Goal: Task Accomplishment & Management: Complete application form

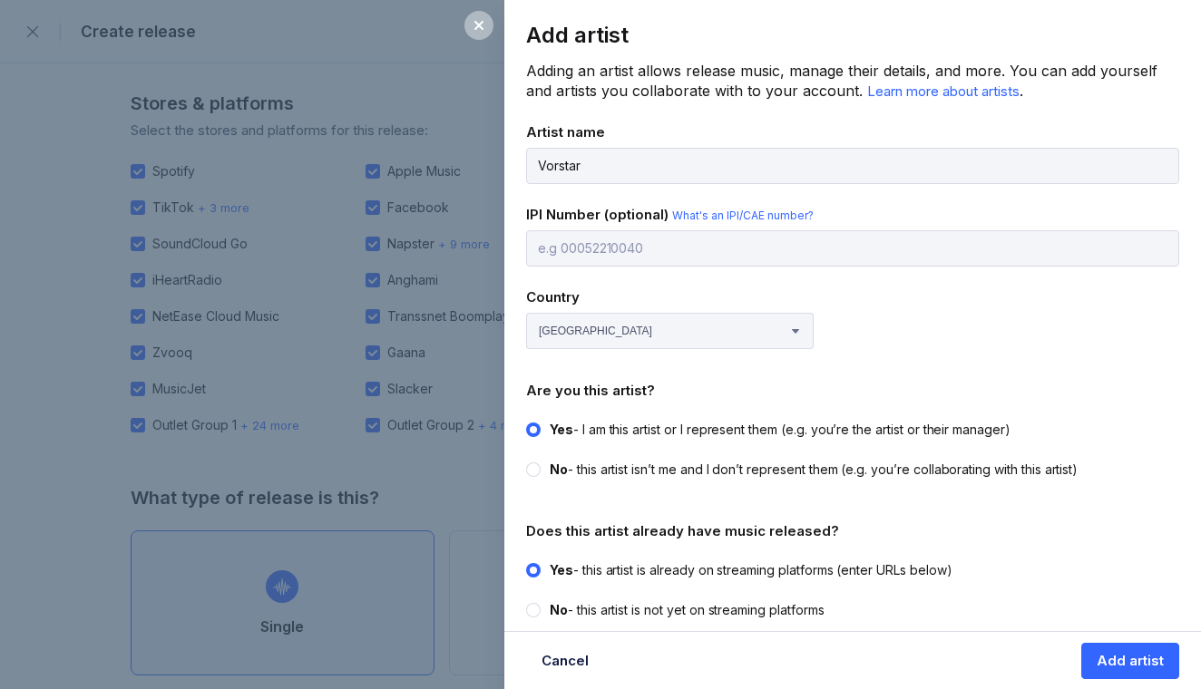
select select "NG"
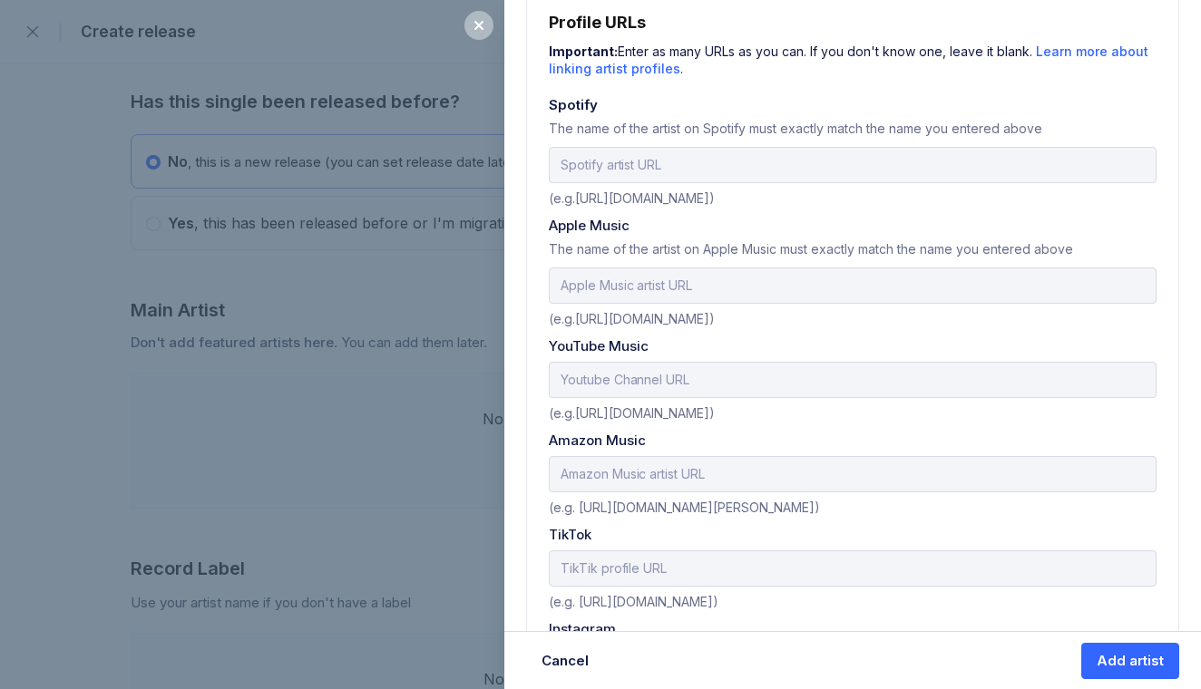
scroll to position [644, 0]
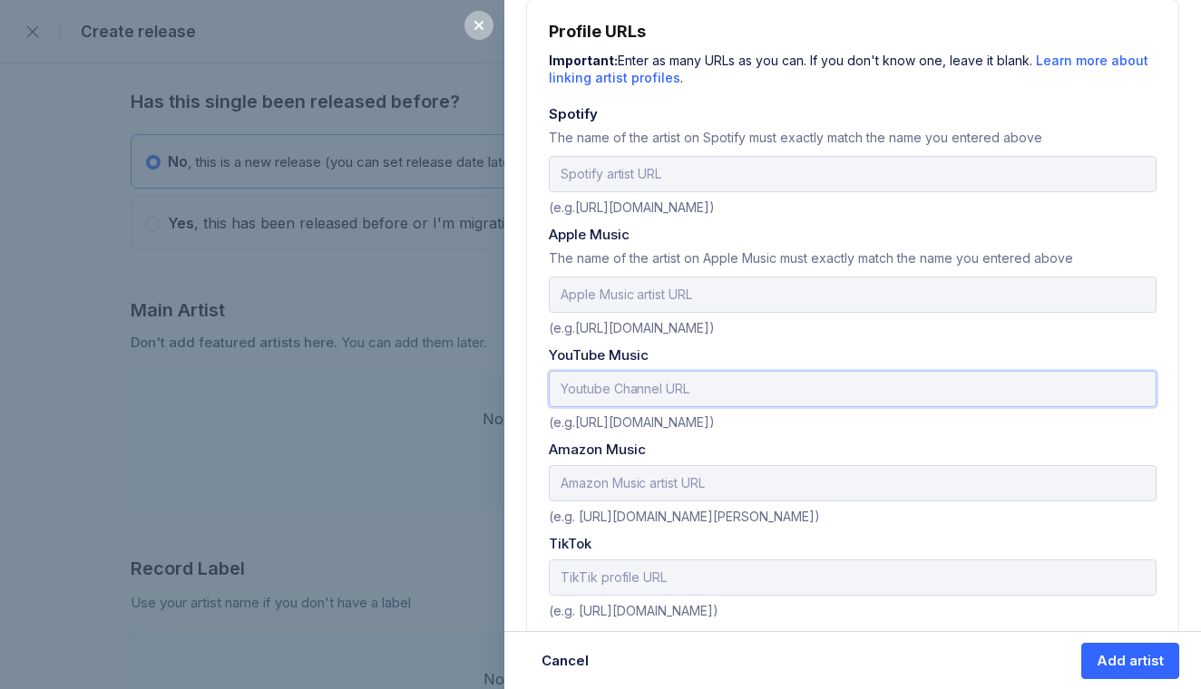
click at [662, 384] on input "text" at bounding box center [853, 389] width 608 height 36
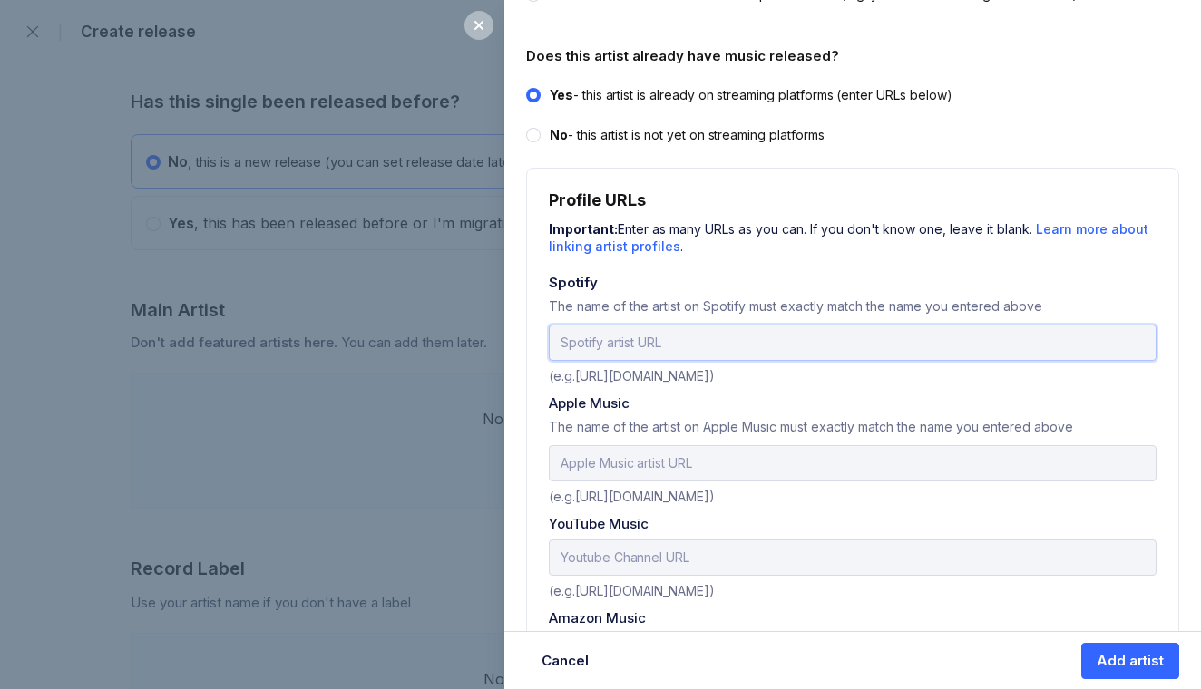
scroll to position [472, 0]
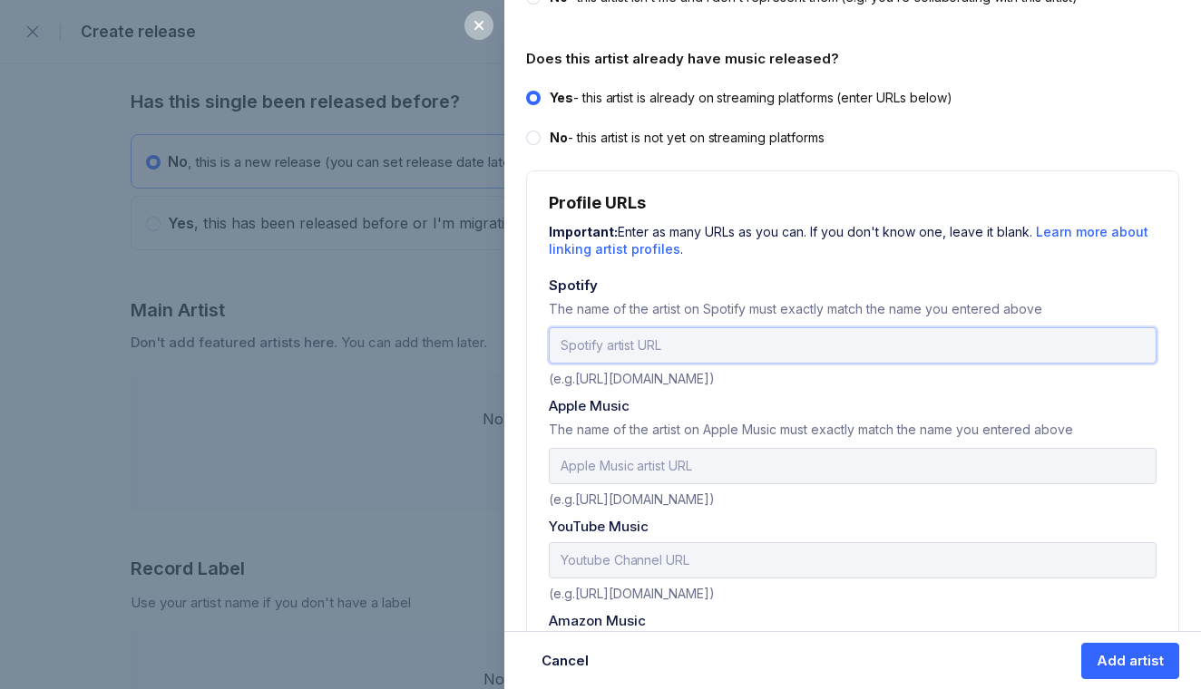
paste input "https://open.spotify.com/artist/2EfGfjnWbjpHcj2ovhb922?si=24TDhjDNRv2Ep5pQiZSdPA"
type input "https://open.spotify.com/artist/2EfGfjnWbjpHcj2ovhb922?si=24TDhjDNRv2Ep5pQiZSdPA"
paste input "https://music.apple.com/za/artist/vorstar/1788133147"
type input "https://music.apple.com/za/artist/vorstar/1788133147"
click at [694, 552] on input "text" at bounding box center [853, 560] width 608 height 36
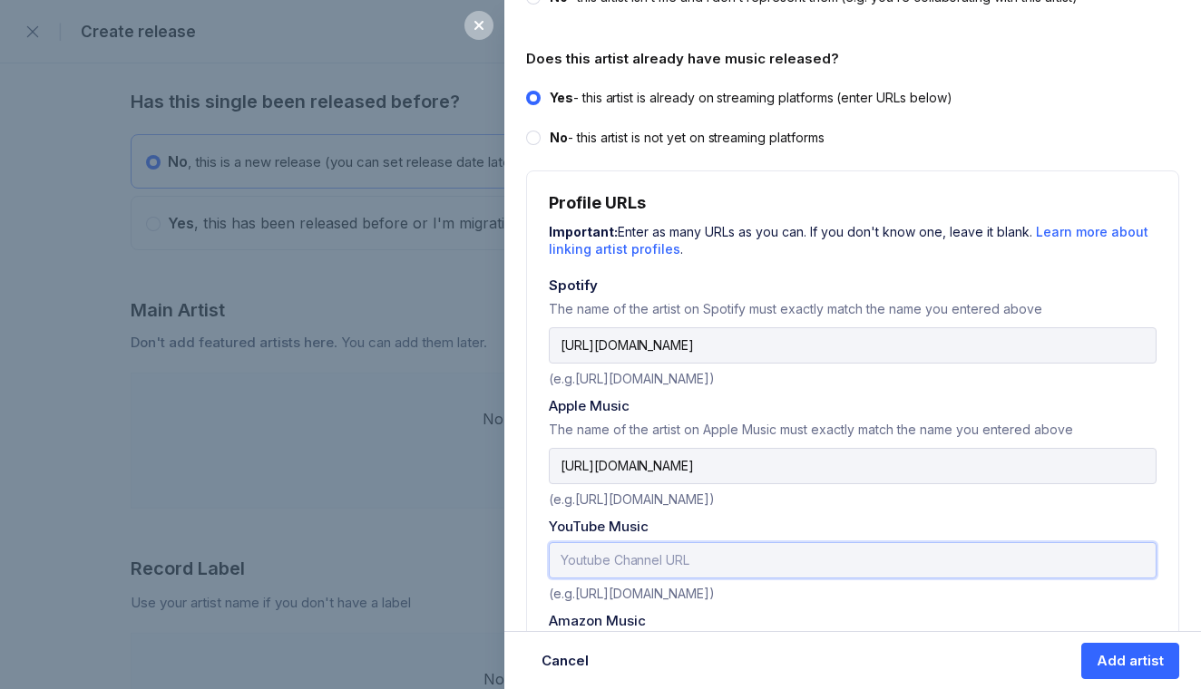
paste input "https://youtube.com/@vorstarofficial?si=2uwuNoy0cTu6lAfu"
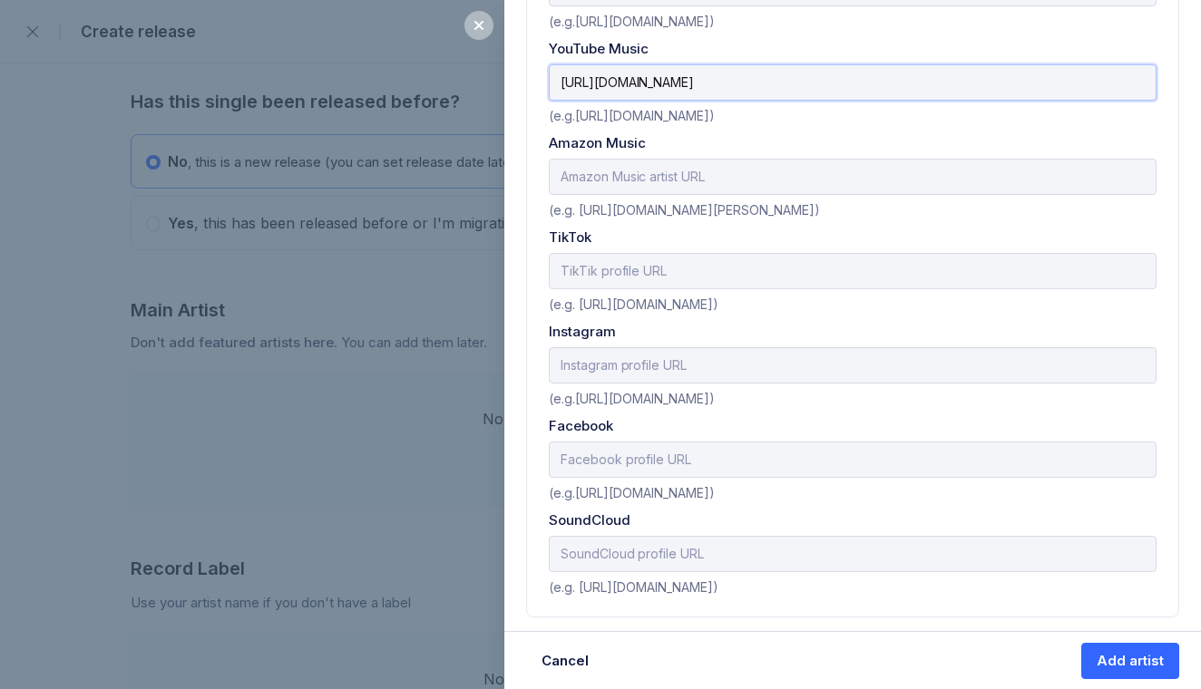
scroll to position [949, 0]
type input "https://youtube.com/@vorstarofficial?si=2uwuNoy0cTu6lAfu"
click at [705, 365] on input "text" at bounding box center [853, 366] width 608 height 36
paste input "[URL][DOMAIN_NAME]"
type input "[URL][DOMAIN_NAME]"
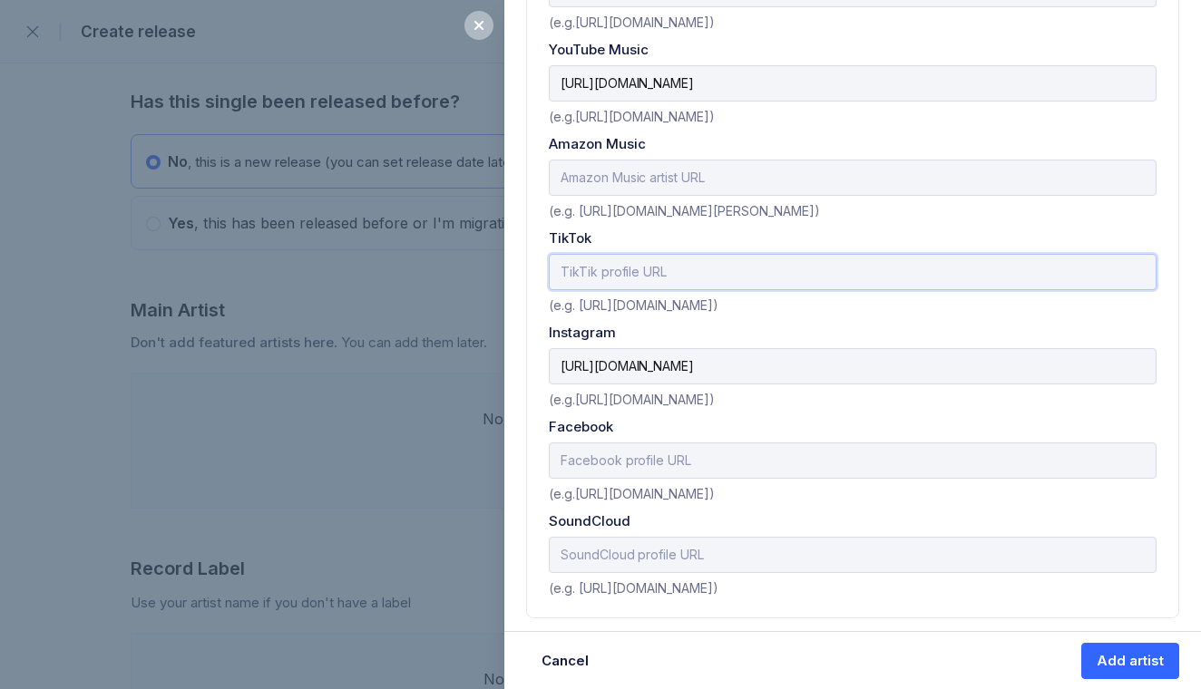
click at [672, 273] on input "text" at bounding box center [853, 272] width 608 height 36
paste input "https://www.tiktok.com/@vorstarbb?_t=ZS-90R8SW0HKDa&_r=1"
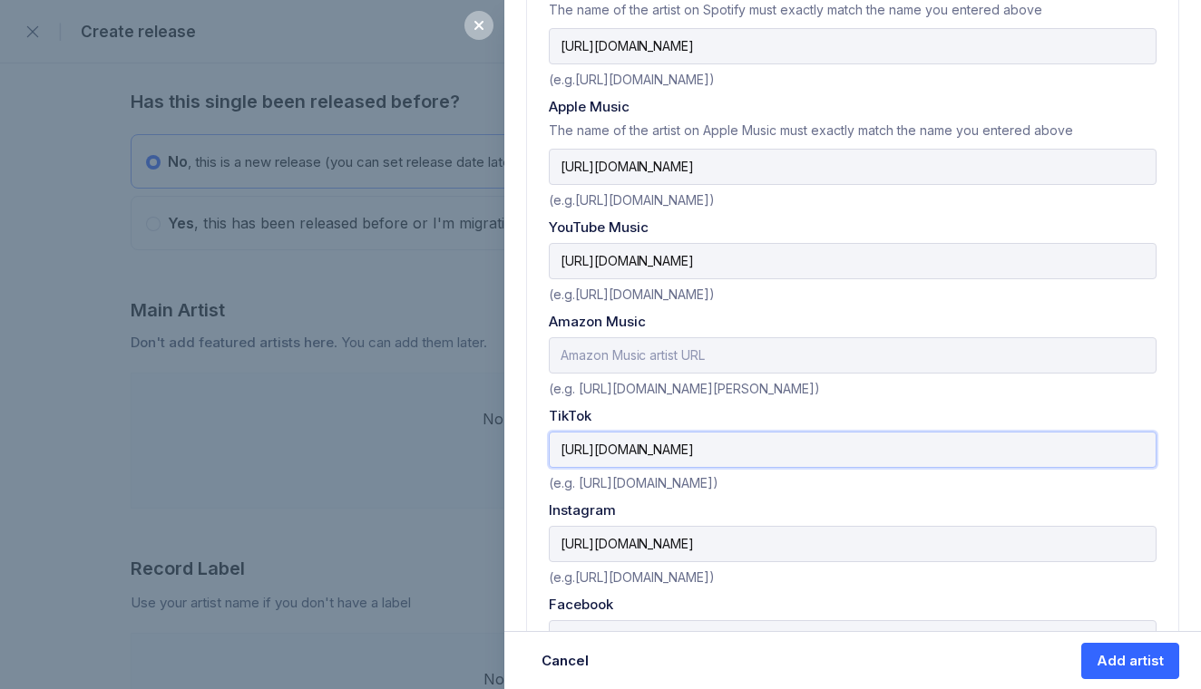
scroll to position [768, 0]
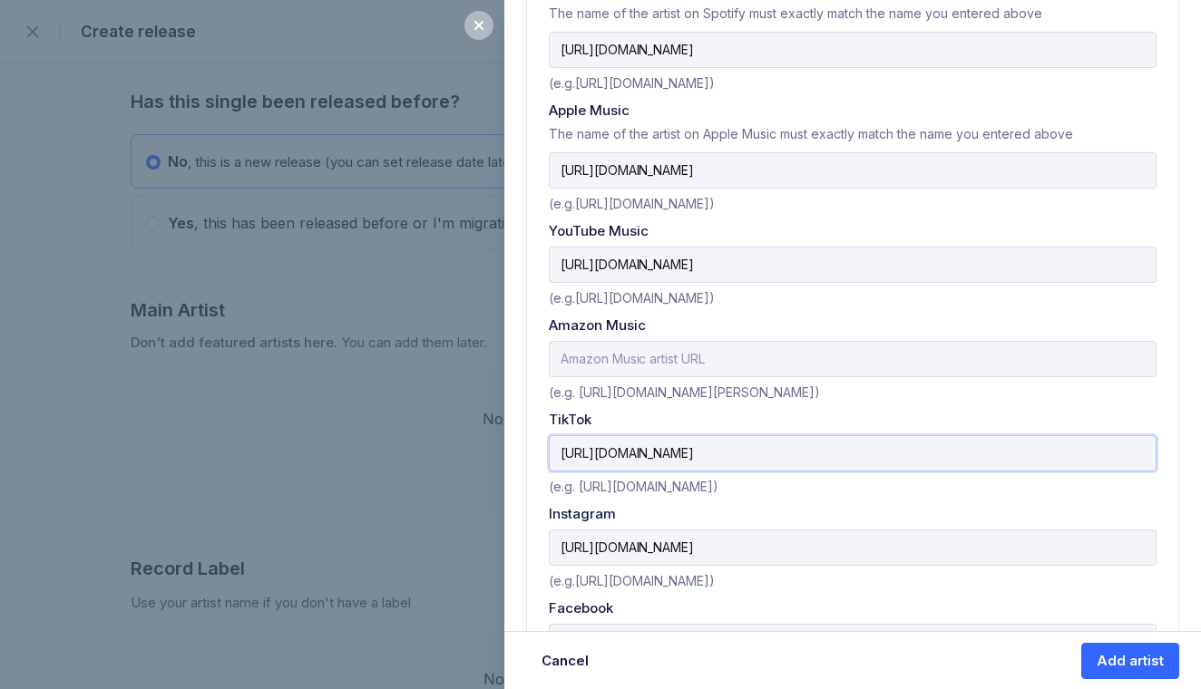
type input "https://www.tiktok.com/@vorstarbb?_t=ZS-90R8SW0HKDa&_r=1"
click at [676, 355] on input "text" at bounding box center [853, 359] width 608 height 36
paste input "https://music.amazon.com/artists/B0CH1PF8DM/vorstar?marketplaceId=ATVPDKIKX0DER…"
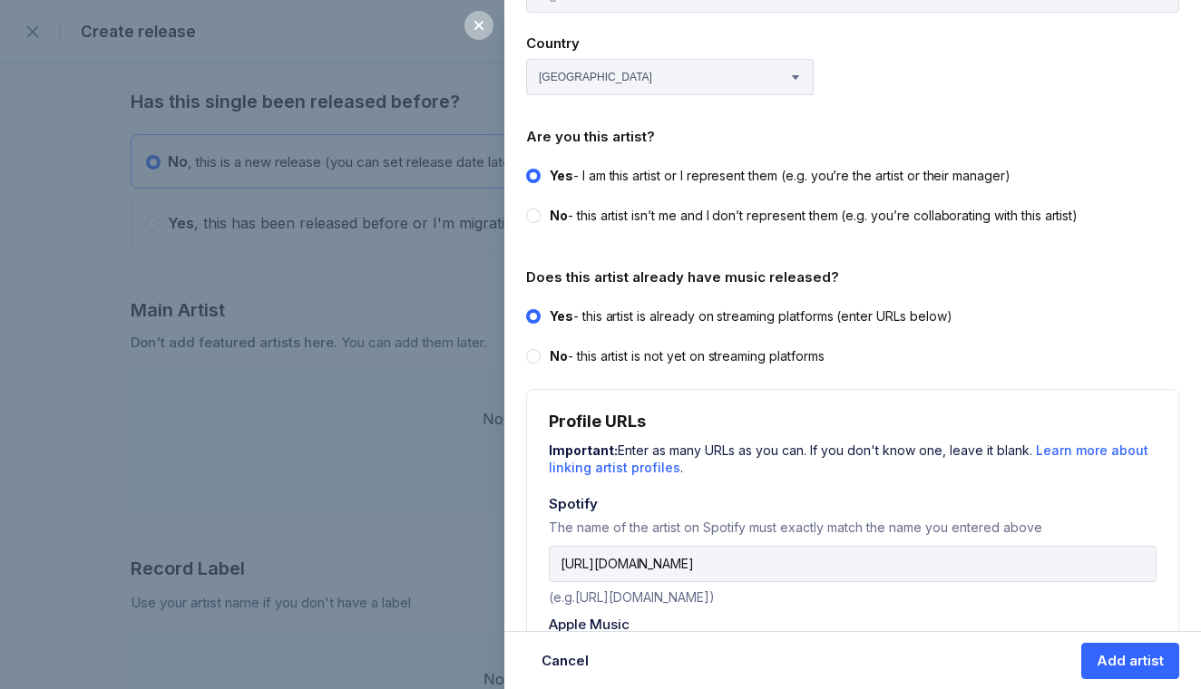
scroll to position [248, 0]
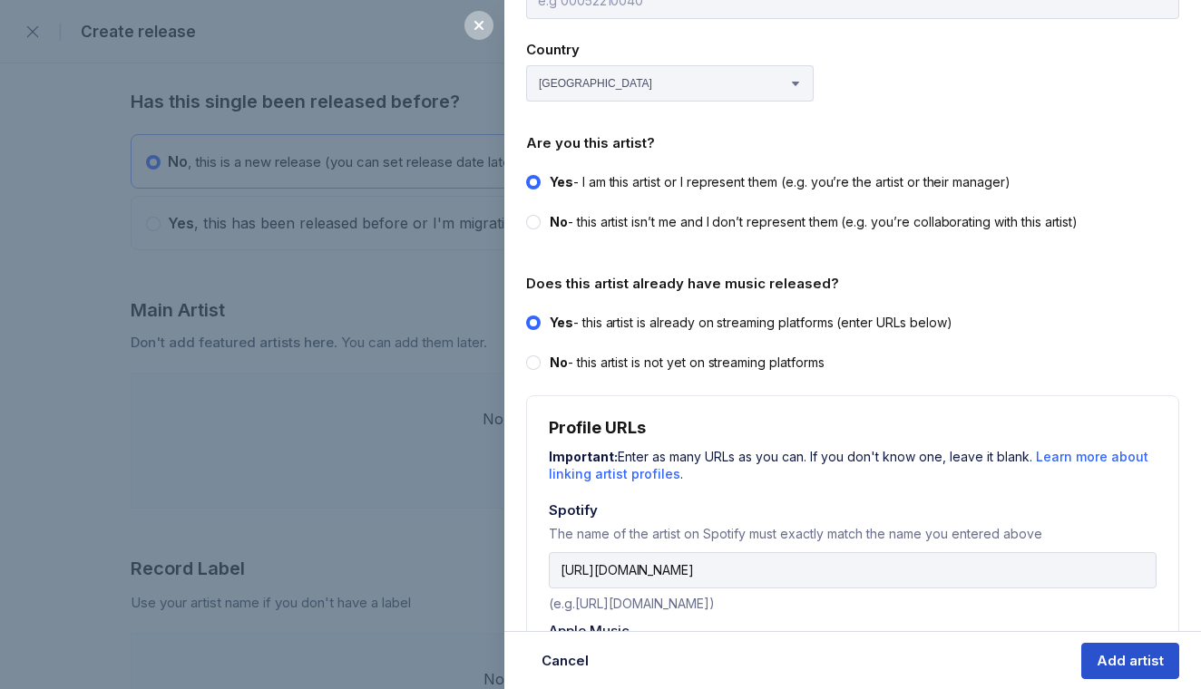
type input "https://music.amazon.com/artists/B0CH1PF8DM/vorstar?marketplaceId=ATVPDKIKX0DER…"
click at [1125, 653] on div "Add artist" at bounding box center [1129, 661] width 67 height 18
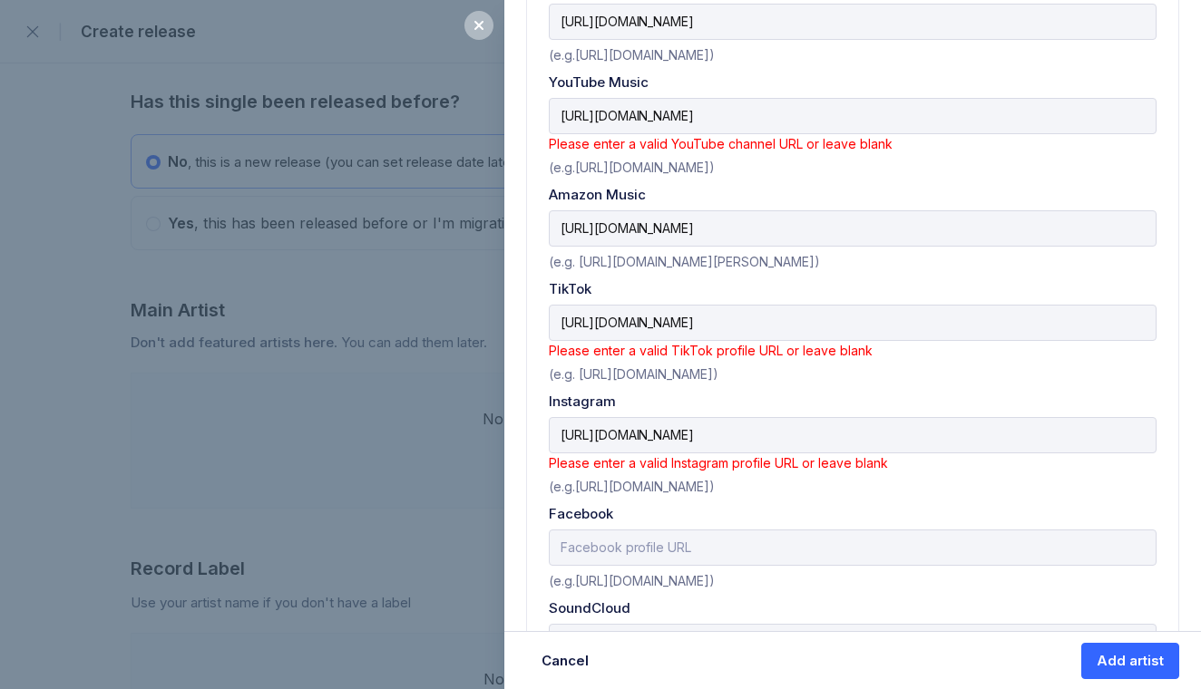
scroll to position [954, 0]
drag, startPoint x: 773, startPoint y: 320, endPoint x: 1000, endPoint y: 345, distance: 229.0
click at [1000, 345] on div "TikTok https://www.tiktok.com/@vorstarbb?_t=ZS-90R8SW0HKDa&_r=1 Please enter a …" at bounding box center [853, 330] width 608 height 102
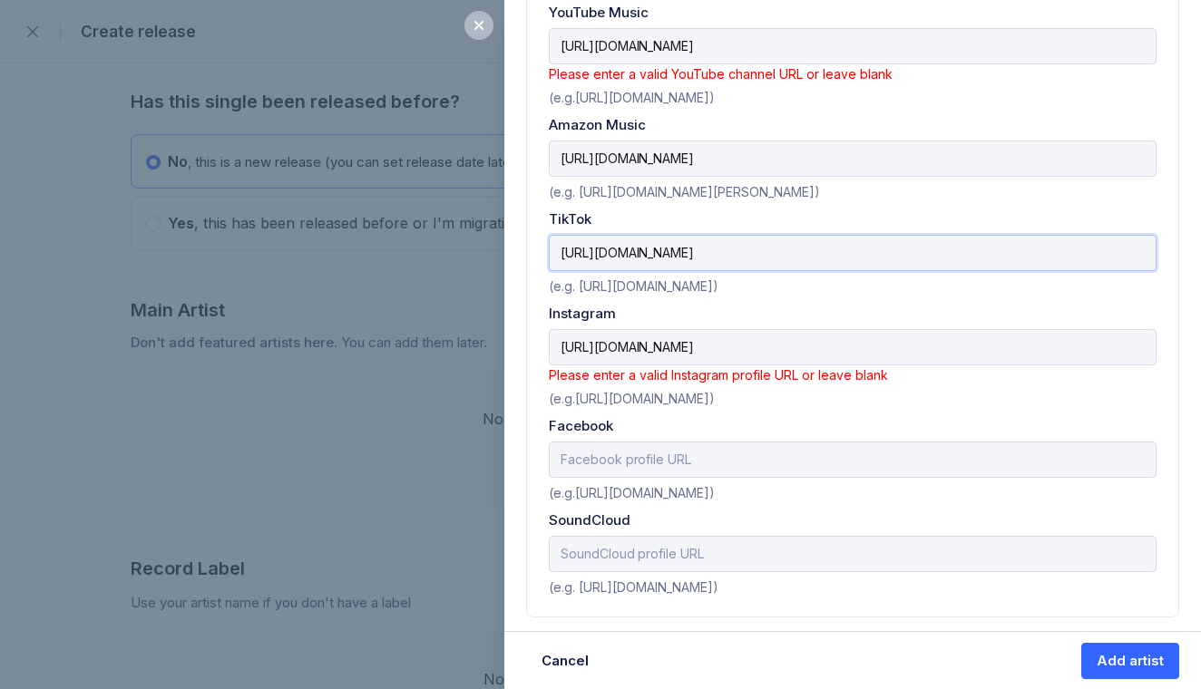
scroll to position [1022, 0]
type input "https://www.tiktok.com/@vorstarbb"
drag, startPoint x: 788, startPoint y: 348, endPoint x: 1170, endPoint y: 353, distance: 381.8
click at [1170, 353] on div "Profile URLs Important: Enter as many URLs as you can. If you don't know one, l…" at bounding box center [852, 119] width 653 height 997
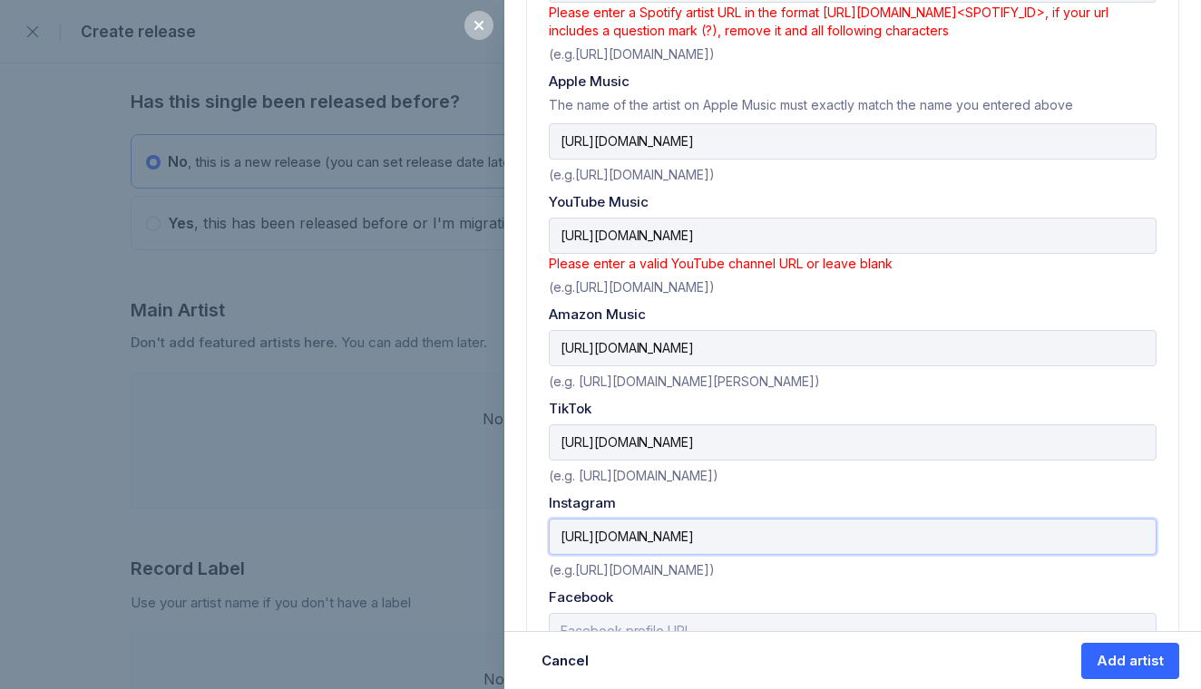
scroll to position [824, 0]
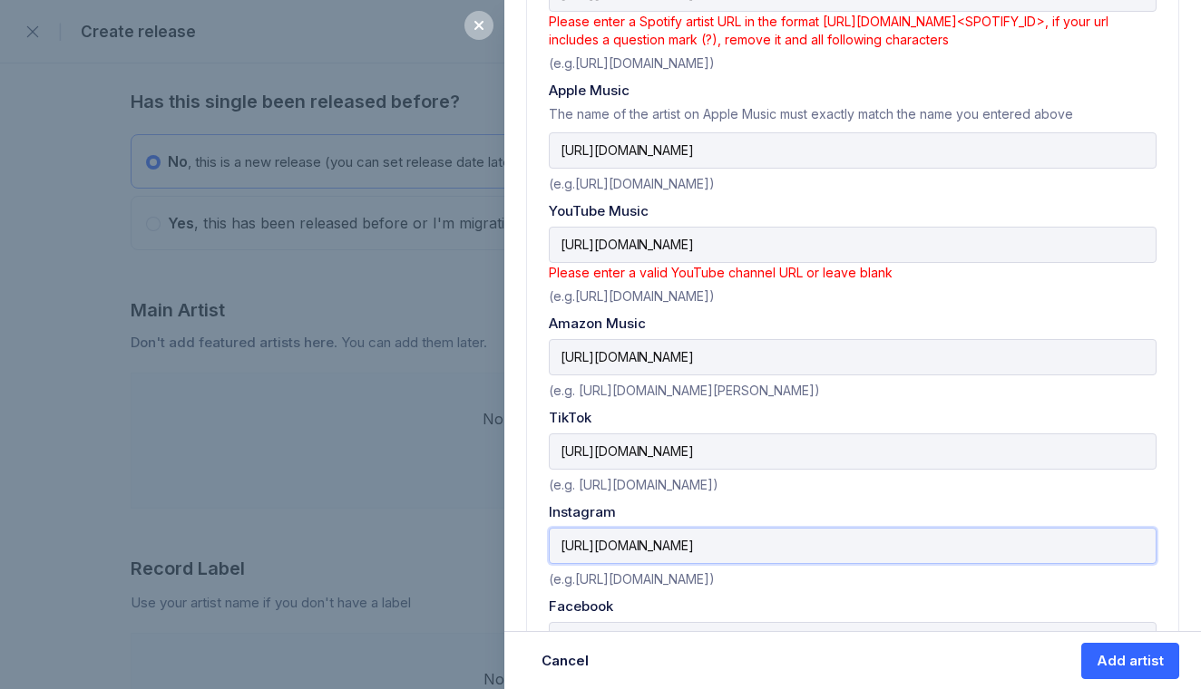
type input "https://www.instagram.com/vorstarbb"
click at [785, 243] on input "https://youtube.com/@vorstarofficial?si=2uwuNoy0cTu6lAfu" at bounding box center [853, 245] width 608 height 36
drag, startPoint x: 784, startPoint y: 244, endPoint x: 803, endPoint y: 246, distance: 19.1
click at [803, 246] on input "https://youtube.com/@vorstarofficial/si=2uwuNoy0cTu6lAfu" at bounding box center [853, 245] width 608 height 36
click at [824, 238] on input "https://youtube.com/@vorstarofficial/2uwuNoy0cTu6lAfu" at bounding box center [853, 245] width 608 height 36
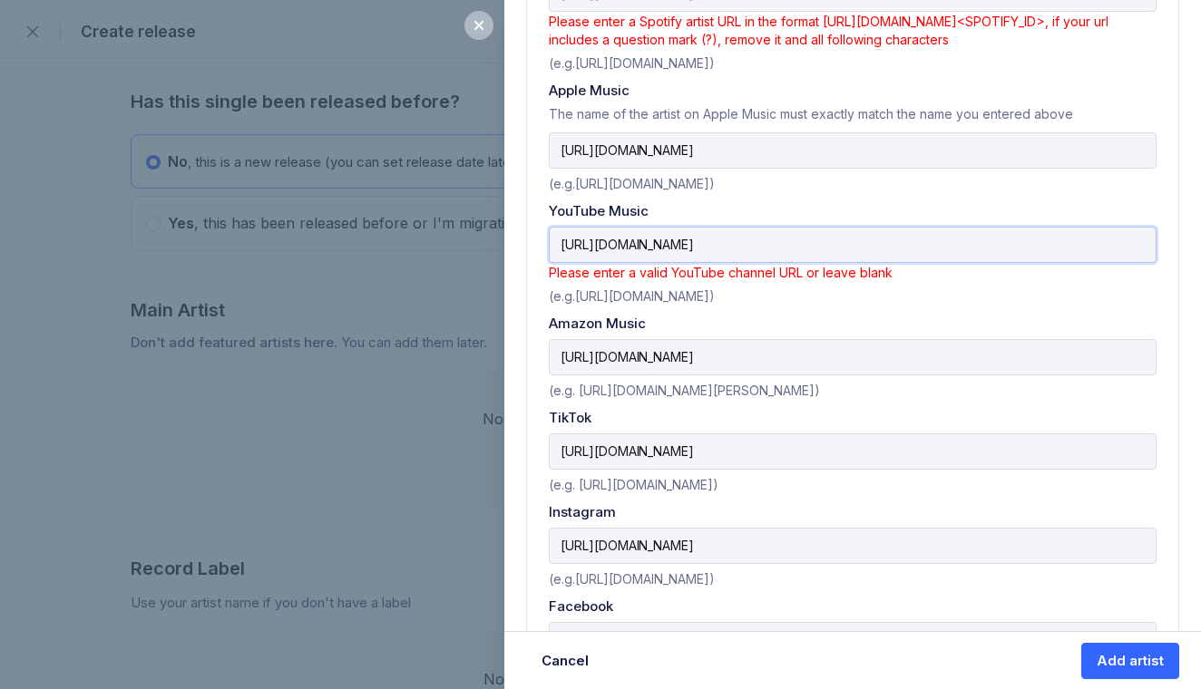
click at [824, 238] on input "https://youtube.com/@vorstarofficial/2uwuNoy0cTu6lAfu" at bounding box center [853, 245] width 608 height 36
click at [929, 237] on input "https://youtube.com/@vorstarofficial/2uwuNoy0cTu6lAfu" at bounding box center [853, 245] width 608 height 36
click at [1032, 292] on div "(e.g.https://www.youtube.com/channel/UCXwsBnDQtx1i2qbgcHoQWNA)" at bounding box center [853, 292] width 608 height 23
drag, startPoint x: 785, startPoint y: 243, endPoint x: 1061, endPoint y: 231, distance: 275.9
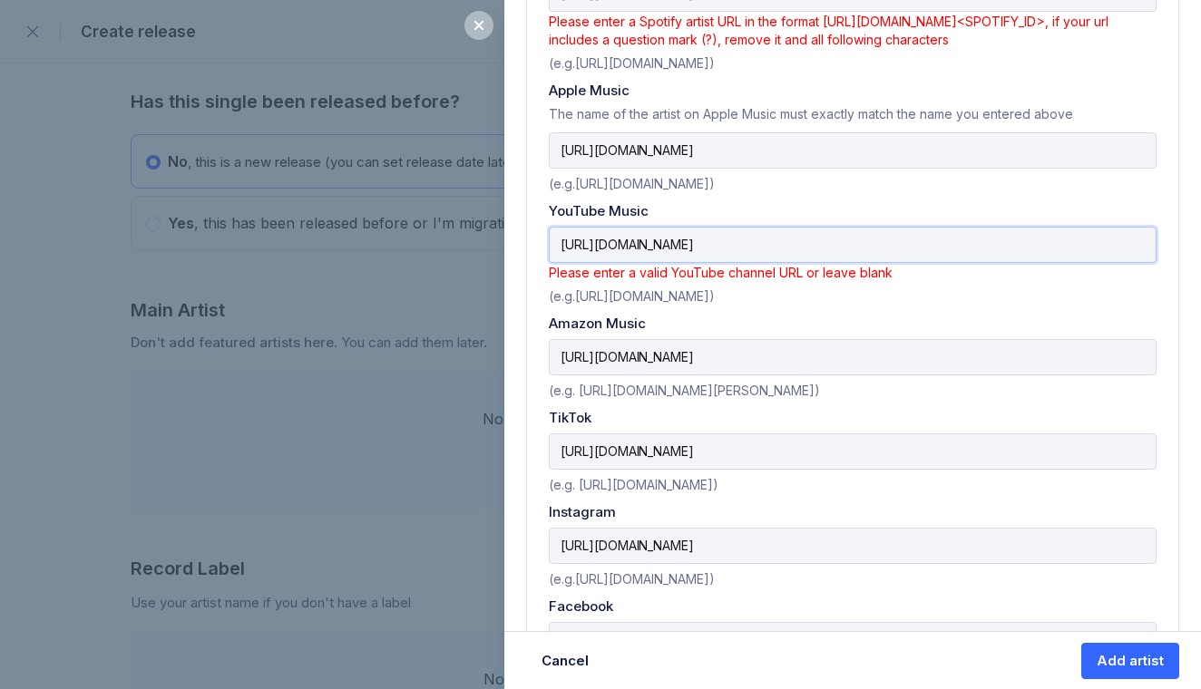
click at [1058, 231] on input "https://youtube.com/@vorstarofficial/2uwuNoy0cTu6lAfu" at bounding box center [853, 245] width 608 height 36
click at [1061, 231] on input "https://youtube.com/@vorstarofficial/2uwuNoy0cTu6lAfu" at bounding box center [853, 245] width 608 height 36
click at [781, 244] on input "https://youtube.com/@vorstarofficial/2uwuNoy0cTu6lAfu" at bounding box center [853, 245] width 608 height 36
drag, startPoint x: 780, startPoint y: 243, endPoint x: 974, endPoint y: 251, distance: 194.2
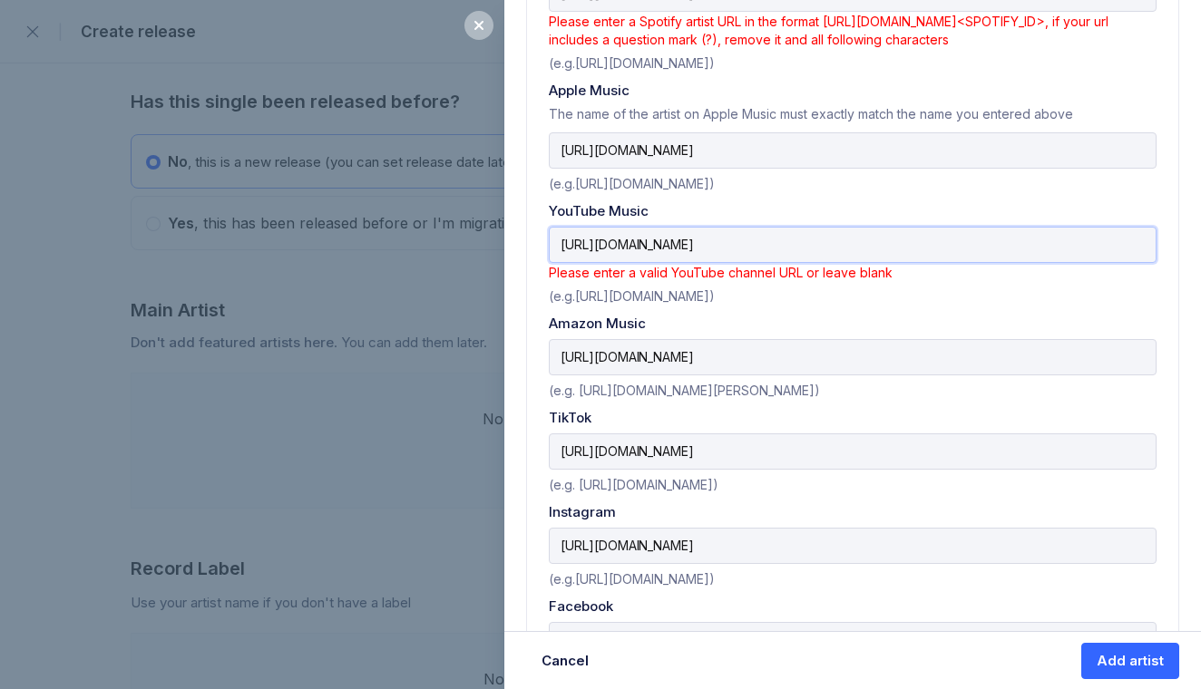
click at [972, 251] on input "https://youtube.com/@vorstarofficial/2uwuNoy0cTu6lAfu" at bounding box center [853, 245] width 608 height 36
click at [1010, 292] on div "(e.g.https://www.youtube.com/channel/UCXwsBnDQtx1i2qbgcHoQWNA)" at bounding box center [853, 292] width 608 height 23
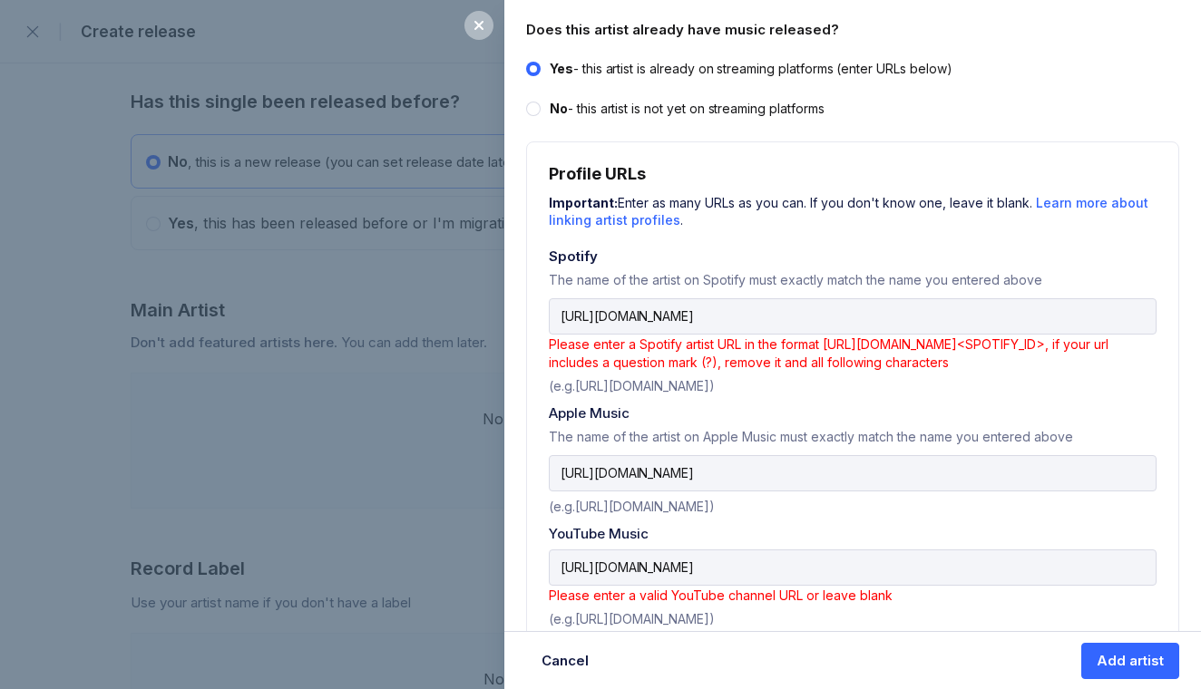
scroll to position [500, 0]
click at [606, 568] on input "https://youtube.com/@vorstarofficial" at bounding box center [853, 569] width 608 height 36
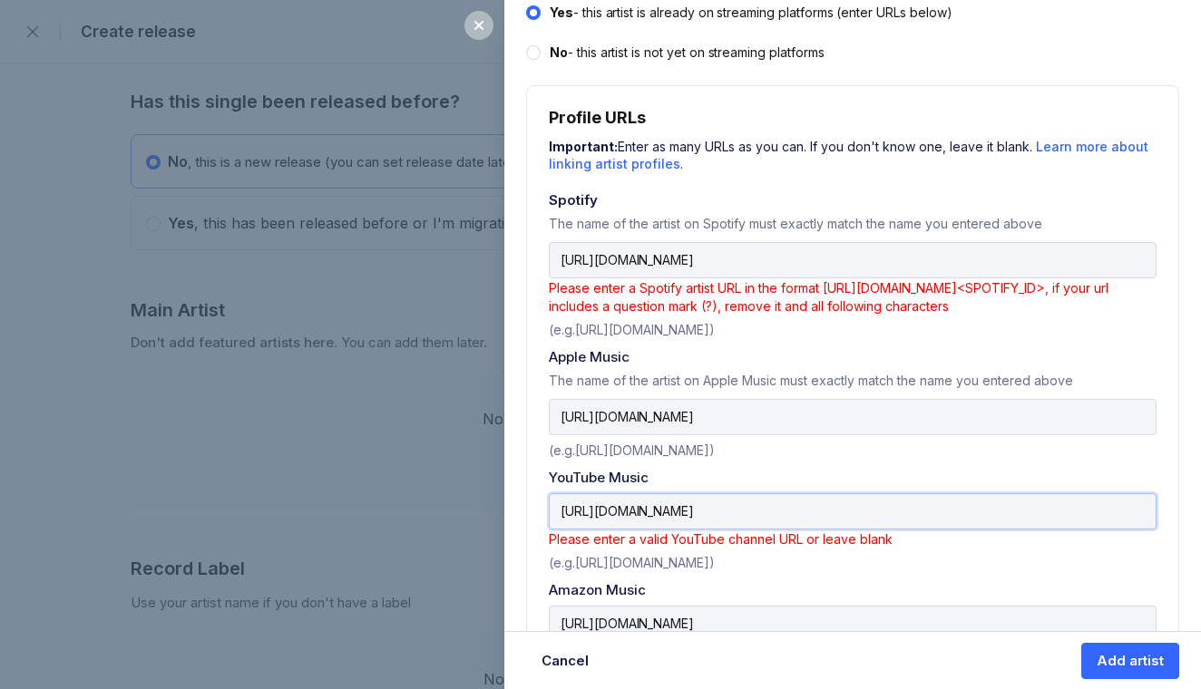
scroll to position [523, 0]
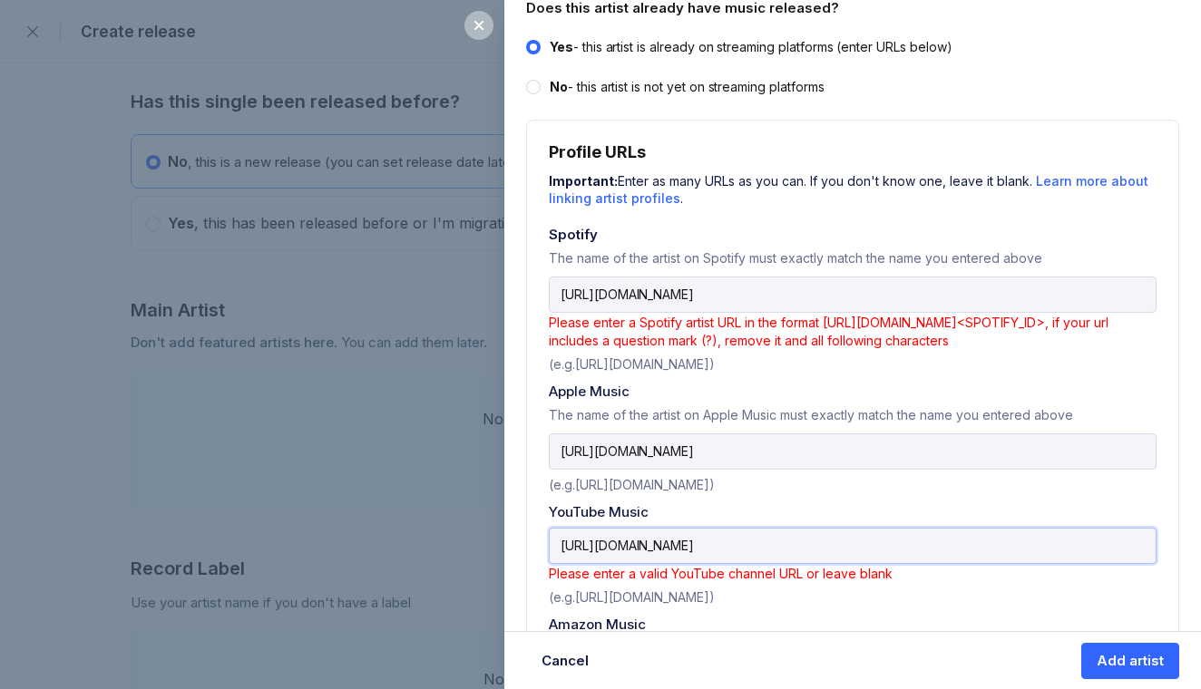
click at [689, 539] on input "https://www.youtube.com/@vorstarofficial" at bounding box center [853, 546] width 608 height 36
paste input "music.youtube.com/channel/UCnmOJdNDOxVPfDjSe7Tvs7w?si=il6goETXLfrxJsif"
click at [708, 547] on input "https://music.youtube.com/channel/UCnmOJdNDOxVPfDjSe7Tvs7w?si=il6goETXLfrxJsif" at bounding box center [853, 546] width 608 height 36
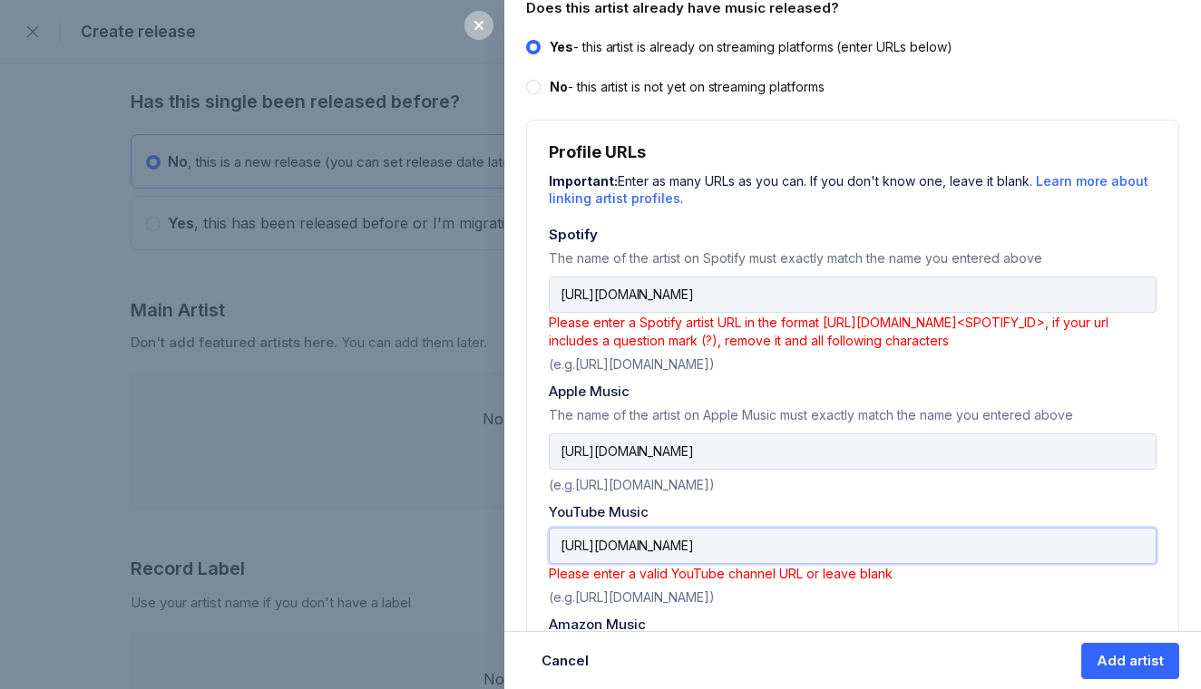
click at [708, 547] on input "https://music.youtube.com/channel/UCnmOJdNDOxVPfDjSe7Tvs7w?si=il6goETXLfrxJsif" at bounding box center [853, 546] width 608 height 36
click at [643, 548] on input "https://music.youtube.com/channel/UCnmOJdNDOxVPfDjSe7Tvs7w?si=il6goETXLfrxJsif" at bounding box center [853, 546] width 608 height 36
drag, startPoint x: 964, startPoint y: 544, endPoint x: 1128, endPoint y: 549, distance: 164.2
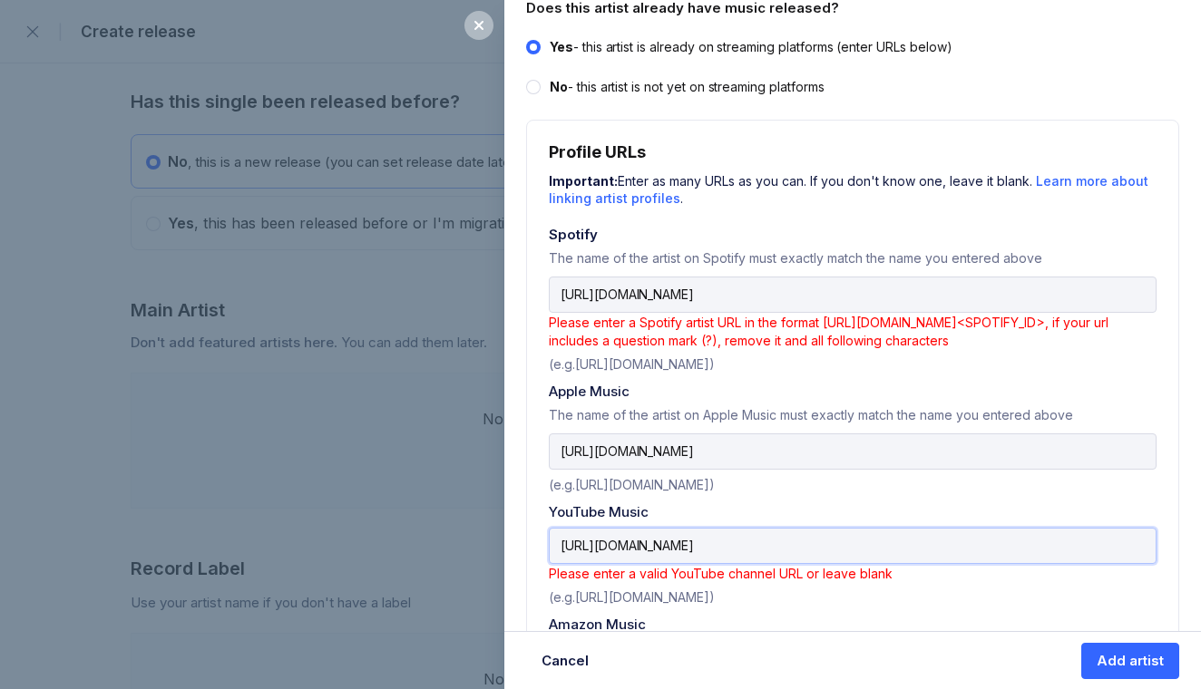
click at [1128, 549] on input "https://www.youtube.com/channel/UCnmOJdNDOxVPfDjSe7Tvs7w?si=il6goETXLfrxJsif" at bounding box center [853, 546] width 608 height 36
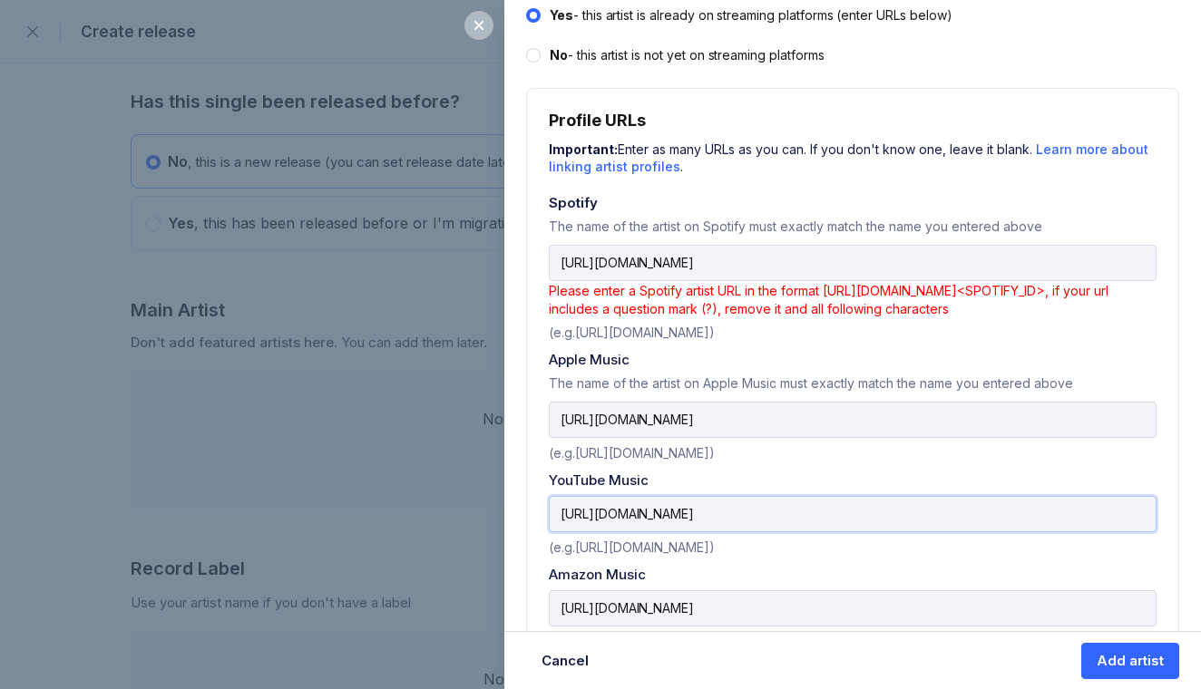
scroll to position [557, 0]
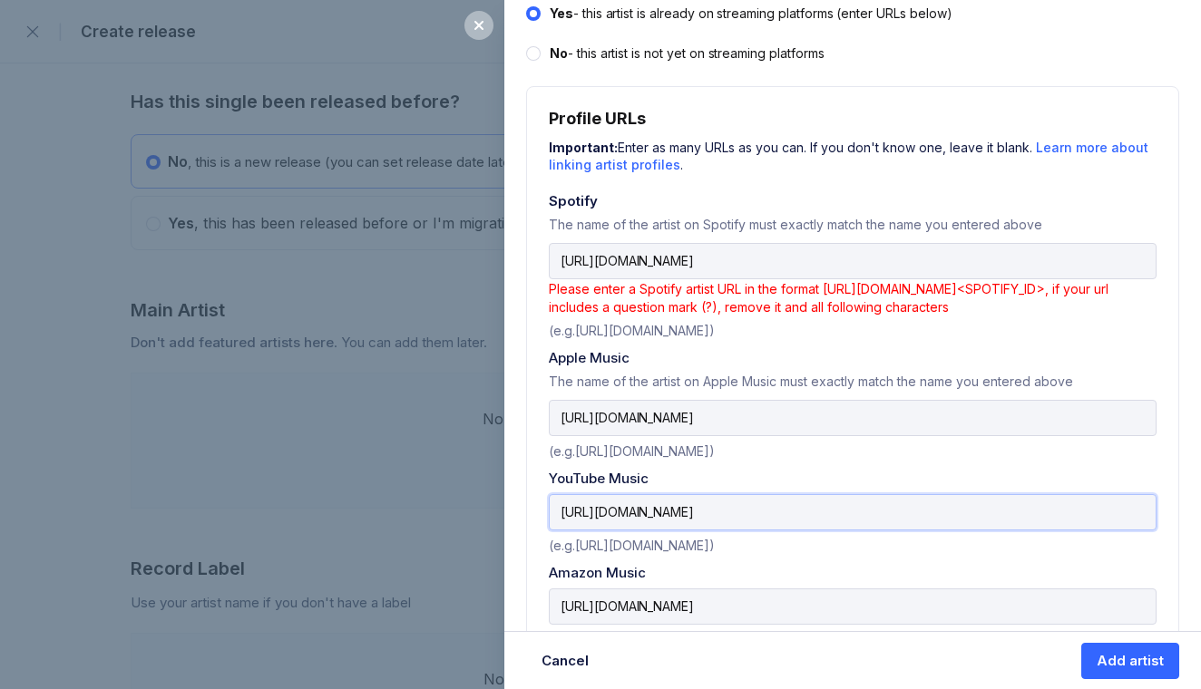
click at [905, 510] on input "https://www.youtube.com/channel/UCnmOJdNDOxVPfDjSe7Tvs7w" at bounding box center [853, 512] width 608 height 36
type input "https://www.youtube.com/channel/UCnmOJdNDOxVPfDjSe7Tvs7w"
click at [1014, 471] on div "YouTube Music" at bounding box center [853, 478] width 608 height 17
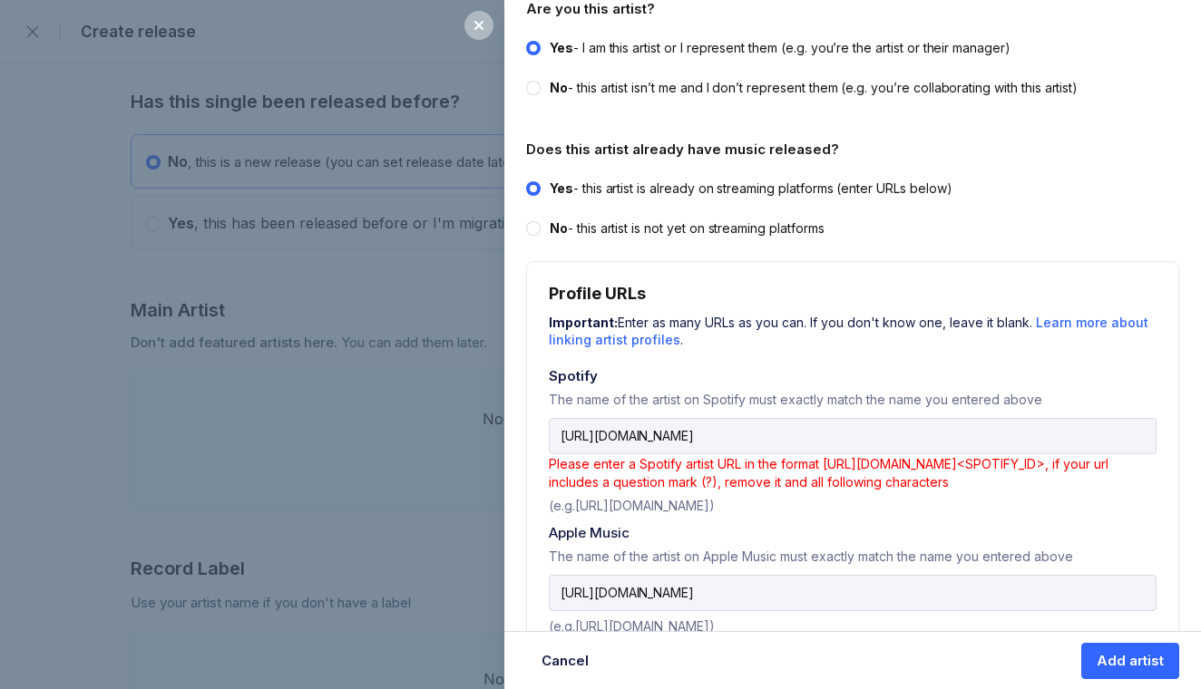
scroll to position [379, 0]
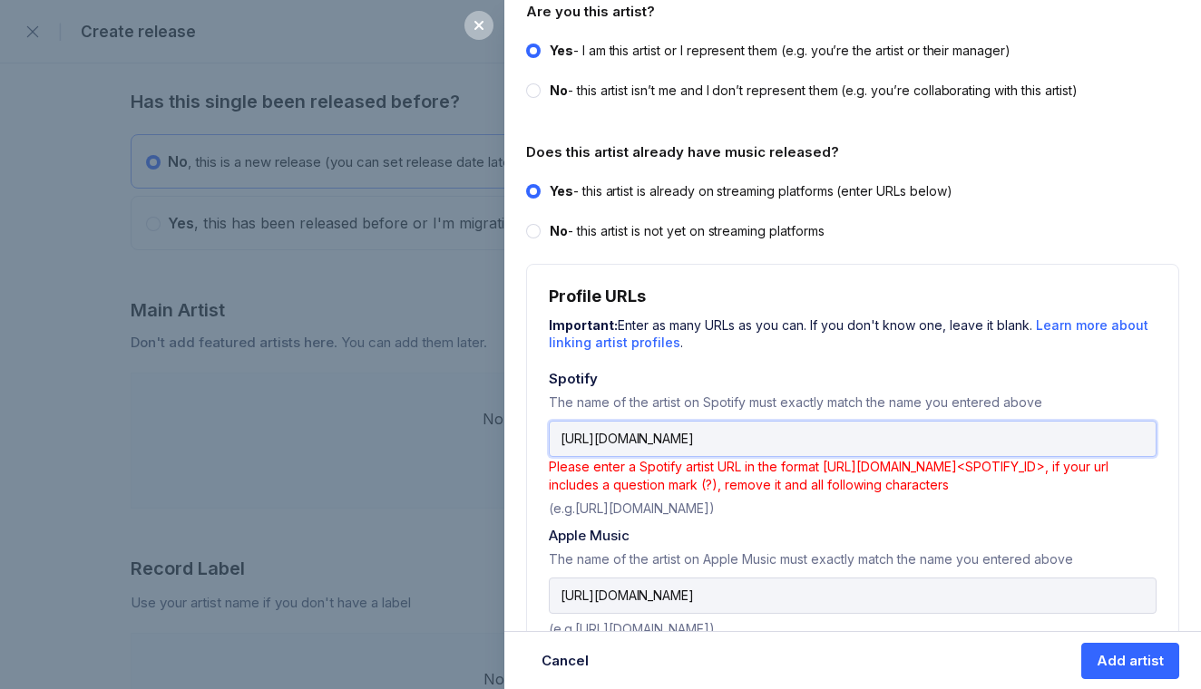
drag, startPoint x: 903, startPoint y: 436, endPoint x: 1121, endPoint y: 438, distance: 217.6
click at [1121, 438] on input "https://open.spotify.com/artist/2EfGfjnWbjpHcj2ovhb922?si=24TDhjDNRv2Ep5pQiZSdPA" at bounding box center [853, 439] width 608 height 36
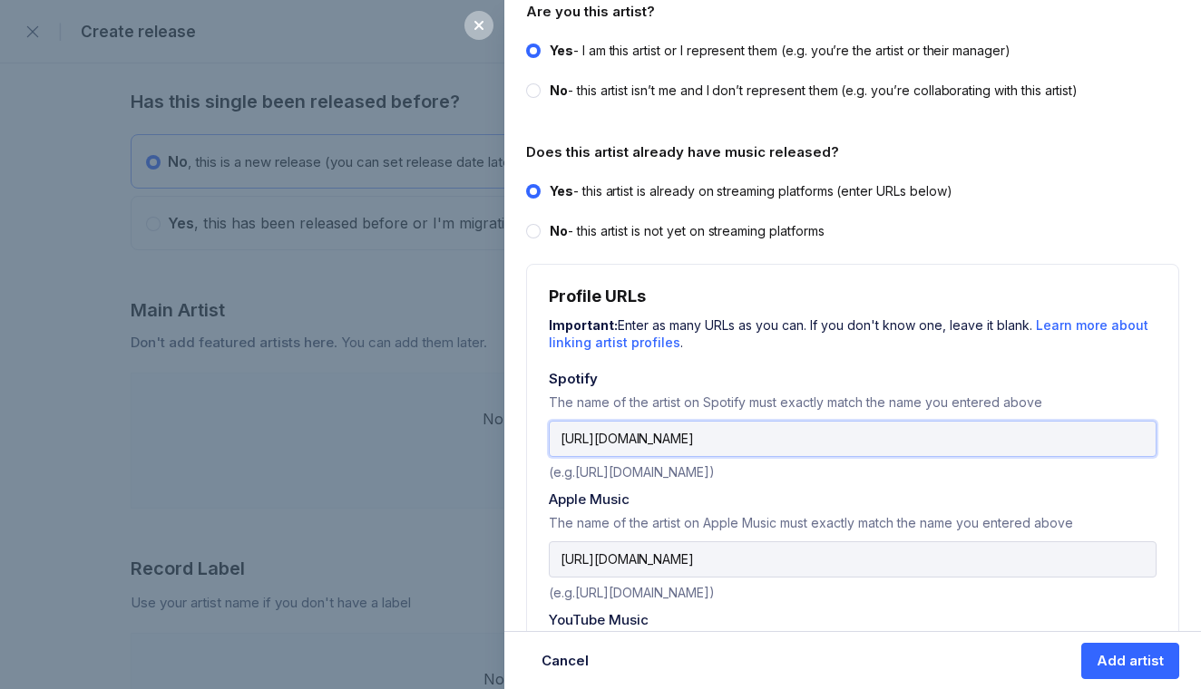
click at [938, 439] on input "https://open.spotify.com/artist/2EfGfjnWbjpHcj2ovhb922" at bounding box center [853, 439] width 608 height 36
type input "https://open.spotify.com/artist/2EfGfjnWbjpHcj2ovhb922"
click at [1034, 194] on label "Yes - this artist is already on streaming platforms (enter URLs below)" at bounding box center [847, 191] width 642 height 18
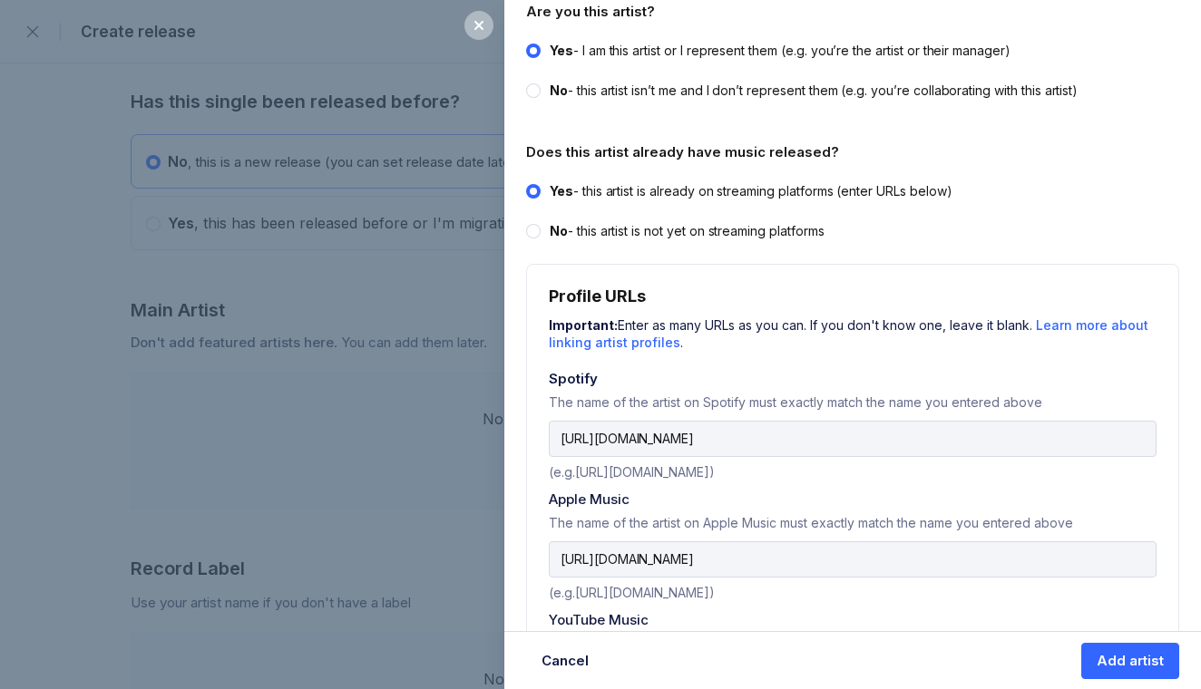
click at [527, 183] on input "Yes - this artist is already on streaming platforms (enter URLs below)" at bounding box center [526, 182] width 1 height 1
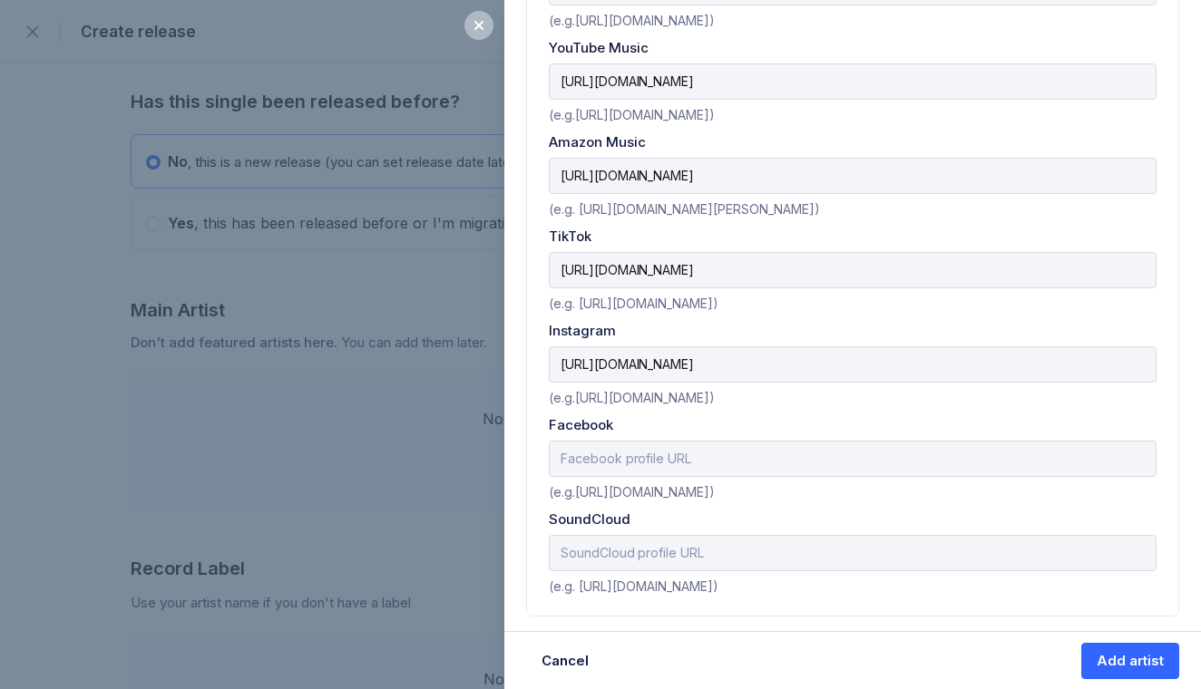
scroll to position [949, 0]
click at [1122, 658] on div "Add artist" at bounding box center [1129, 661] width 67 height 18
select select
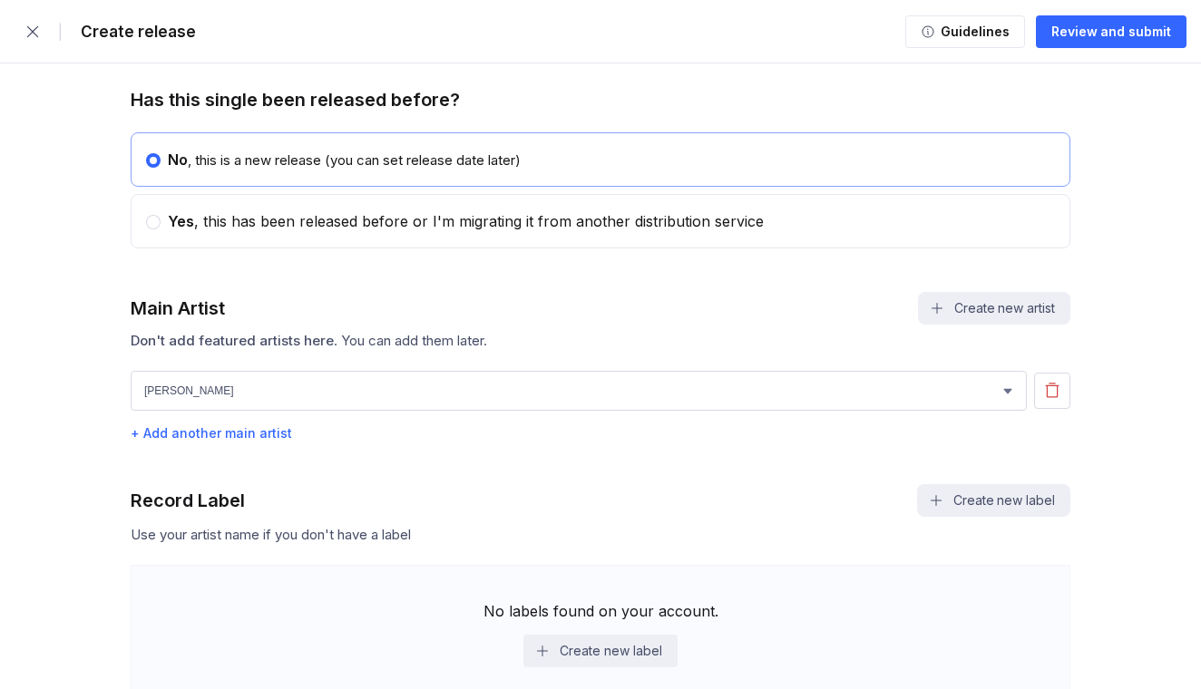
scroll to position [940, 0]
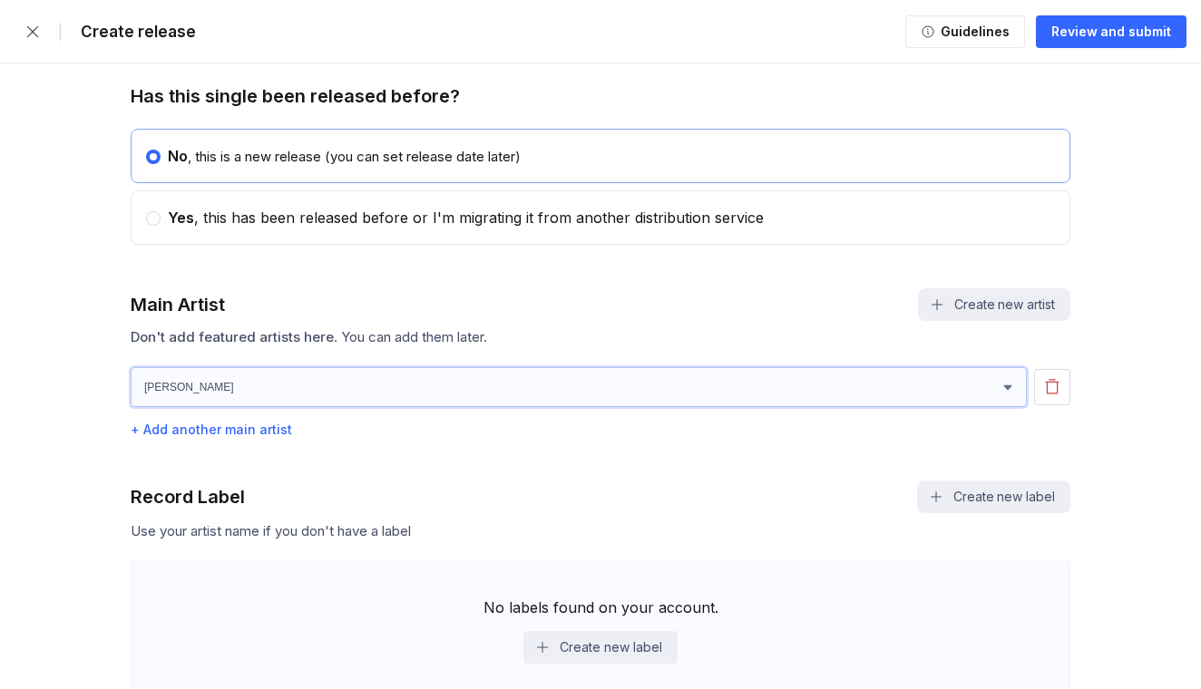
select select "2851de64-9055-4bfb-a898-b1c540289464"
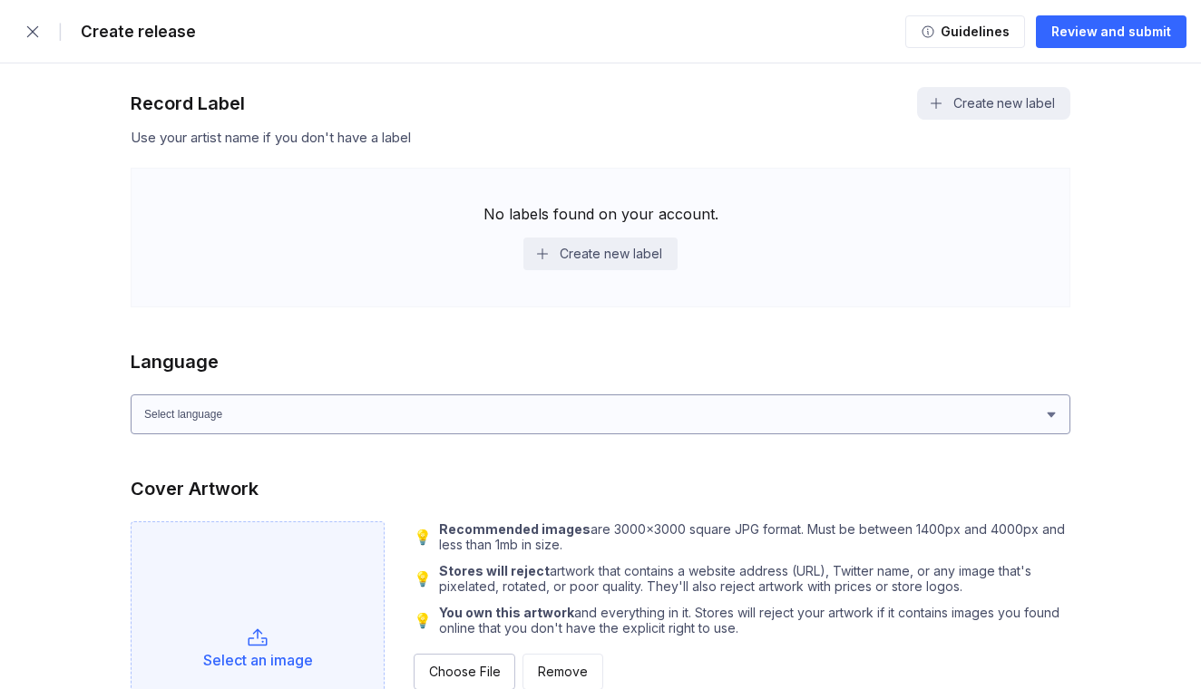
scroll to position [1272, 0]
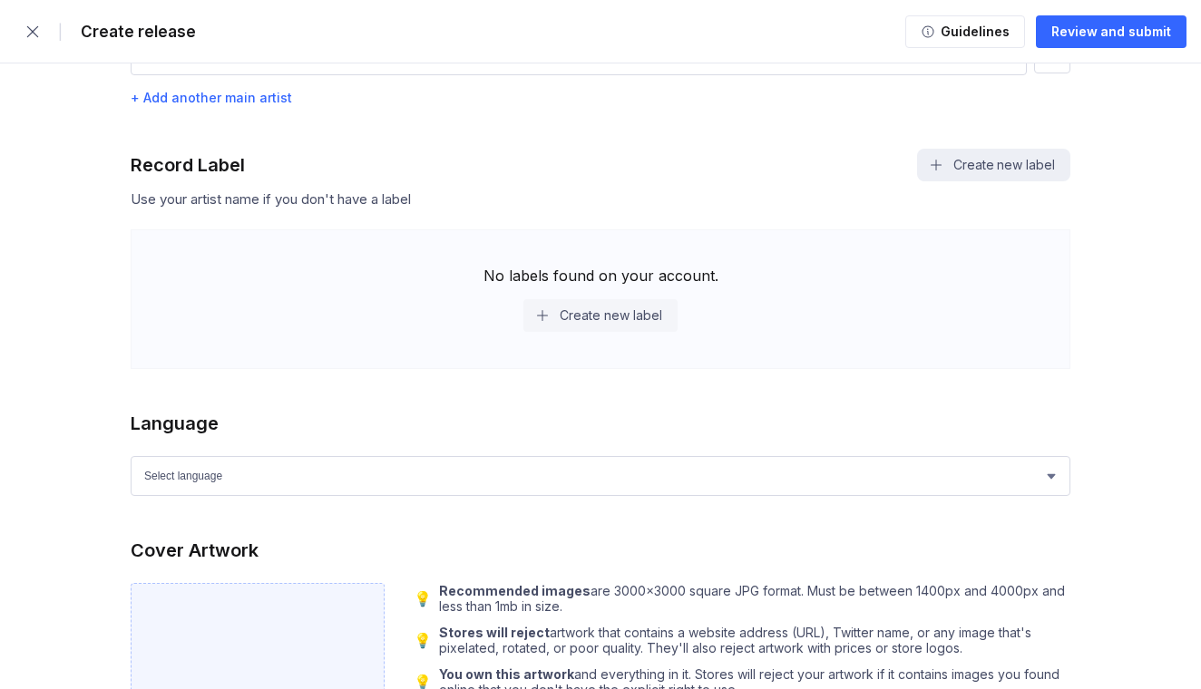
click at [583, 316] on button "Create new label" at bounding box center [599, 315] width 153 height 33
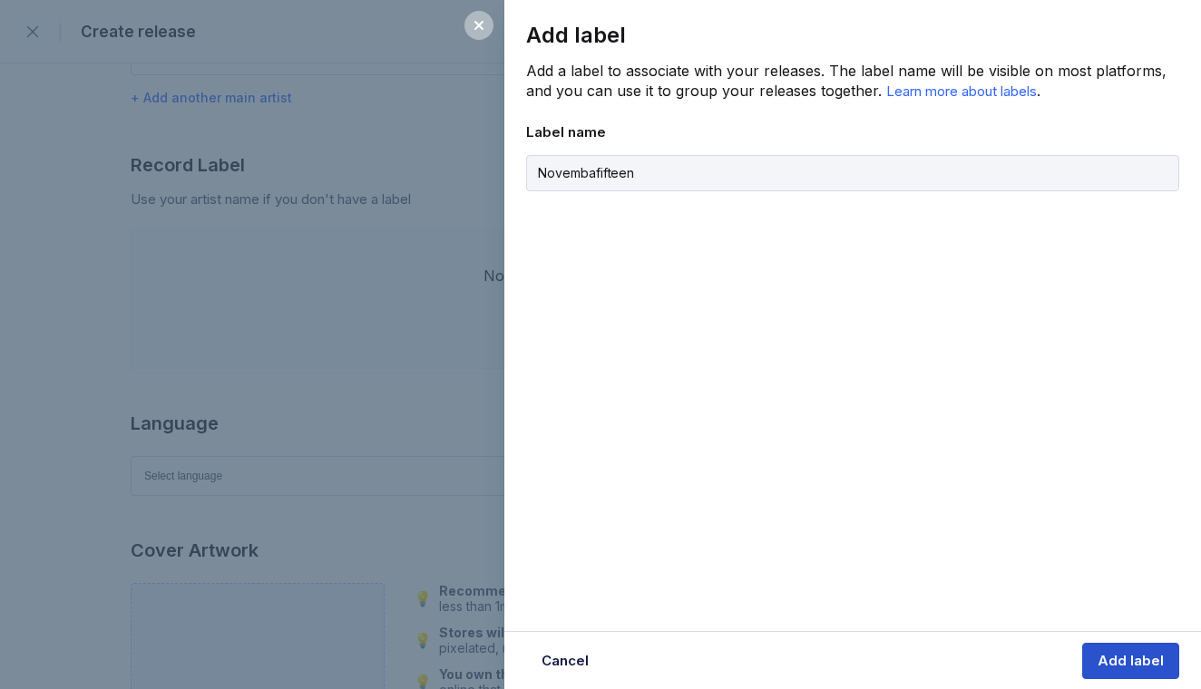
type input "Novembafifteen"
click at [1124, 654] on div "Add label" at bounding box center [1130, 661] width 66 height 18
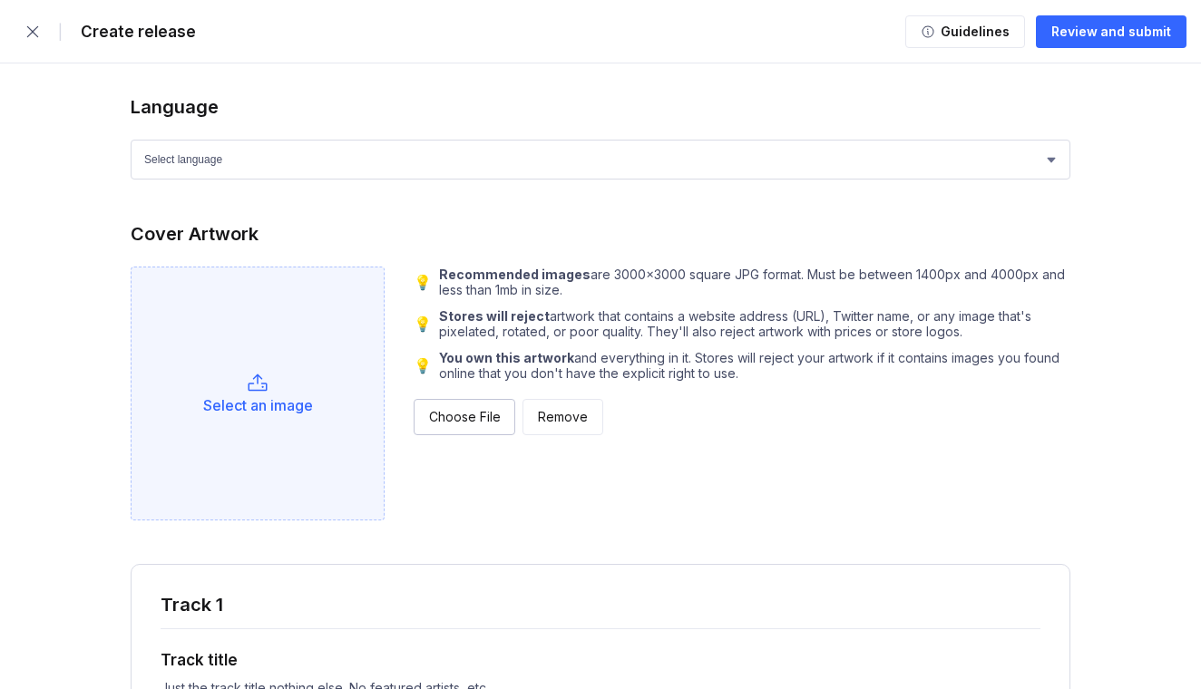
scroll to position [1569, 0]
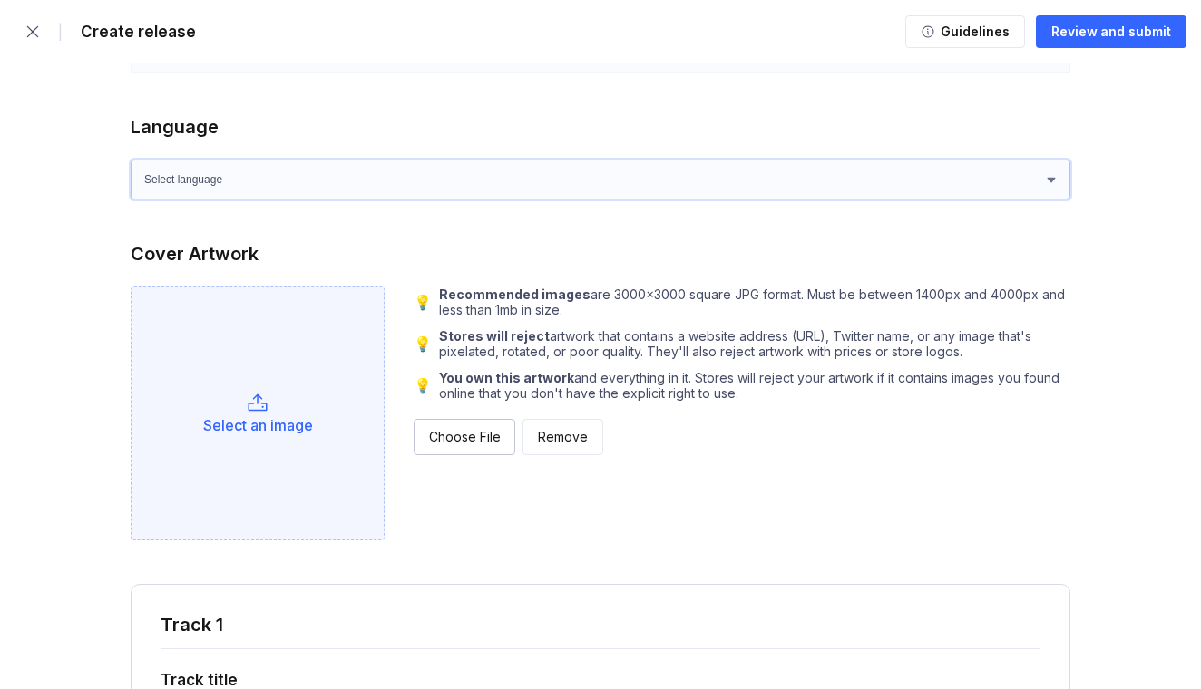
select select "en"
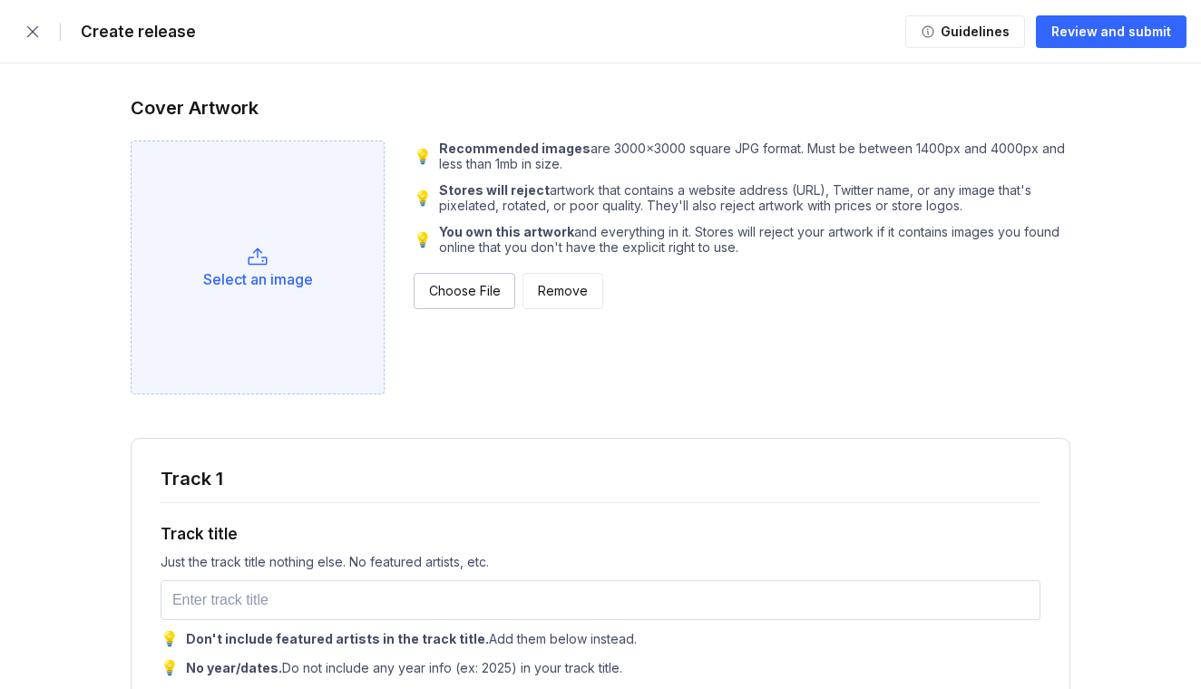
scroll to position [1711, 0]
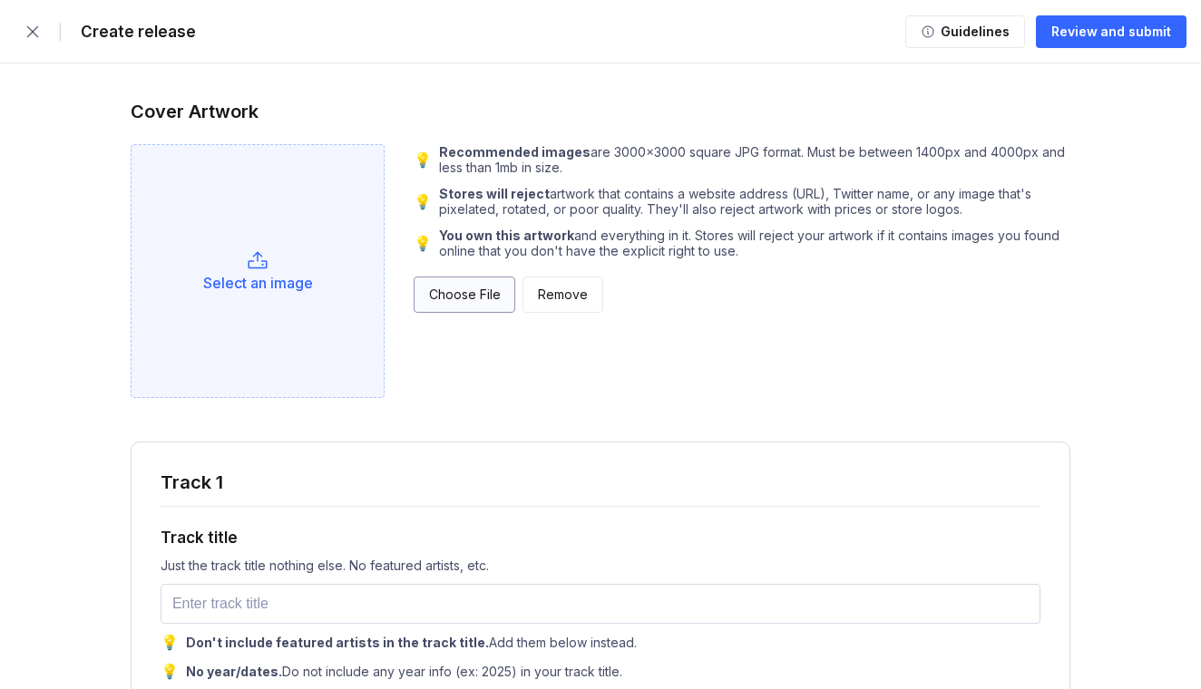
click at [448, 302] on div "Choose File" at bounding box center [464, 295] width 71 height 18
click at [246, 269] on div "Select an image" at bounding box center [258, 271] width 254 height 254
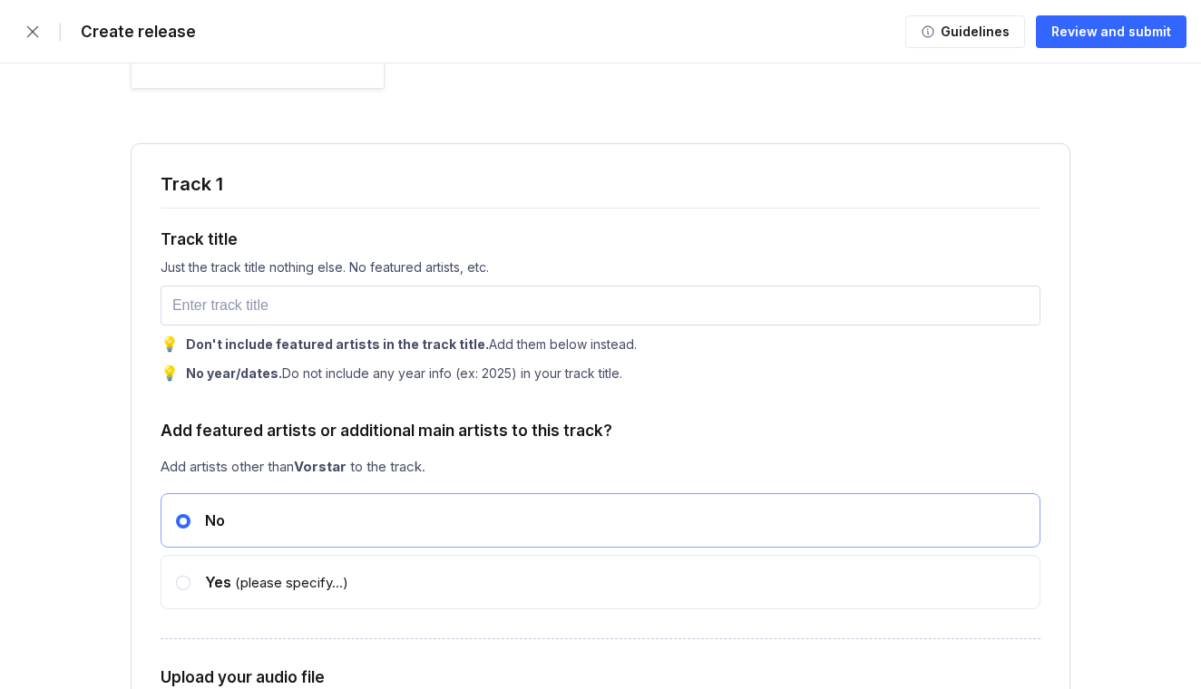
scroll to position [2031, 0]
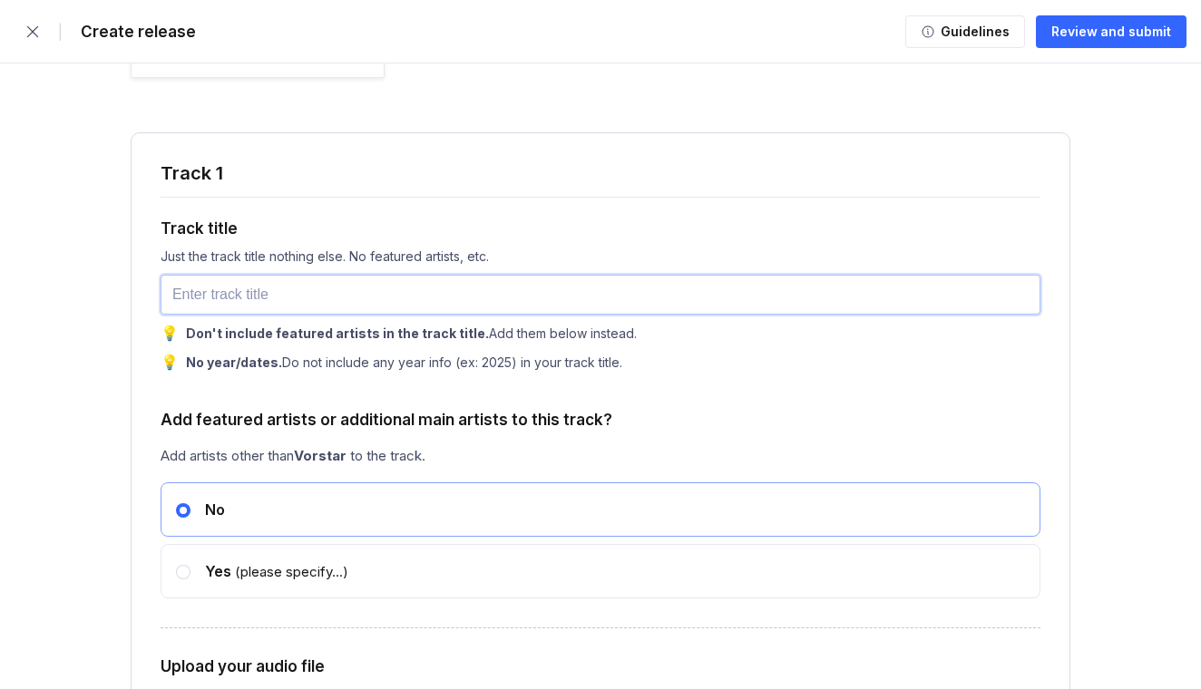
click at [464, 302] on input "text" at bounding box center [600, 295] width 880 height 40
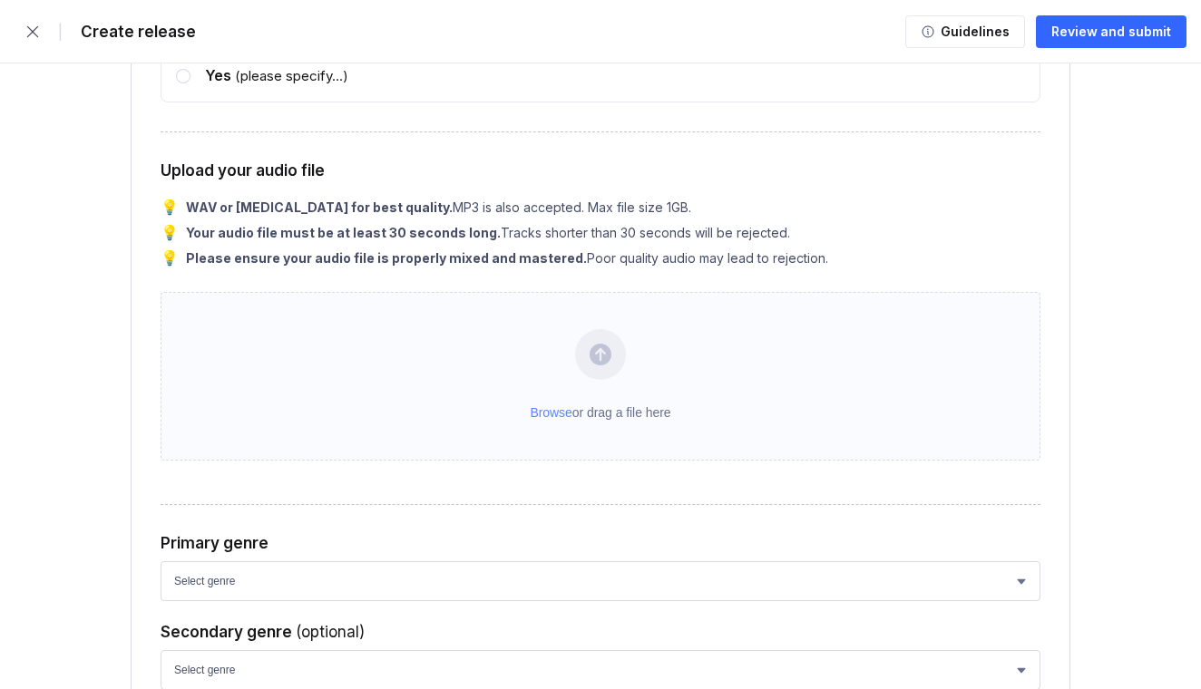
scroll to position [2555, 0]
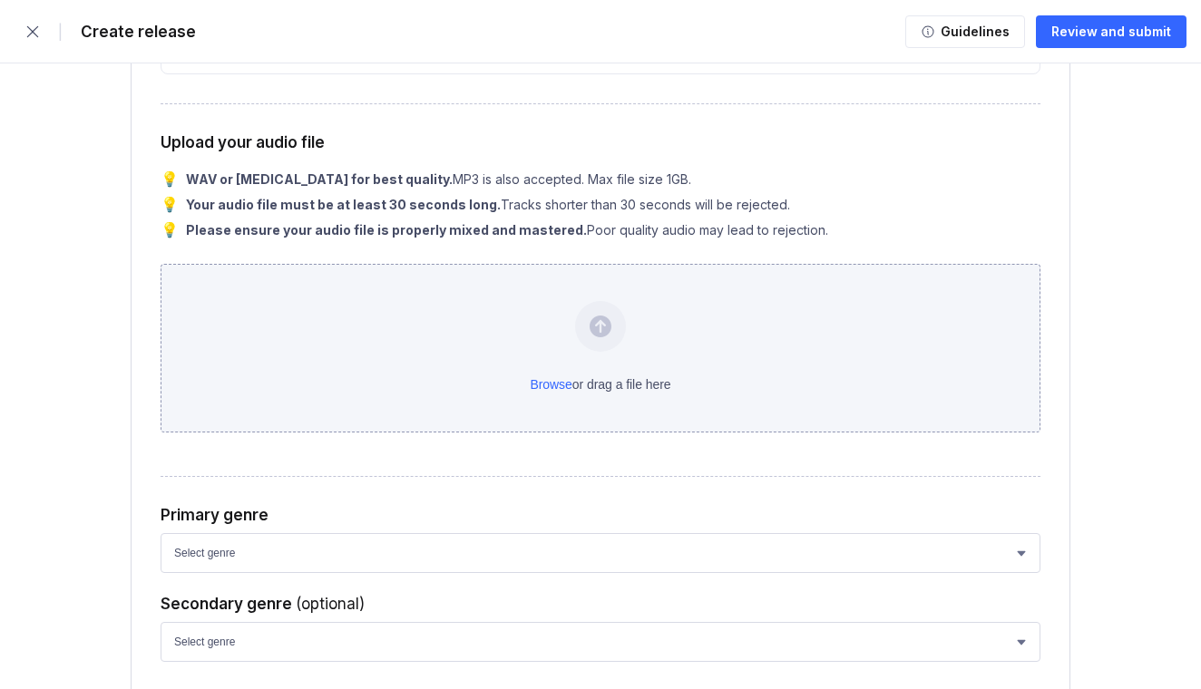
type input "House Party"
click at [565, 374] on div "Browse or drag a file here" at bounding box center [600, 348] width 880 height 169
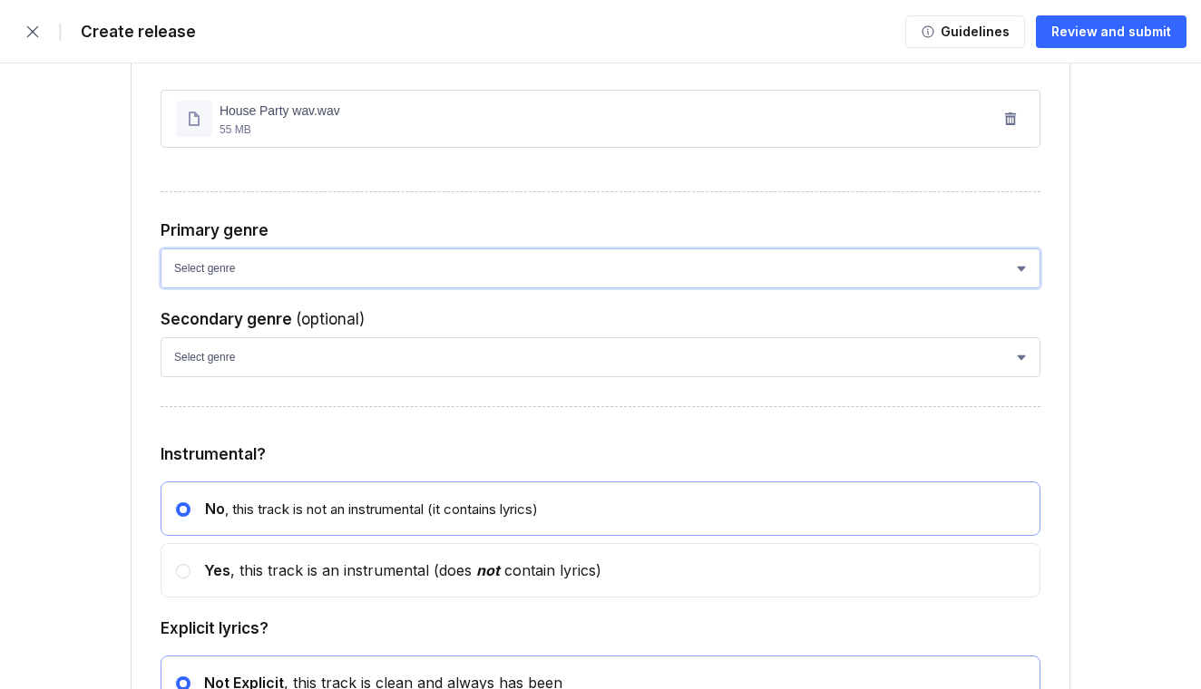
scroll to position [2739, 0]
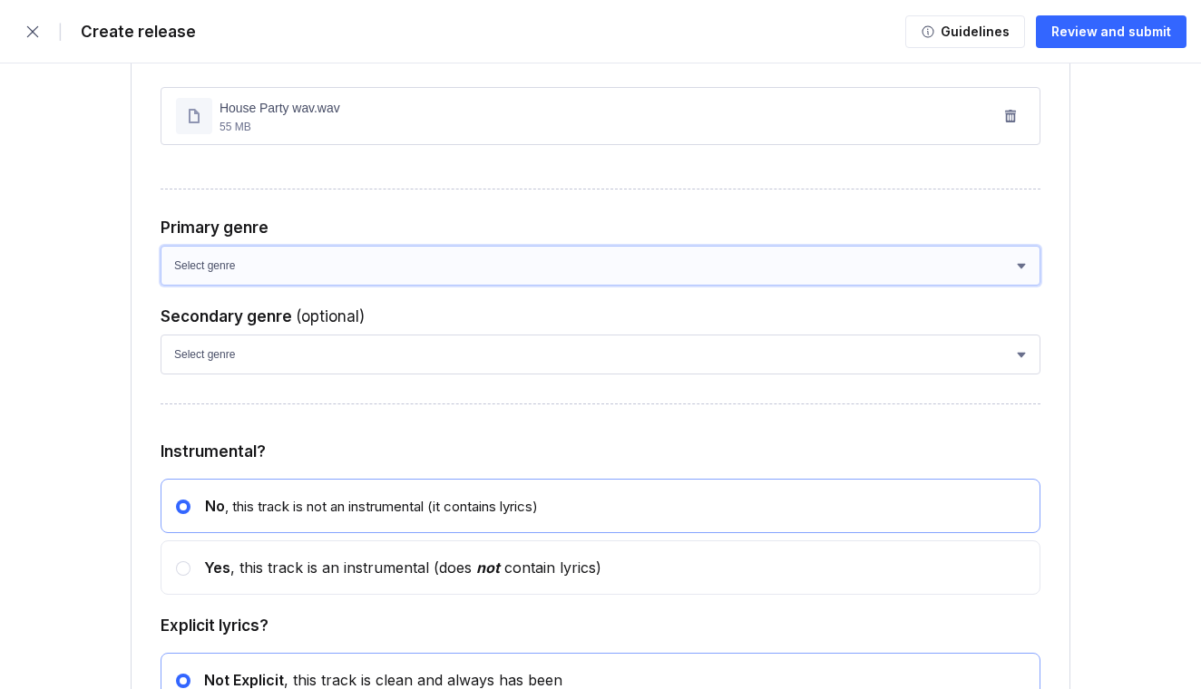
select select "ce1eb7a7-8d30-4b1f-aa32-270a3e33577f"
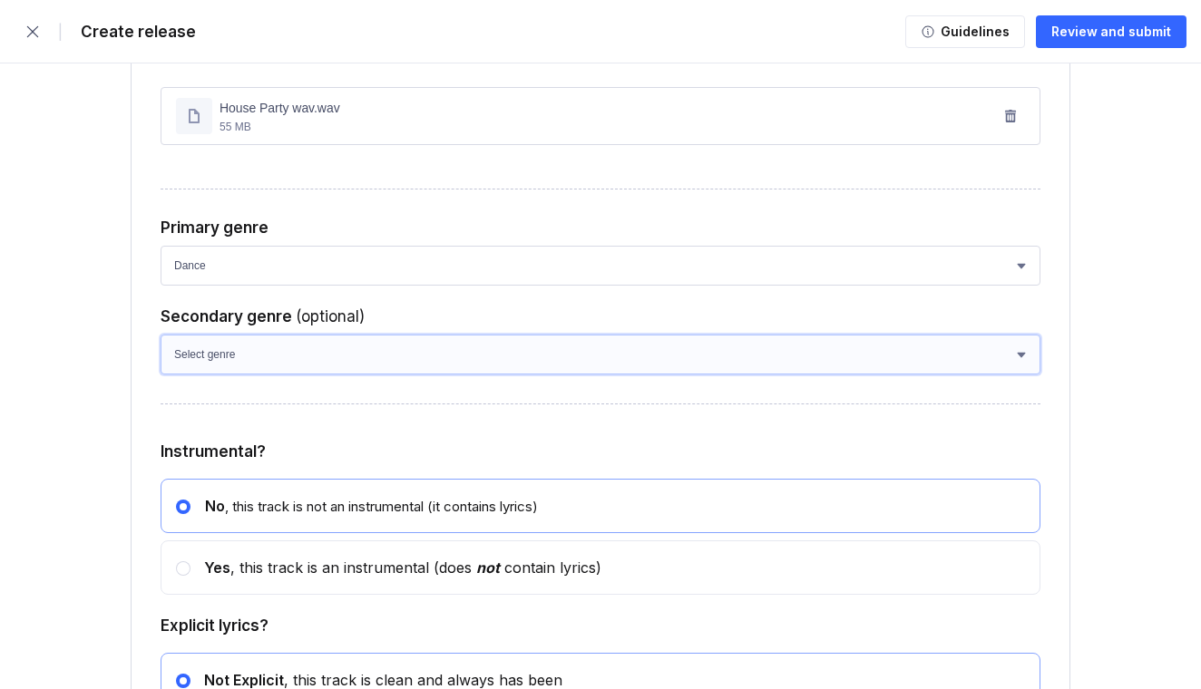
select select "a42cf8e2-75f7-4f62-afbe-d86080a7aa35"
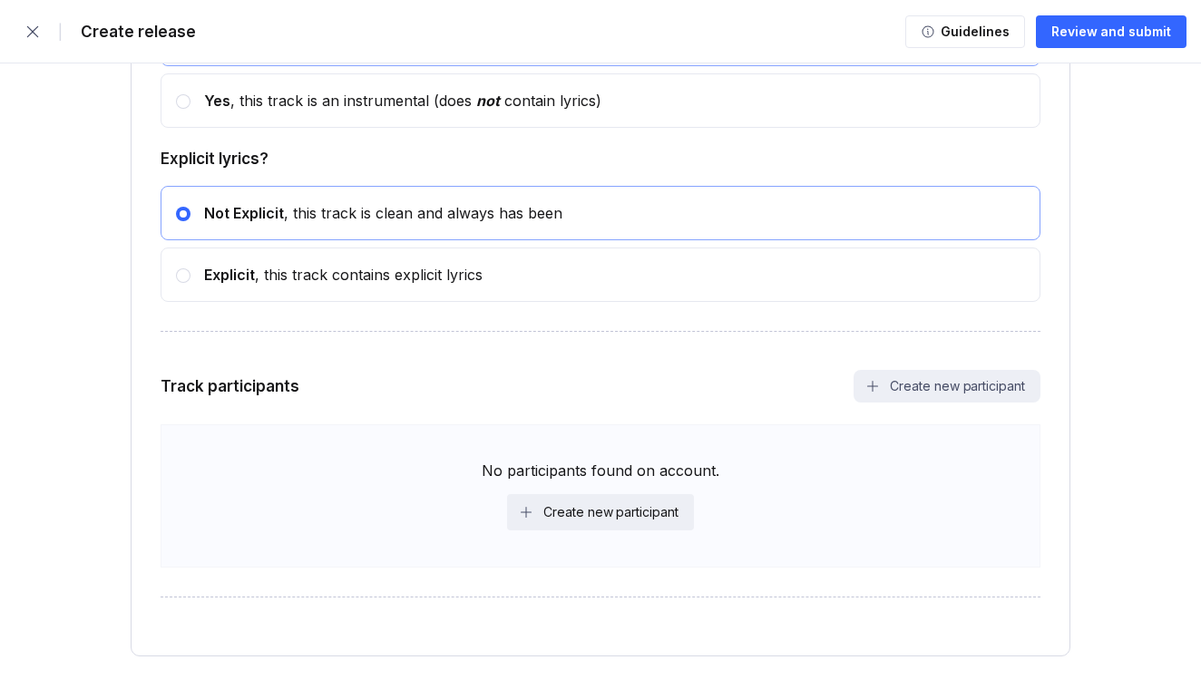
scroll to position [3208, 0]
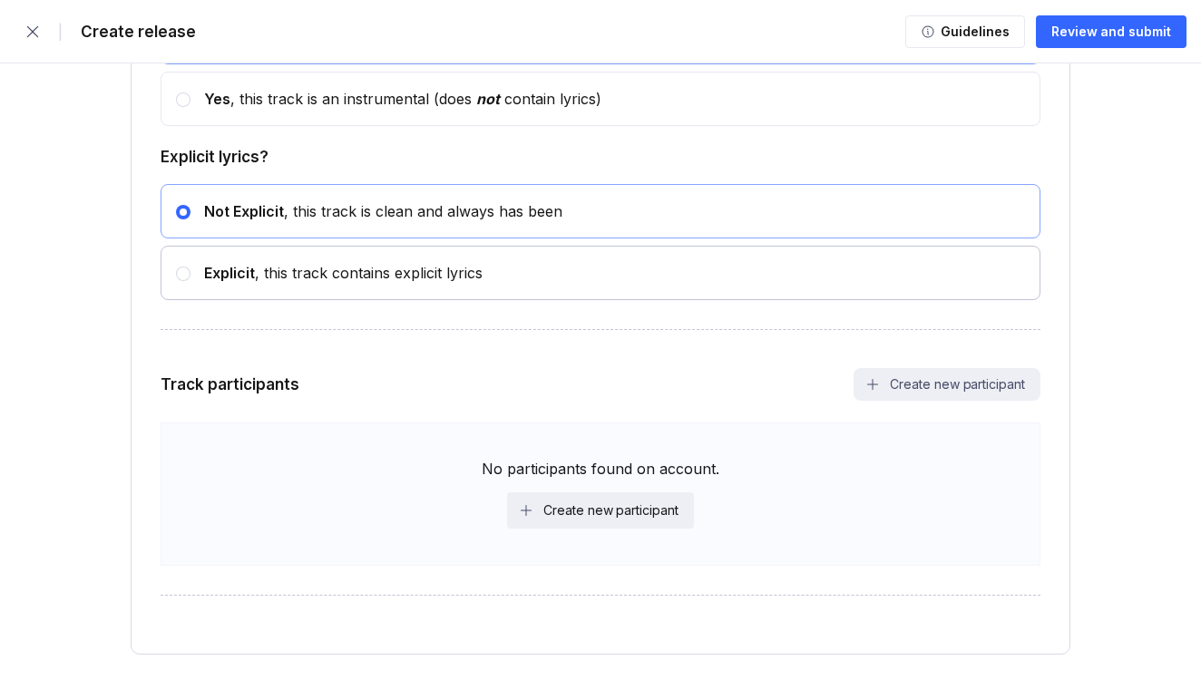
click at [189, 277] on div at bounding box center [183, 274] width 15 height 15
click at [177, 266] on input "radio" at bounding box center [176, 265] width 1 height 1
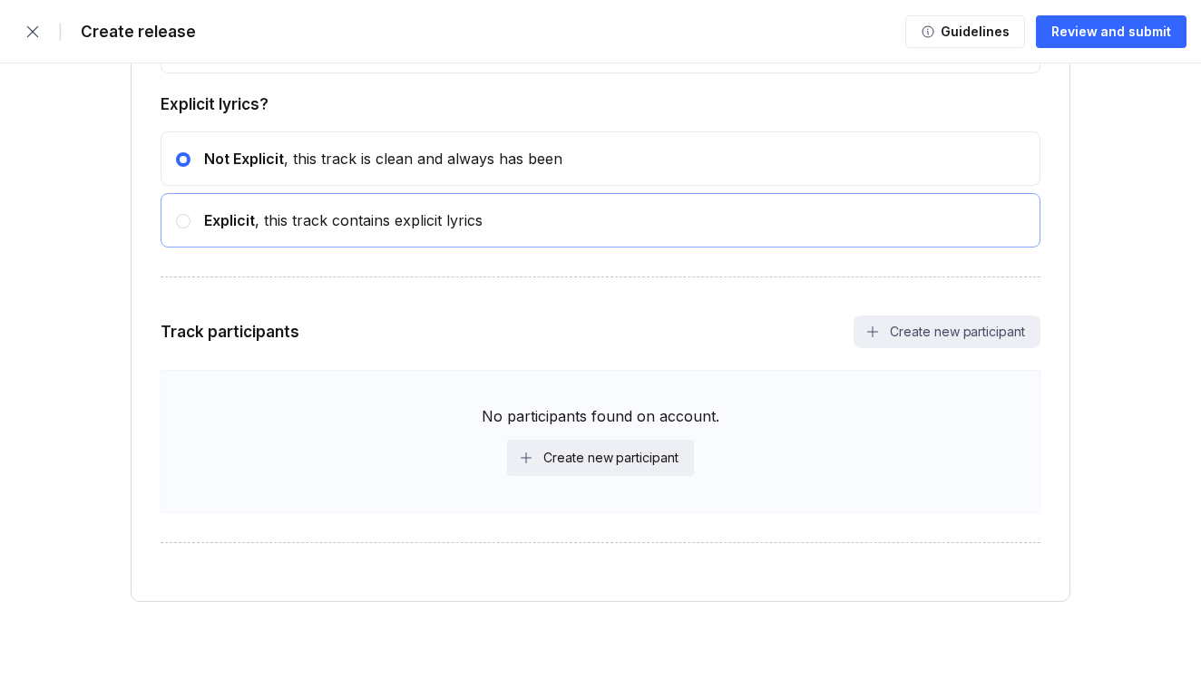
scroll to position [3261, 0]
click at [671, 462] on div "Create new participant" at bounding box center [610, 458] width 135 height 18
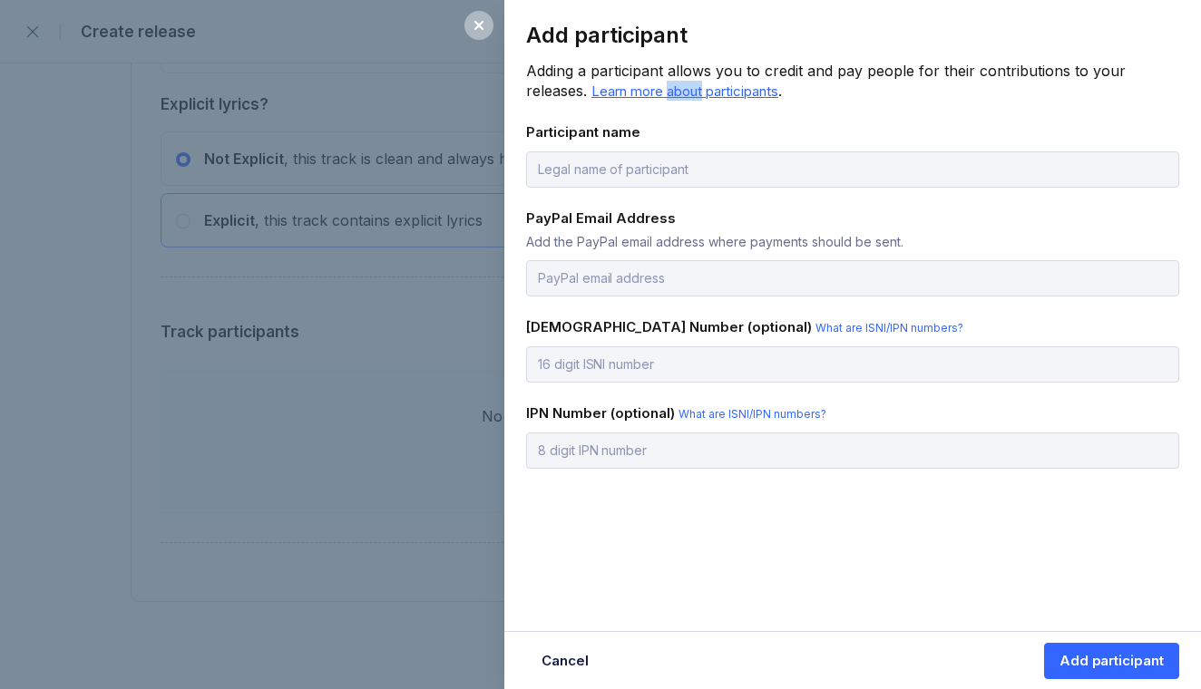
click at [693, 92] on span "Learn more about participants" at bounding box center [684, 91] width 187 height 17
click at [641, 168] on input "text" at bounding box center [852, 169] width 653 height 36
type input "imiefan emmanuel idahor"
click at [950, 278] on input "email" at bounding box center [852, 278] width 653 height 36
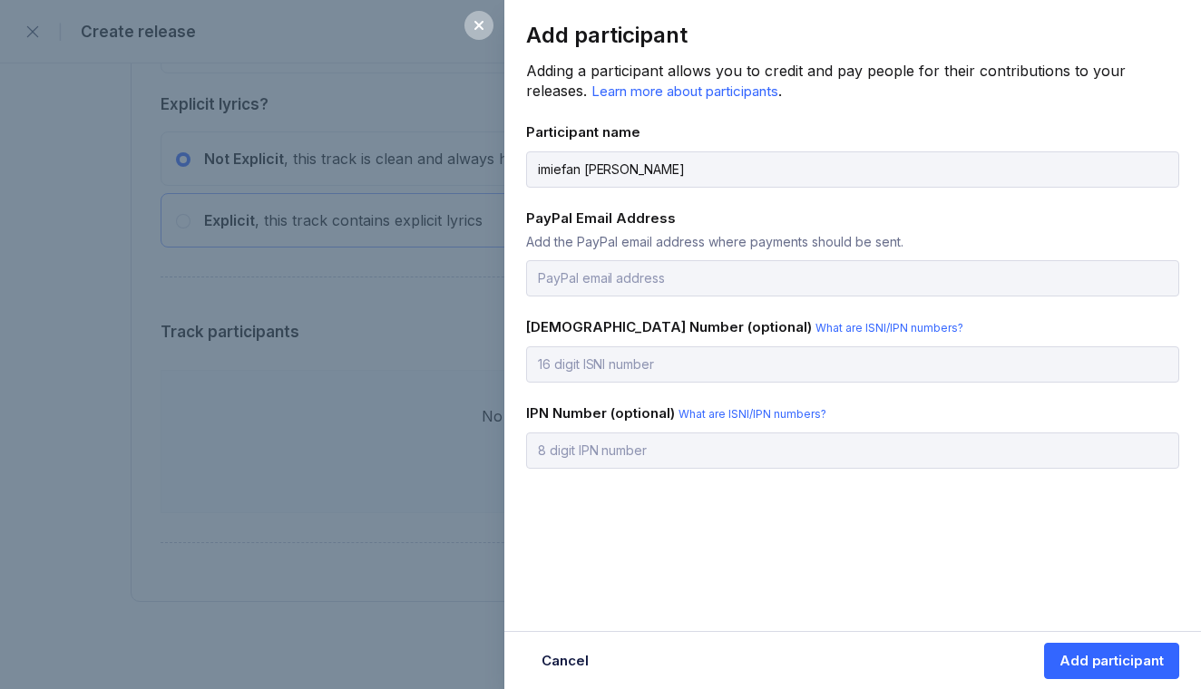
click at [844, 530] on div "Add participant Adding a participant allows you to credit and pay people for th…" at bounding box center [852, 270] width 696 height 541
click at [779, 291] on input "email" at bounding box center [852, 278] width 653 height 36
click at [870, 282] on input "email" at bounding box center [852, 278] width 653 height 36
click at [928, 235] on div "Add the PayPal email address where payments should be sent." at bounding box center [852, 241] width 653 height 15
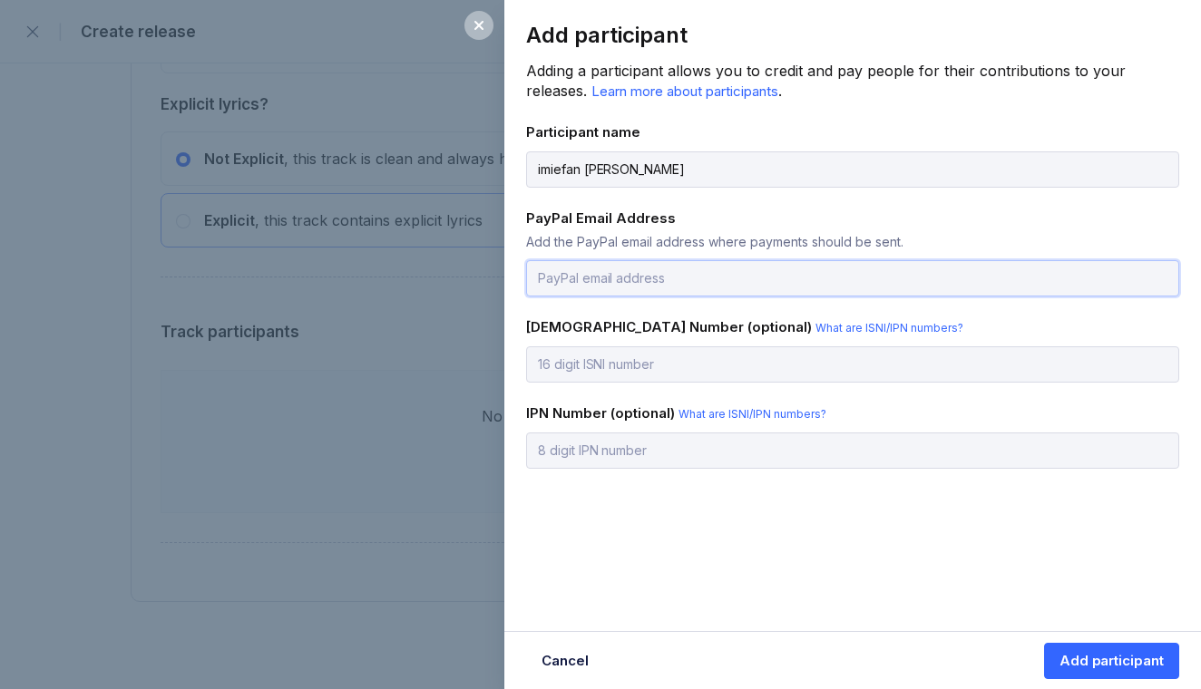
click at [839, 274] on input "email" at bounding box center [852, 278] width 653 height 36
type input "areaboizilly@gmail.com"
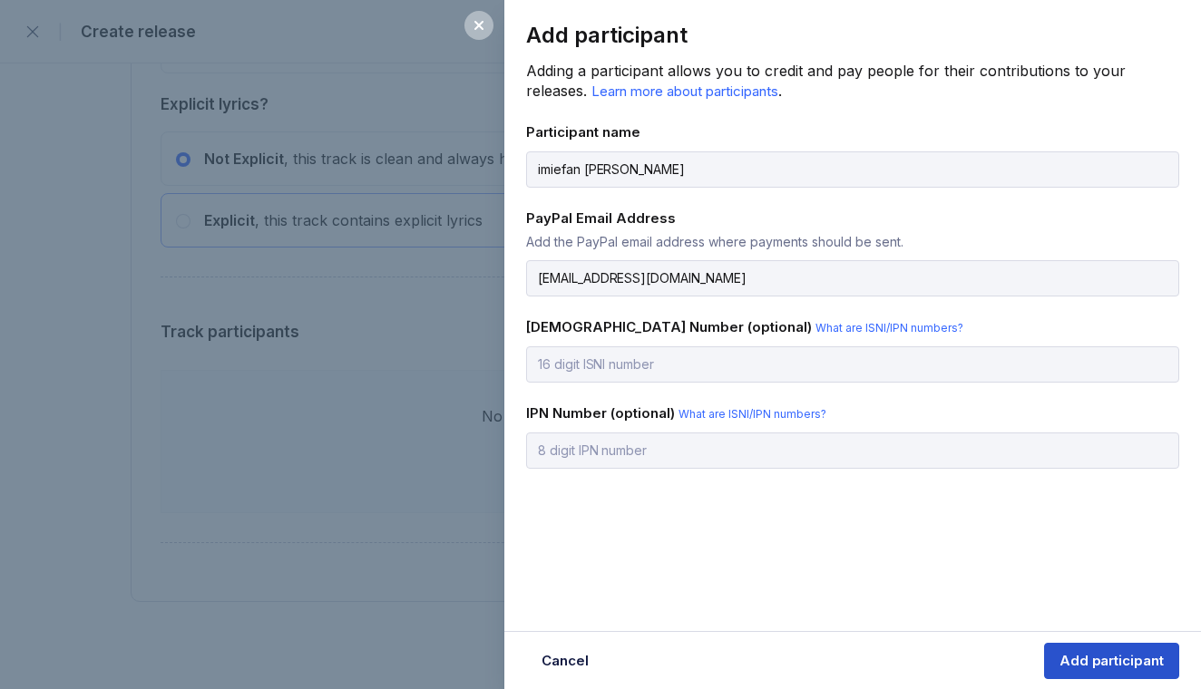
click at [1084, 656] on div "Add participant" at bounding box center [1111, 661] width 104 height 18
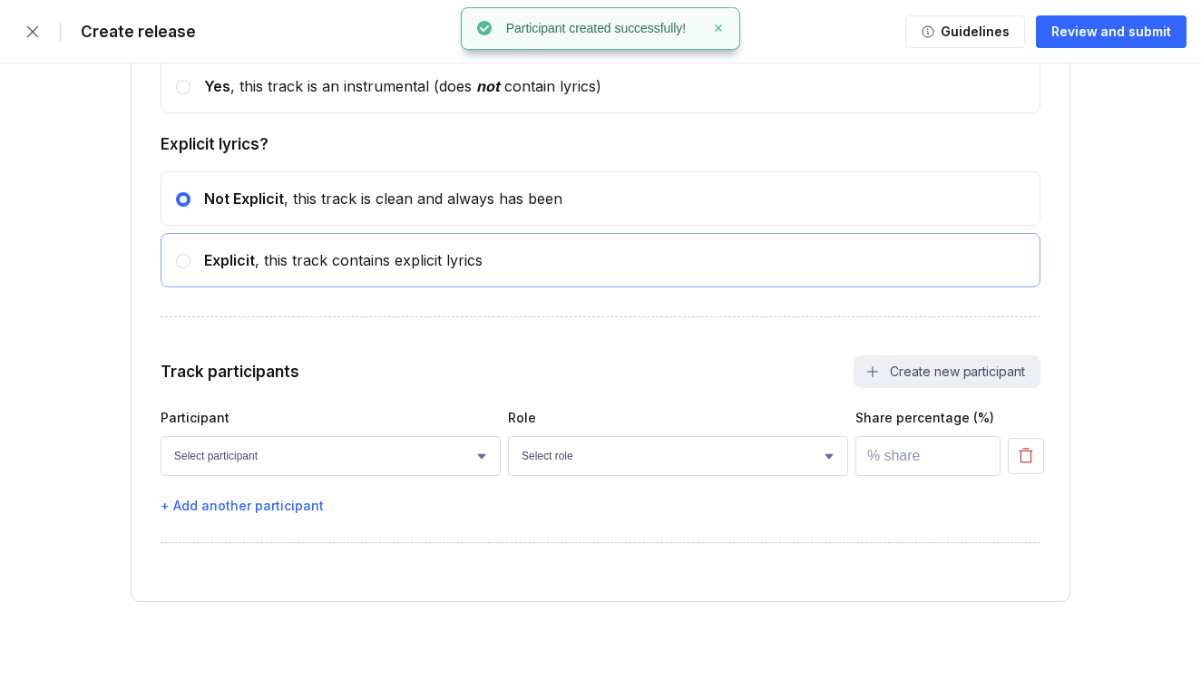
scroll to position [3221, 0]
select select "a4c2bd27-e19e-451c-8cec-0b34e4c4e86f"
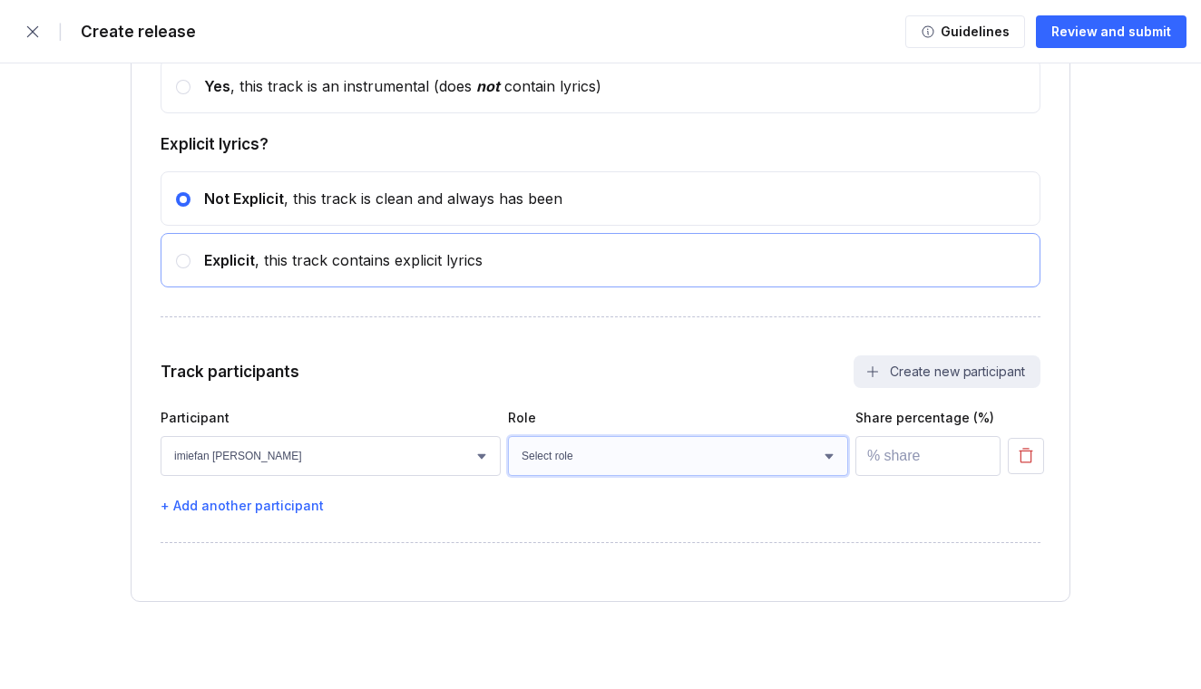
select select "69d031ea-1232-41ef-93a4-bda40ac54e05"
click at [982, 452] on input "1" at bounding box center [927, 456] width 145 height 40
click at [982, 452] on input "2" at bounding box center [927, 456] width 145 height 40
click at [982, 452] on input "3" at bounding box center [927, 456] width 145 height 40
click at [982, 452] on input "4" at bounding box center [927, 456] width 145 height 40
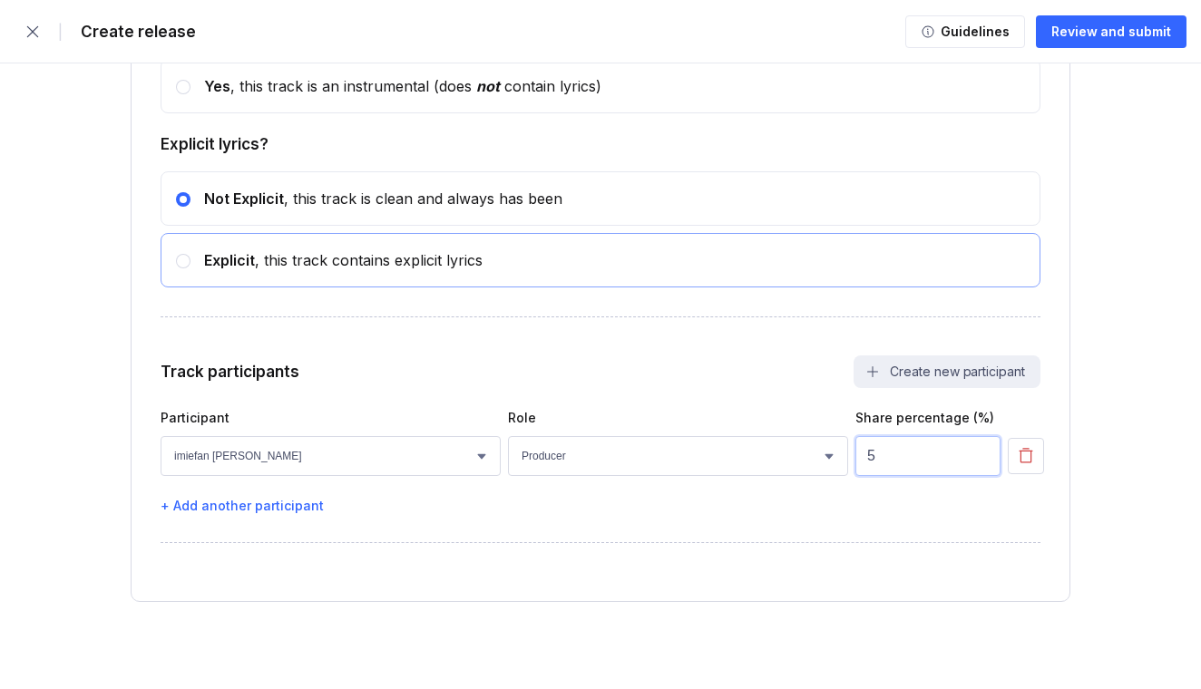
click at [982, 452] on input "5" at bounding box center [927, 456] width 145 height 40
click at [982, 452] on input "6" at bounding box center [927, 456] width 145 height 40
click at [982, 452] on input "7" at bounding box center [927, 456] width 145 height 40
click at [982, 452] on input "8" at bounding box center [927, 456] width 145 height 40
click at [982, 452] on input "9" at bounding box center [927, 456] width 145 height 40
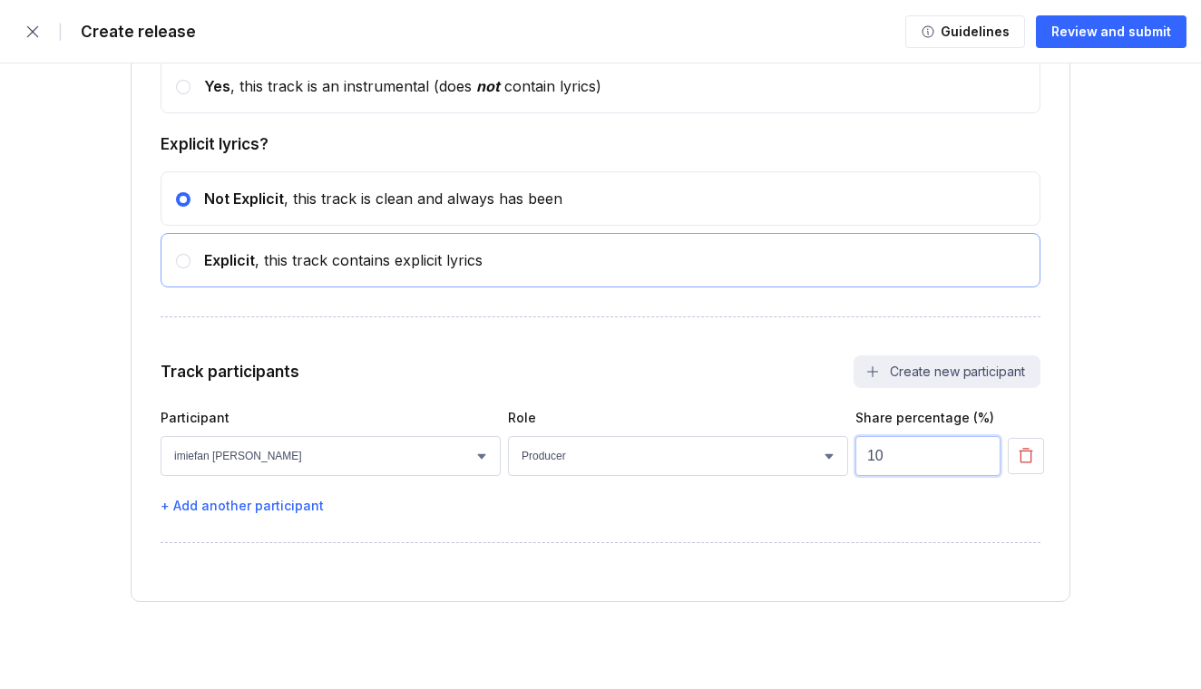
click at [982, 452] on input "10" at bounding box center [927, 456] width 145 height 40
click at [983, 460] on input "9" at bounding box center [927, 456] width 145 height 40
click at [983, 460] on input "8" at bounding box center [927, 456] width 145 height 40
click at [983, 460] on input "7" at bounding box center [927, 456] width 145 height 40
click at [983, 460] on input "6" at bounding box center [927, 456] width 145 height 40
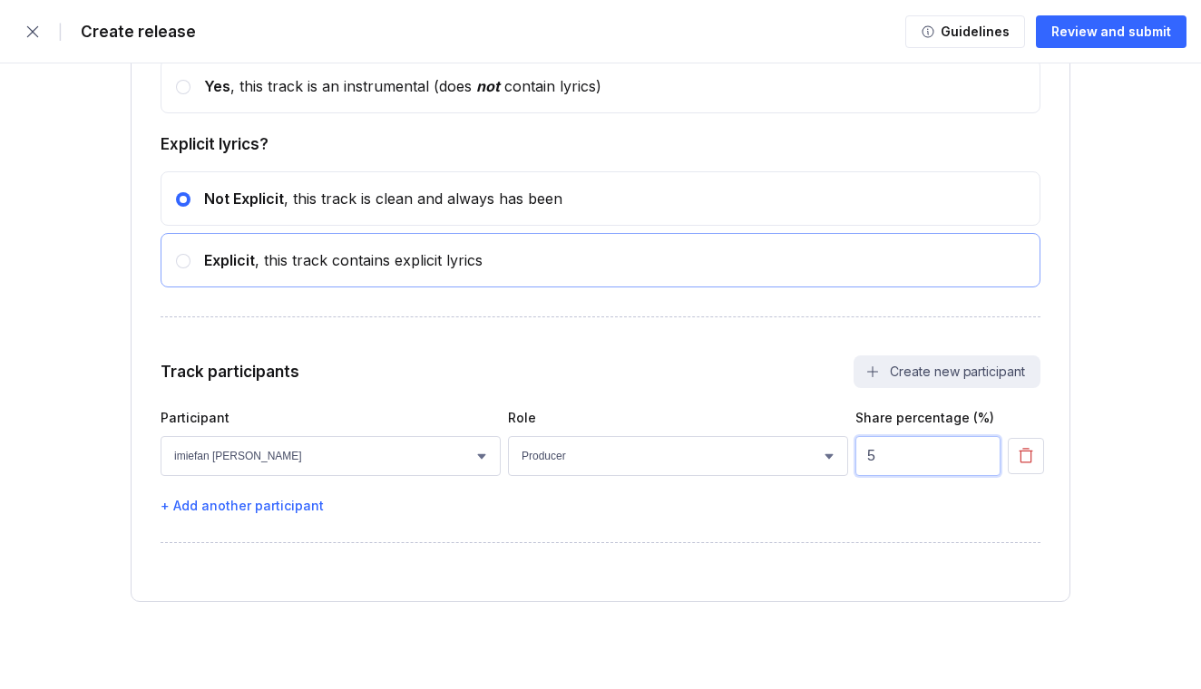
click at [983, 460] on input "5" at bounding box center [927, 456] width 145 height 40
click at [983, 460] on input "4" at bounding box center [927, 456] width 145 height 40
click at [983, 460] on input "3" at bounding box center [927, 456] width 145 height 40
click at [983, 460] on input "2" at bounding box center [927, 456] width 145 height 40
click at [983, 460] on input "1" at bounding box center [927, 456] width 145 height 40
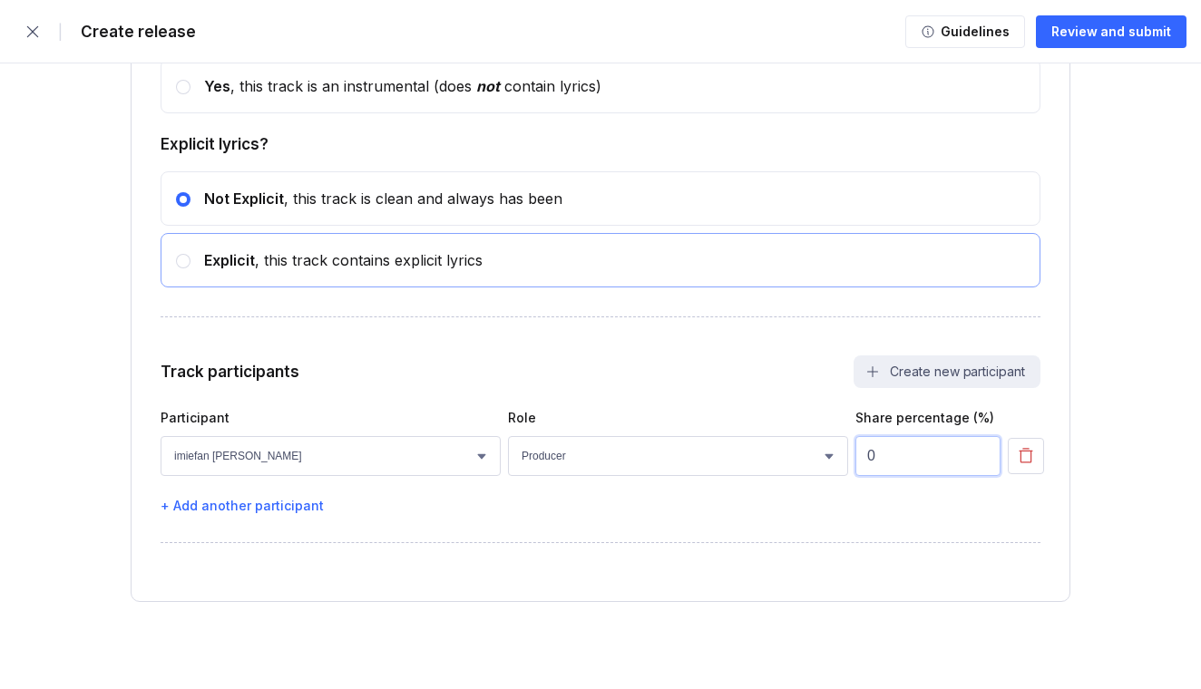
click at [983, 460] on input "0" at bounding box center [927, 456] width 145 height 40
click at [980, 452] on input "1" at bounding box center [927, 456] width 145 height 40
click at [980, 452] on input "2" at bounding box center [927, 456] width 145 height 40
click at [980, 452] on input "3" at bounding box center [927, 456] width 145 height 40
click at [980, 452] on input "4" at bounding box center [927, 456] width 145 height 40
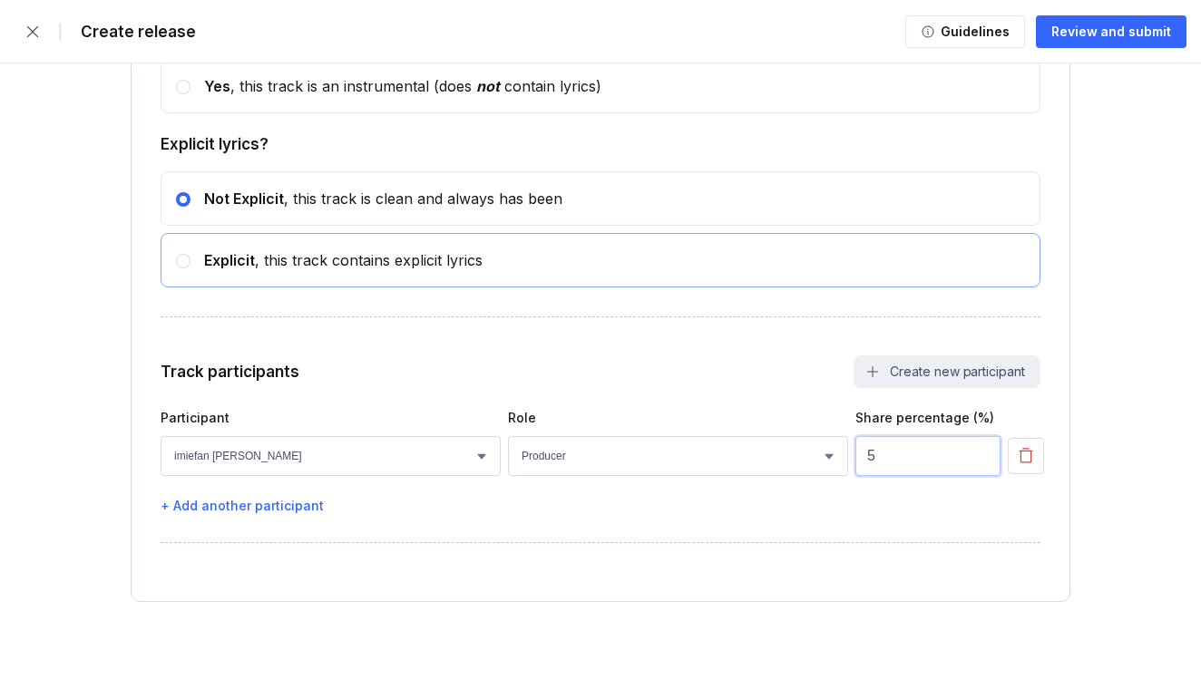
click at [980, 452] on input "5" at bounding box center [927, 456] width 145 height 40
click at [980, 452] on input "6" at bounding box center [927, 456] width 145 height 40
click at [980, 452] on input "7" at bounding box center [927, 456] width 145 height 40
click at [980, 452] on input "8" at bounding box center [927, 456] width 145 height 40
click at [980, 452] on input "9" at bounding box center [927, 456] width 145 height 40
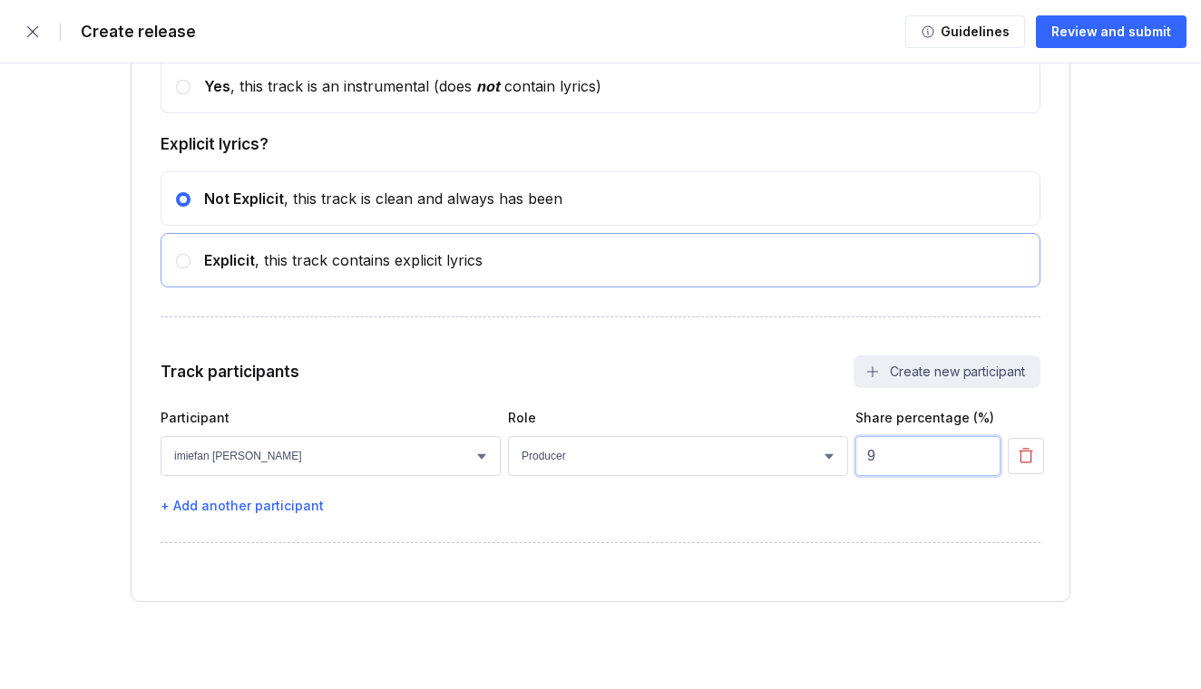
type input "10"
click at [980, 452] on input "10" at bounding box center [927, 456] width 145 height 40
click at [296, 502] on div "+ Add another participant" at bounding box center [600, 505] width 880 height 15
click at [897, 375] on button "Create new participant" at bounding box center [946, 371] width 187 height 33
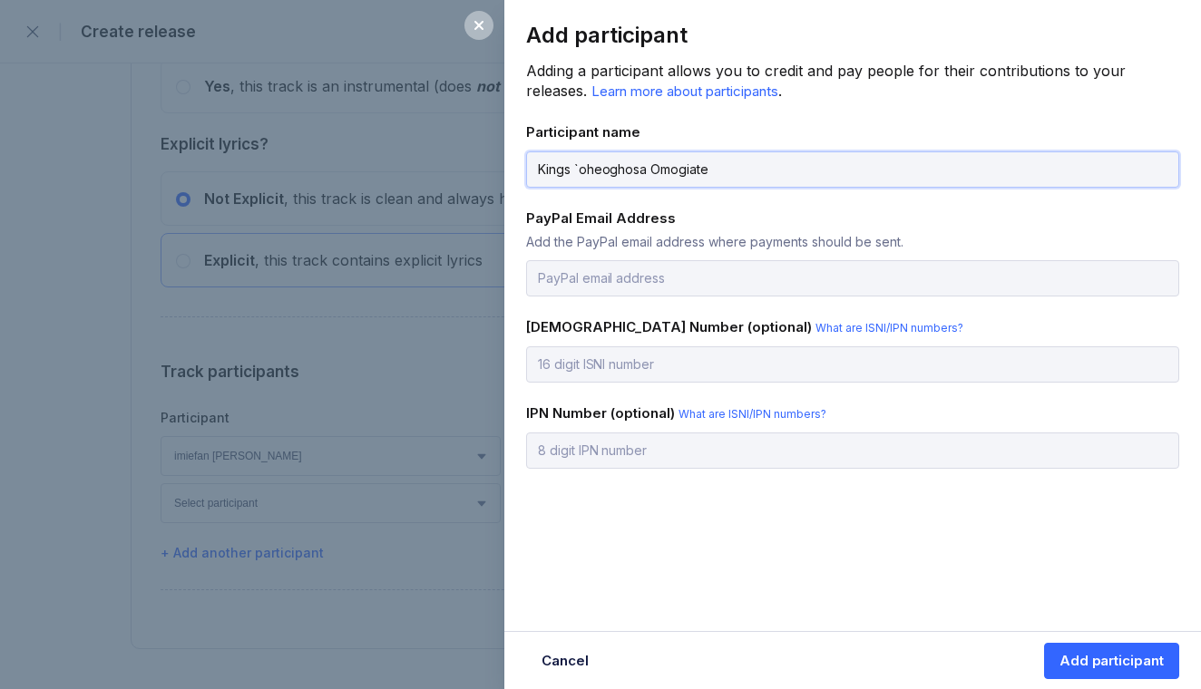
click at [580, 164] on input "Kings `oheoghosa Omogiate" at bounding box center [852, 169] width 653 height 36
click at [585, 171] on input "Kings oheoghosa Omogiate" at bounding box center [852, 169] width 653 height 36
type input "Kings Oheoghosa Omogiate"
click at [799, 131] on div "Participant name" at bounding box center [852, 131] width 653 height 17
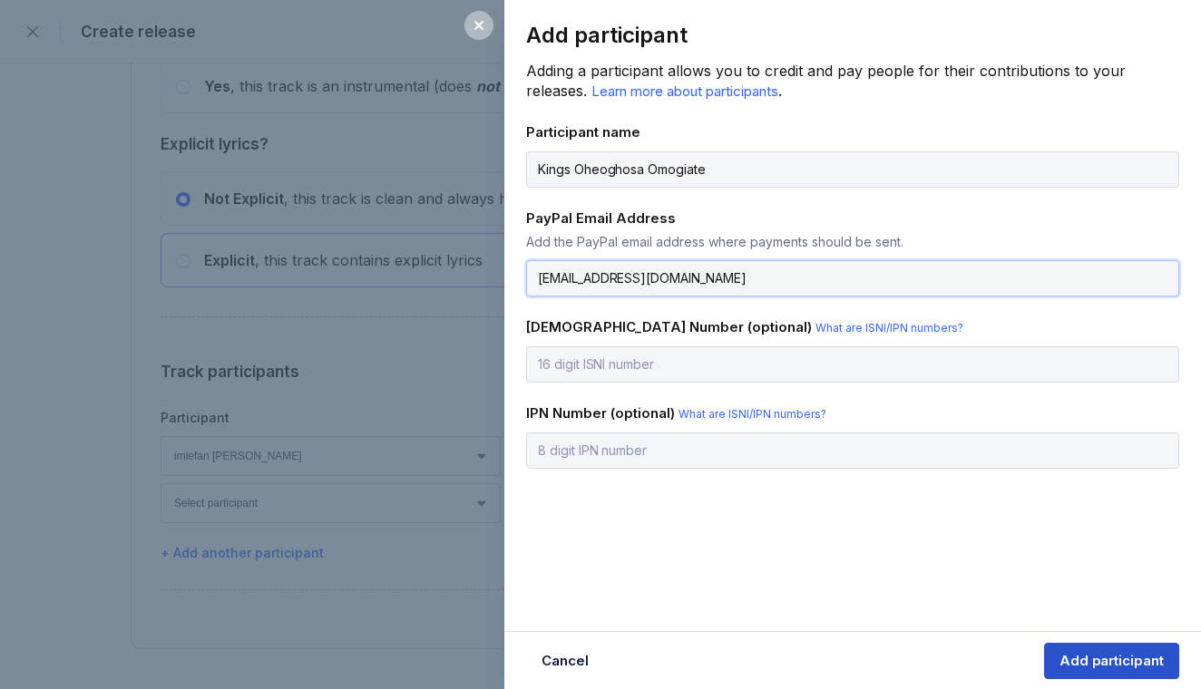
type input "vorstarofficial@gmail.com"
click at [1116, 661] on div "Add participant" at bounding box center [1111, 661] width 104 height 18
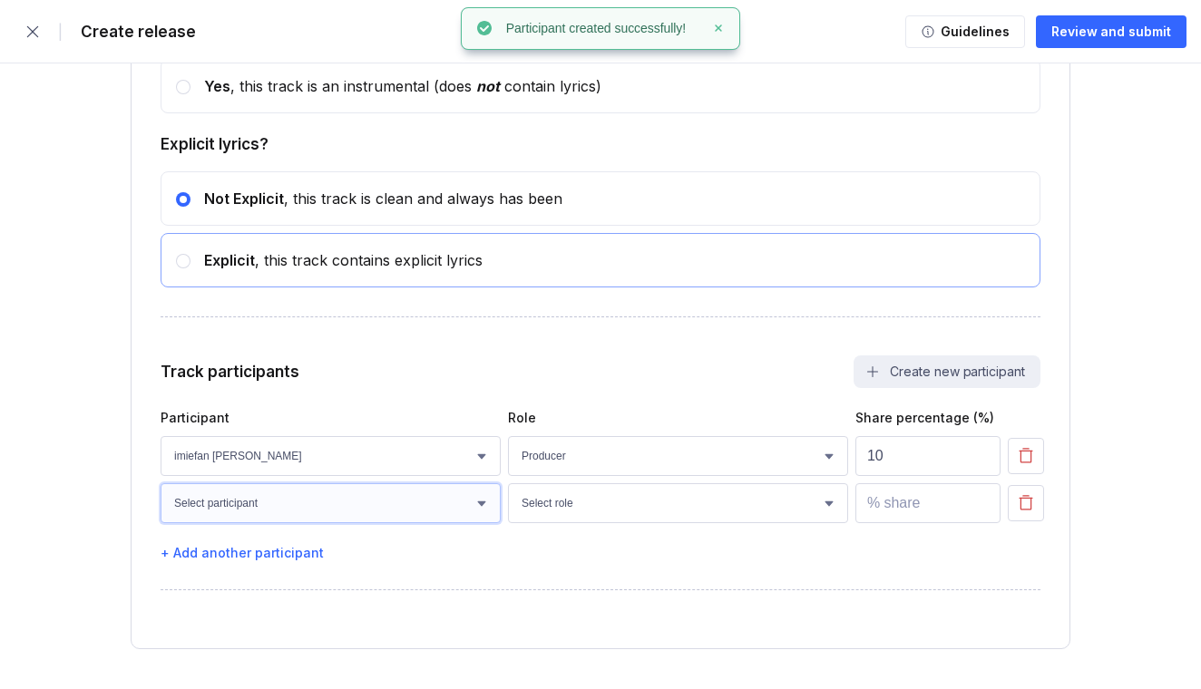
select select "b4589977-71a0-4c1e-98d5-ac339f44f8df"
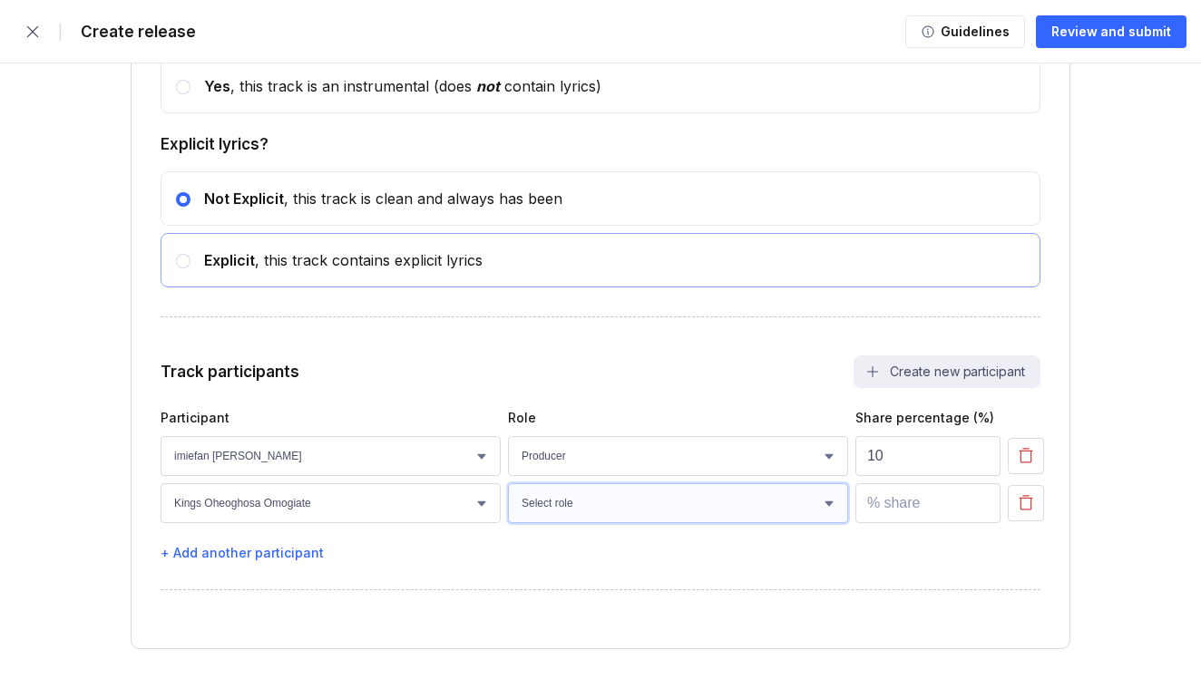
select select "14f91b42-eebd-4cfd-af6e-abd8163df1f4"
click at [981, 499] on input "1" at bounding box center [927, 503] width 145 height 40
click at [981, 499] on input "2" at bounding box center [927, 503] width 145 height 40
click at [981, 499] on input "3" at bounding box center [927, 503] width 145 height 40
click at [981, 499] on input "4" at bounding box center [927, 503] width 145 height 40
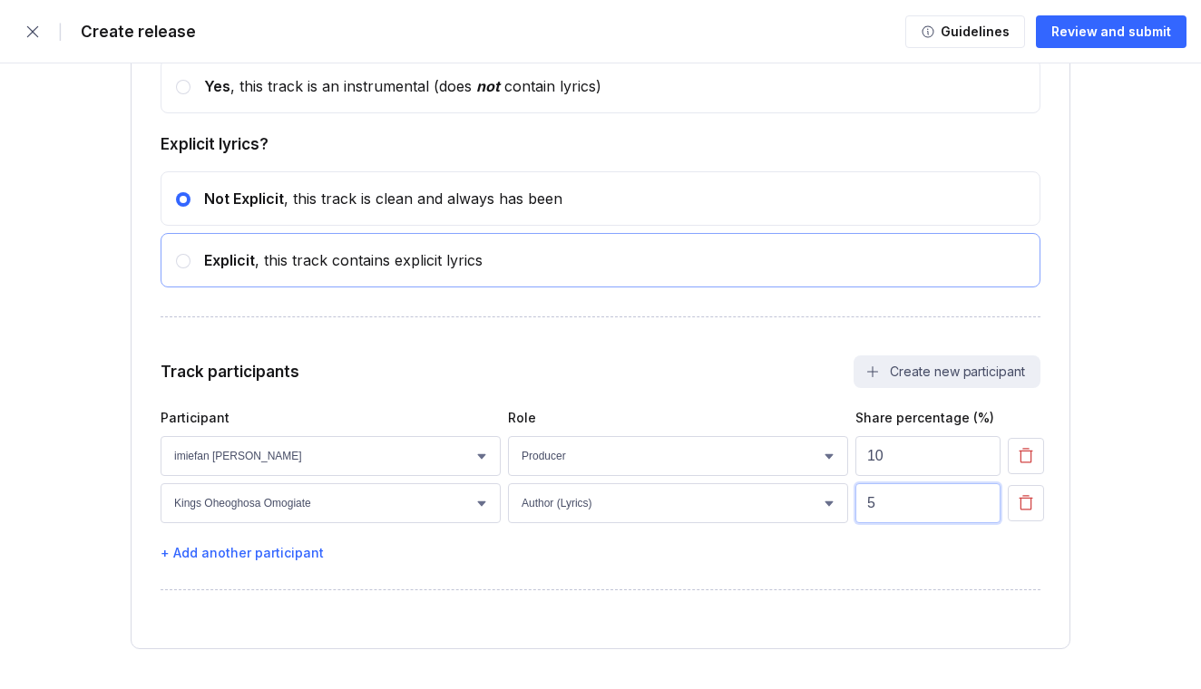
click at [981, 499] on input "5" at bounding box center [927, 503] width 145 height 40
click at [919, 504] on input "5" at bounding box center [927, 503] width 145 height 40
type input "1"
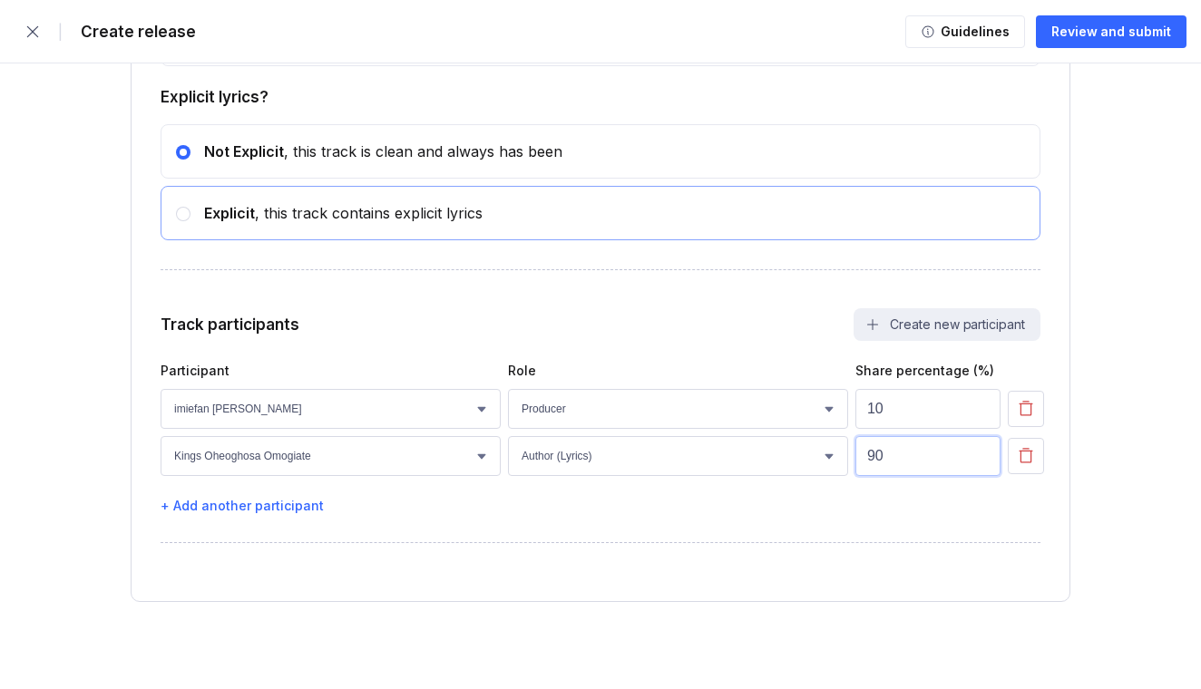
scroll to position [3268, 0]
type input "90"
click at [397, 498] on div "+ Add another participant" at bounding box center [600, 505] width 880 height 15
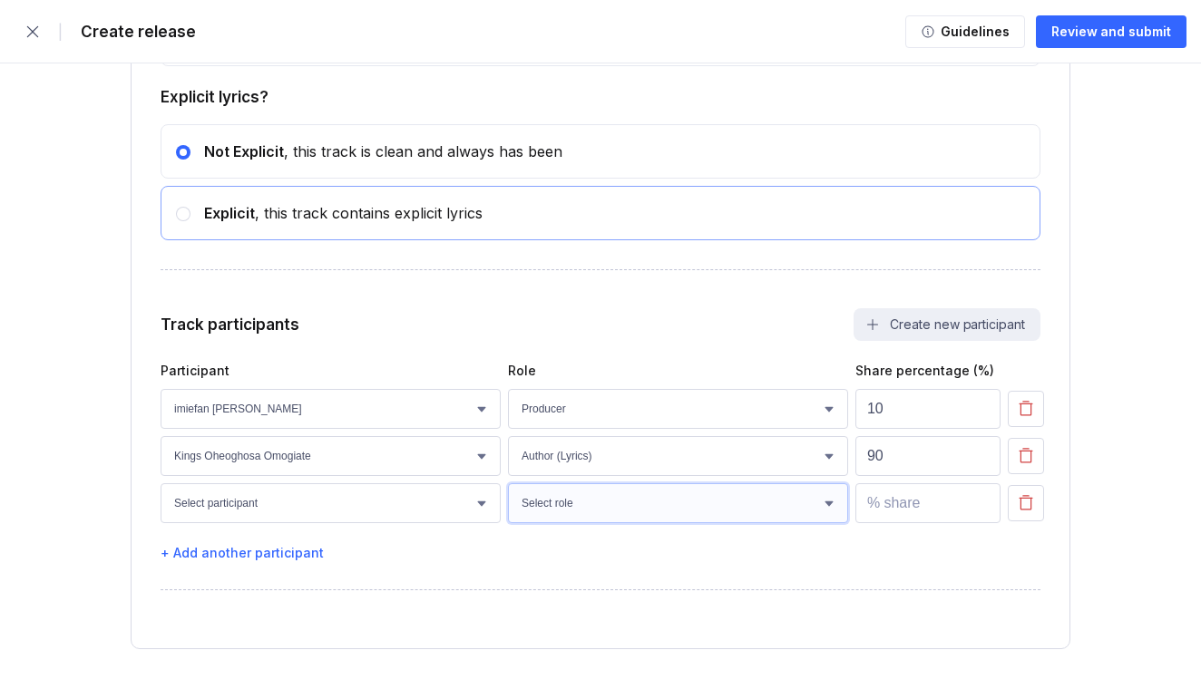
select select "29b81518-58ca-41d7-9b04-ea459e616b3c"
click at [884, 324] on button "Create new participant" at bounding box center [946, 324] width 187 height 33
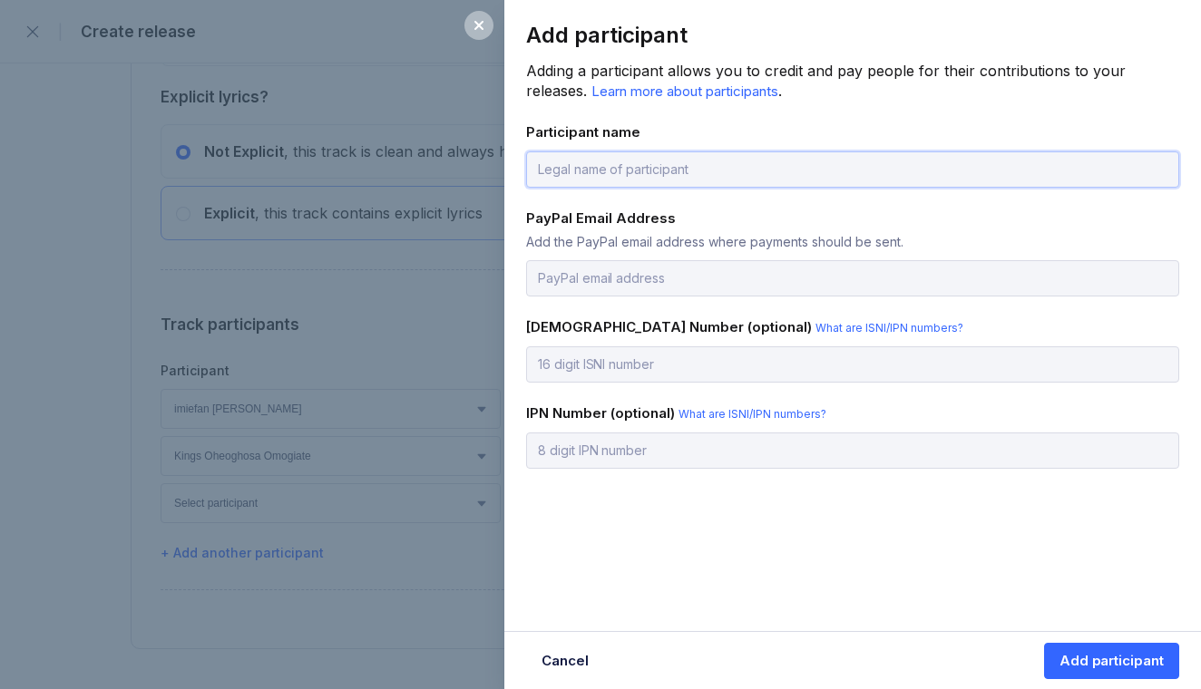
type input "e"
type input "Ezenwa Ogbonna"
click at [745, 222] on div "PayPal Email Address" at bounding box center [852, 217] width 653 height 17
click at [1077, 661] on div "Add participant" at bounding box center [1111, 661] width 104 height 18
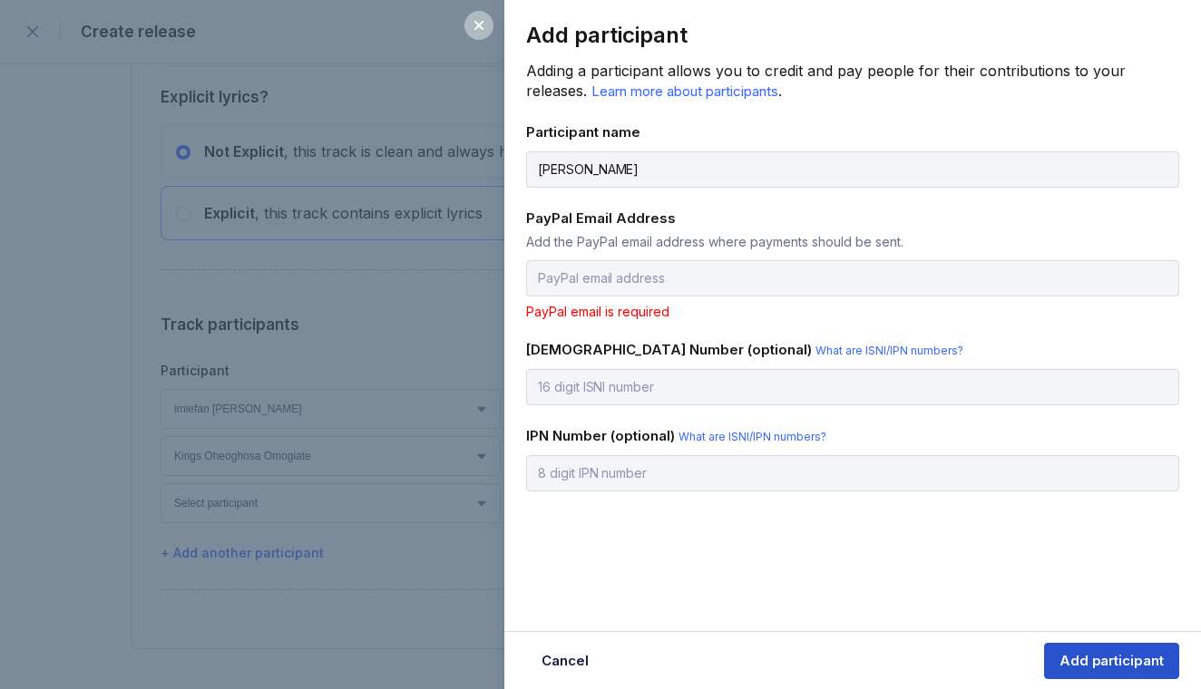
click at [1076, 655] on div "Add participant" at bounding box center [1111, 661] width 104 height 18
click at [988, 328] on div "Add participant Adding a participant allows you to credit and pay people for th…" at bounding box center [852, 282] width 696 height 564
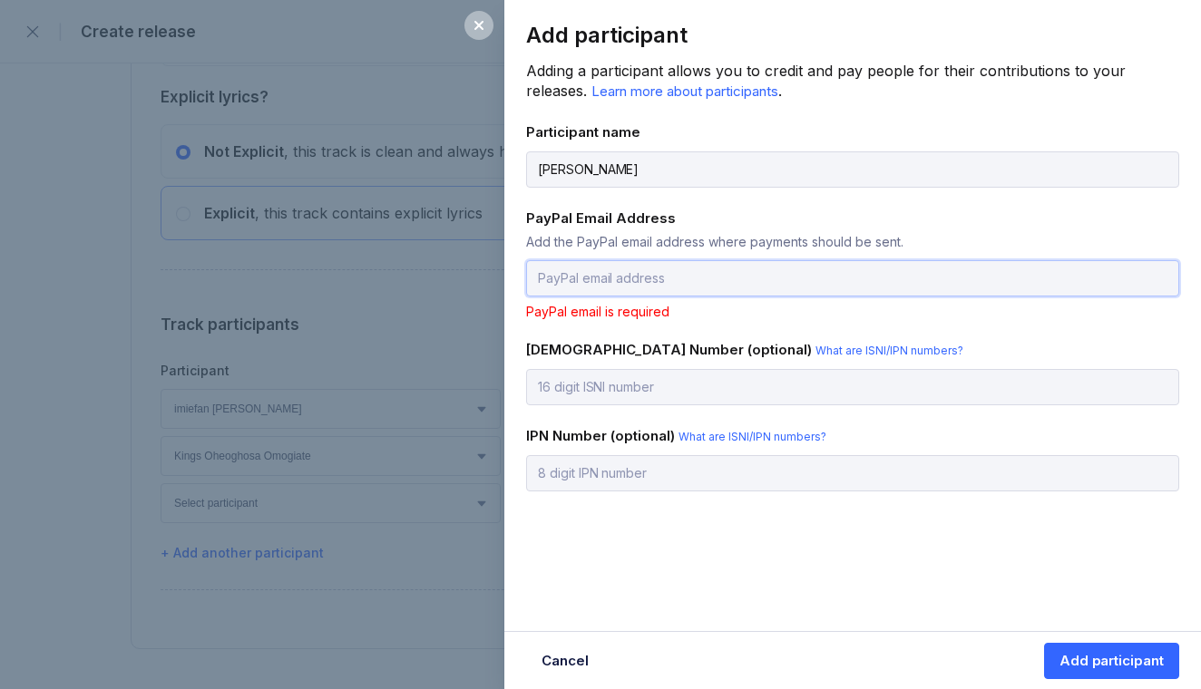
click at [810, 277] on input "email" at bounding box center [852, 278] width 653 height 36
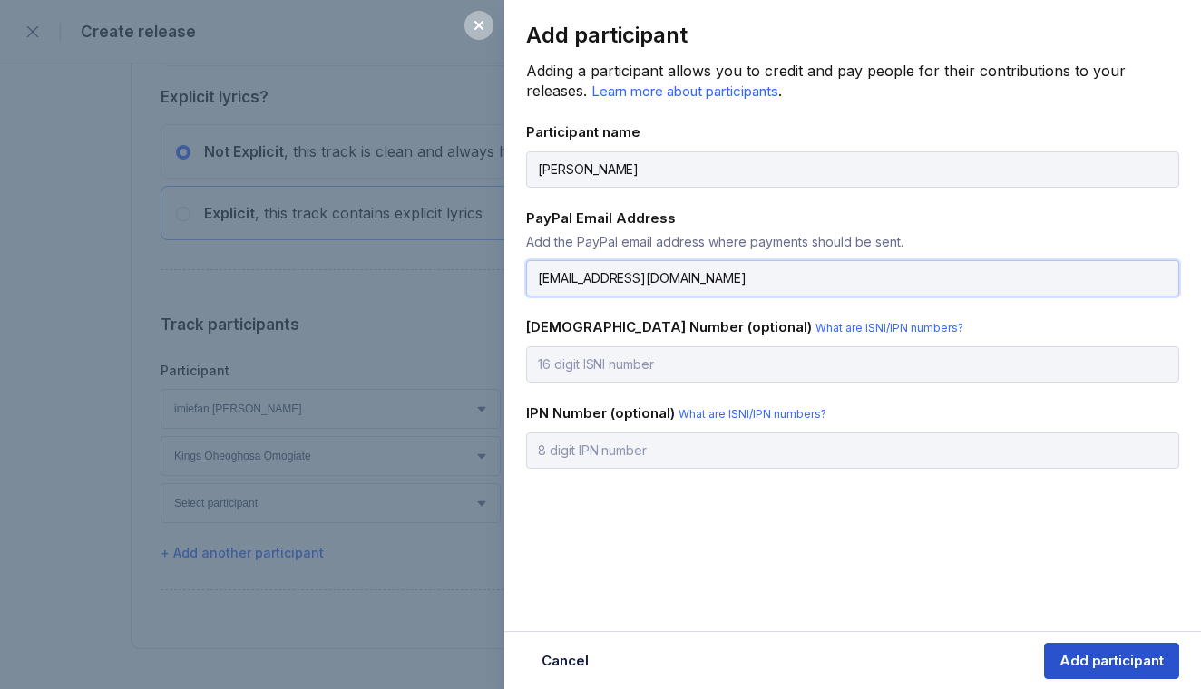
type input "bigfoot.west@gmail.com"
click at [1102, 657] on div "Add participant" at bounding box center [1111, 661] width 104 height 18
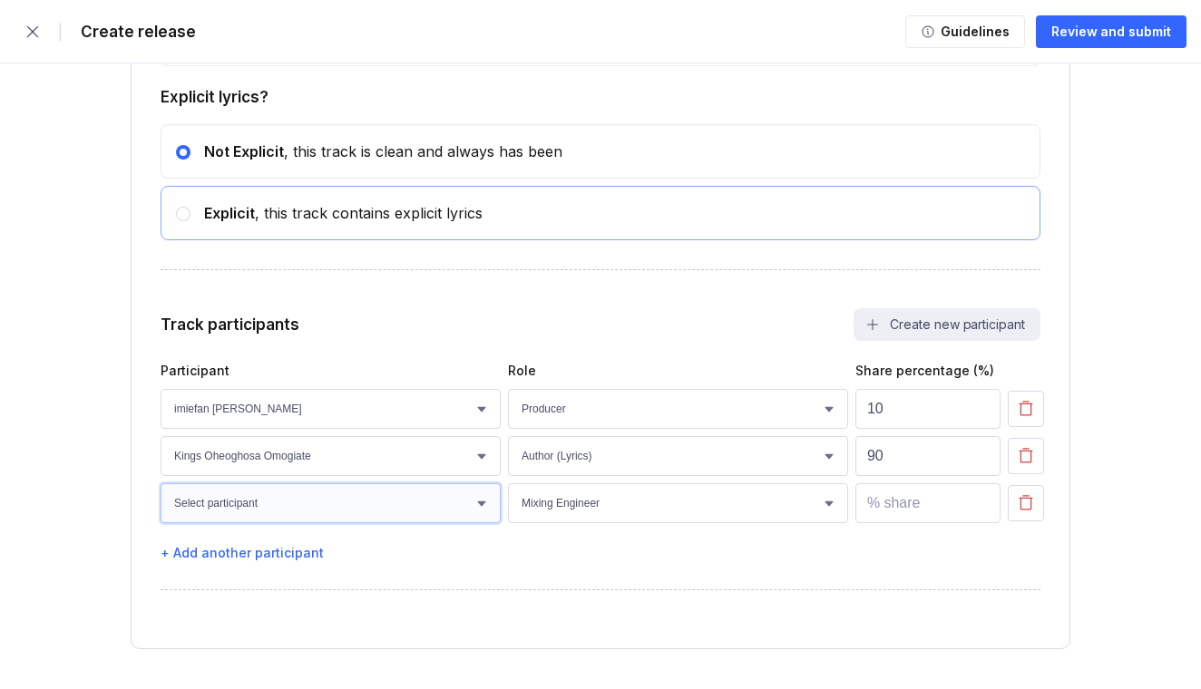
select select "b97c355c-fa5b-422b-87f8-f50009ea8e44"
click at [981, 501] on input "1" at bounding box center [927, 503] width 145 height 40
type input "0"
click at [980, 510] on input "0" at bounding box center [927, 503] width 145 height 40
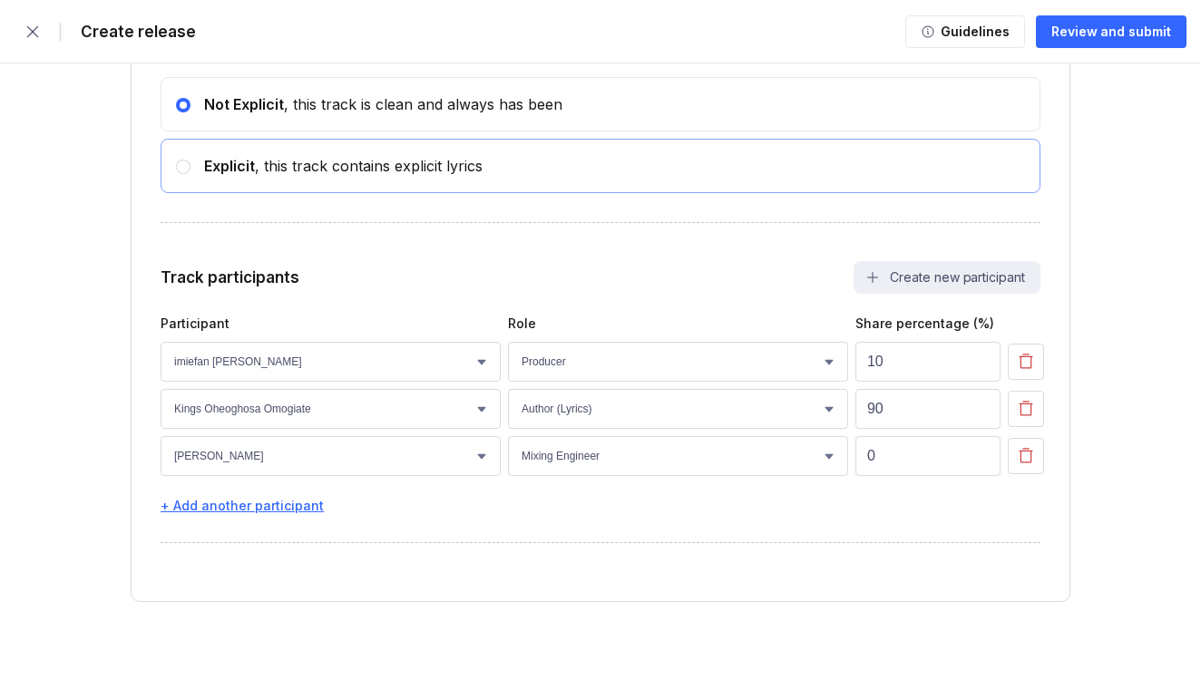
scroll to position [3315, 0]
click at [310, 512] on div "+ Add another participant" at bounding box center [600, 505] width 880 height 15
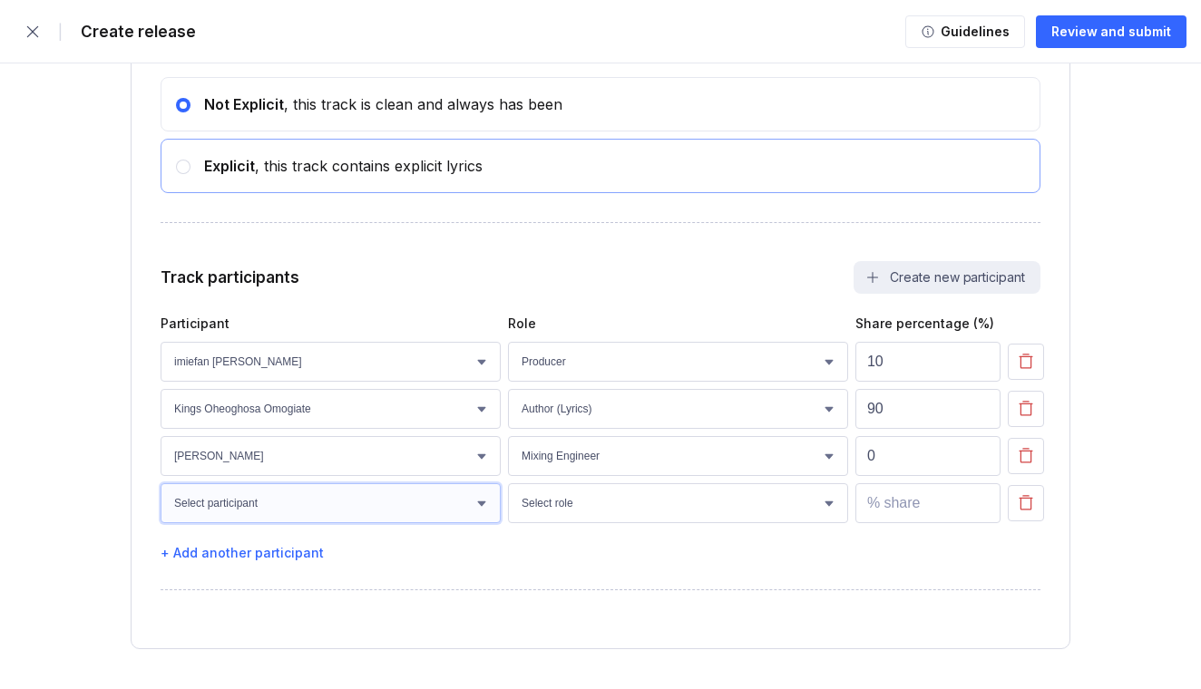
select select "b97c355c-fa5b-422b-87f8-f50009ea8e44"
select select "f48e34f6-098a-4ef6-b5a5-cdfddbd8ffaf"
type input "0"
click at [980, 510] on input "0" at bounding box center [927, 503] width 145 height 40
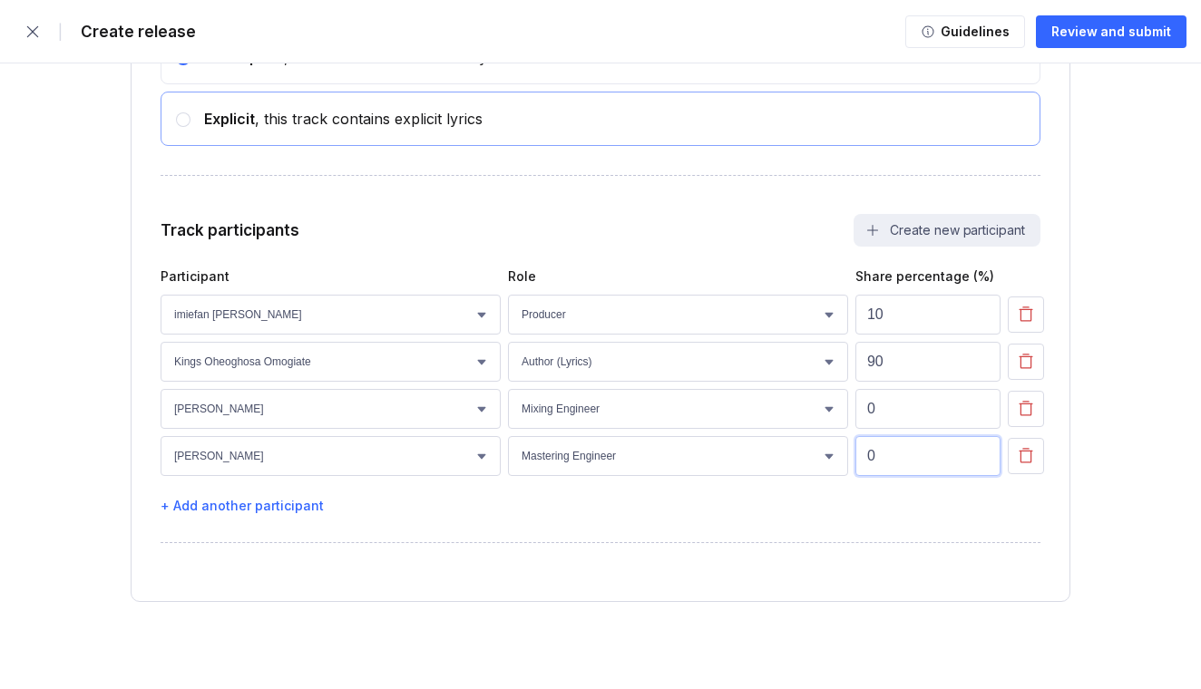
scroll to position [3362, 0]
select select "14f91b42-eebd-4cfd-af6e-abd8163df1f4"
click at [310, 510] on div "+ Add another participant" at bounding box center [600, 505] width 880 height 15
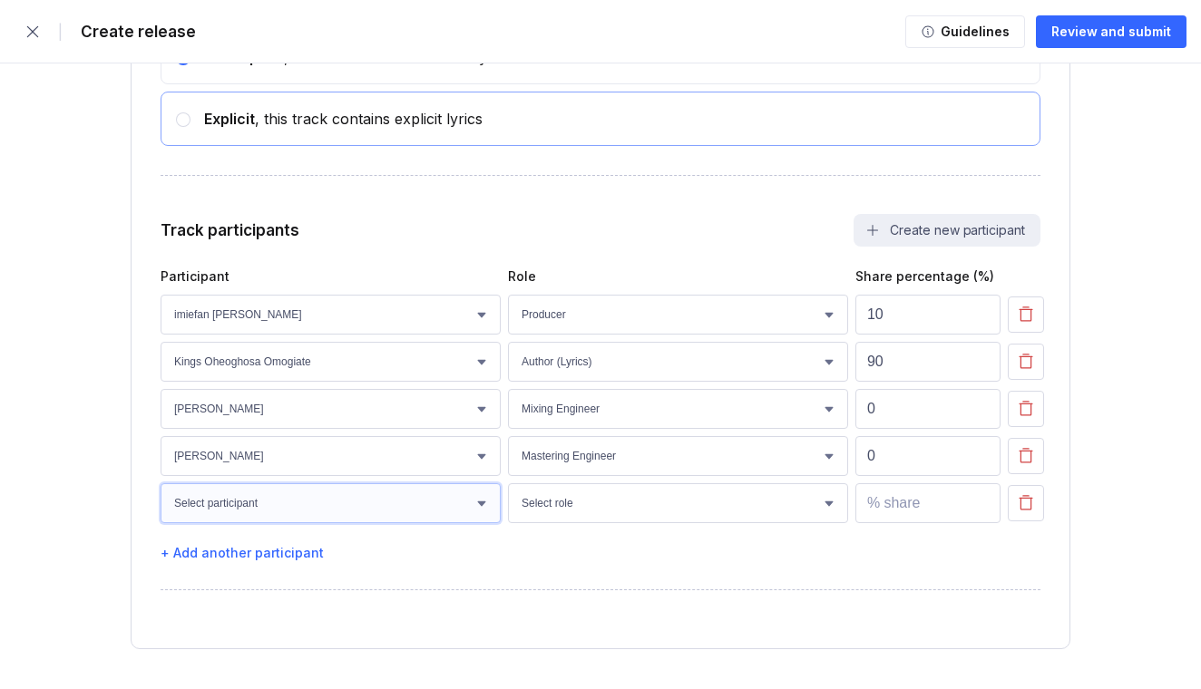
select select "a4c2bd27-e19e-451c-8cec-0b34e4c4e86f"
select select "a686edc1-d794-4d5b-a532-eb5533b67675"
type input "0"
click at [980, 510] on input "0" at bounding box center [927, 503] width 145 height 40
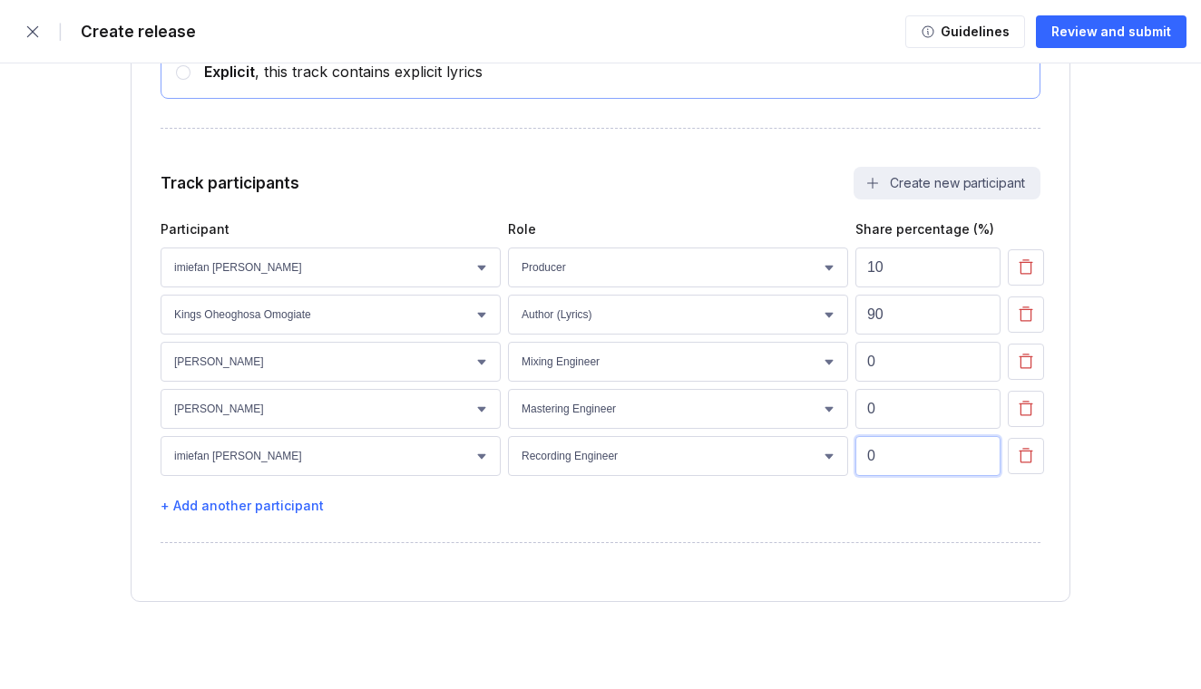
scroll to position [3409, 0]
click at [982, 321] on input "89" at bounding box center [927, 315] width 145 height 40
click at [982, 321] on input "88" at bounding box center [927, 315] width 145 height 40
click at [982, 321] on input "87" at bounding box center [927, 315] width 145 height 40
click at [982, 321] on input "73" at bounding box center [927, 315] width 145 height 40
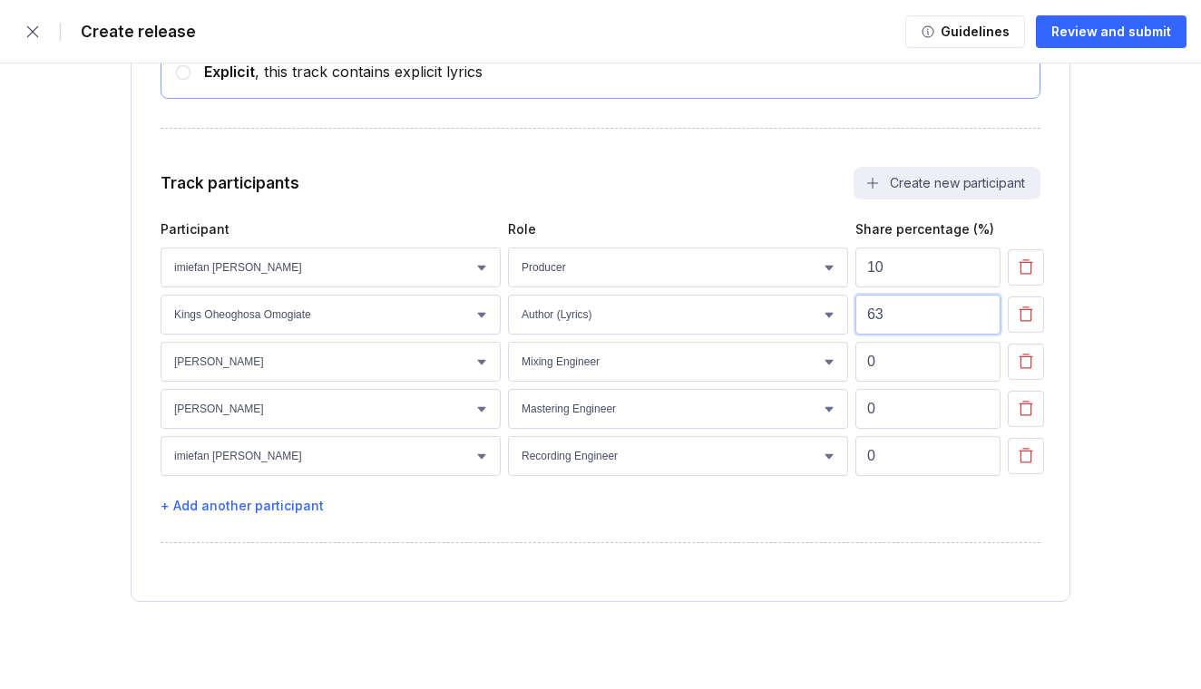
click at [982, 321] on input "63" at bounding box center [927, 315] width 145 height 40
click at [982, 321] on input "43" at bounding box center [927, 315] width 145 height 40
click at [982, 321] on input "33" at bounding box center [927, 315] width 145 height 40
click at [982, 321] on input "26" at bounding box center [927, 315] width 145 height 40
click at [982, 321] on input "19" at bounding box center [927, 315] width 145 height 40
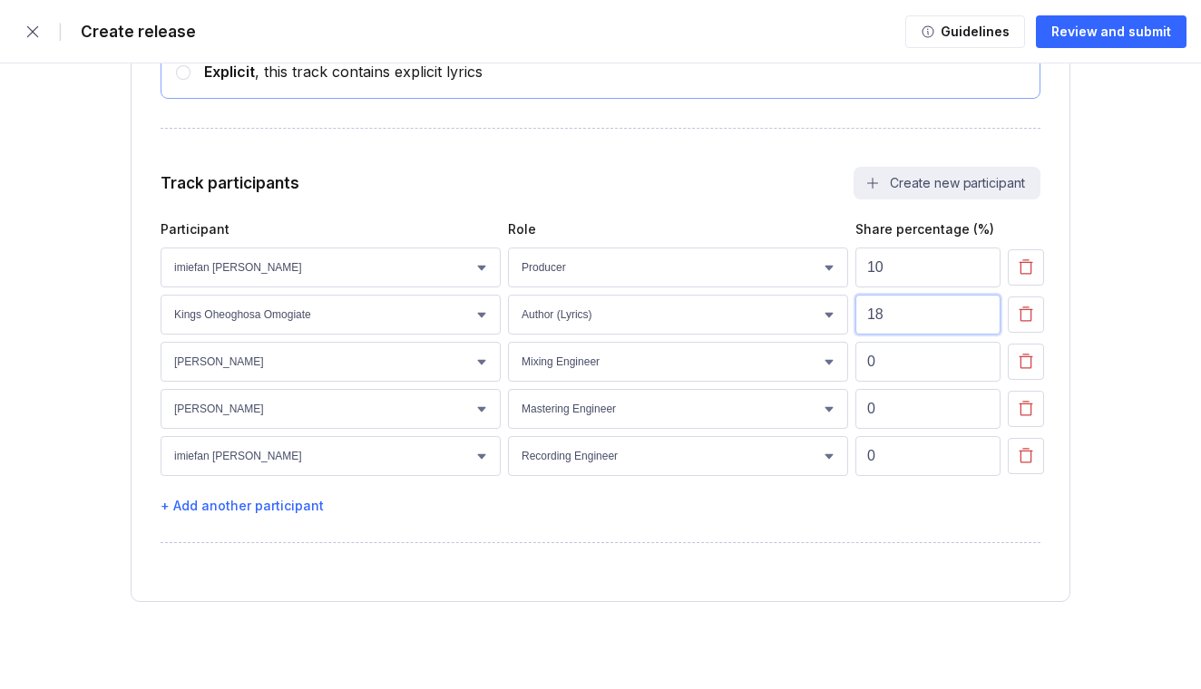
click at [982, 321] on input "18" at bounding box center [927, 315] width 145 height 40
click at [982, 321] on input "17" at bounding box center [927, 315] width 145 height 40
click at [982, 321] on input "16" at bounding box center [927, 315] width 145 height 40
click at [982, 321] on input "15" at bounding box center [927, 315] width 145 height 40
click at [982, 321] on input "14" at bounding box center [927, 315] width 145 height 40
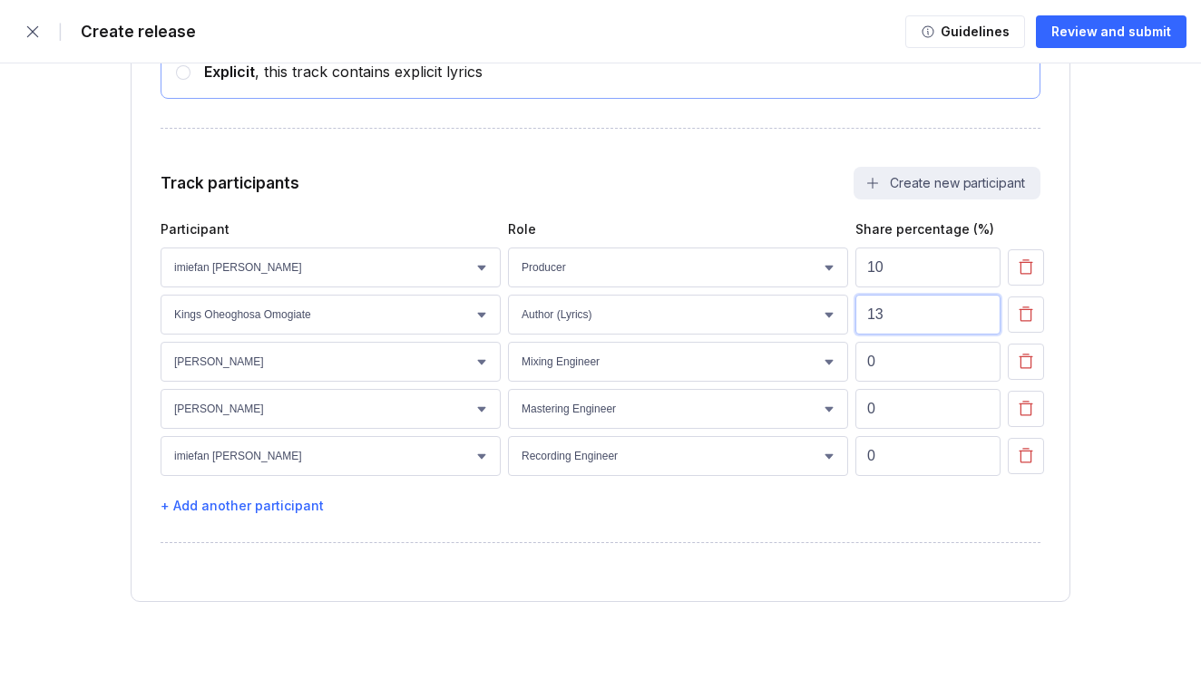
click at [982, 321] on input "13" at bounding box center [927, 315] width 145 height 40
click at [982, 321] on input "12" at bounding box center [927, 315] width 145 height 40
click at [982, 321] on input "11" at bounding box center [927, 315] width 145 height 40
type input "10"
click at [982, 321] on input "10" at bounding box center [927, 315] width 145 height 40
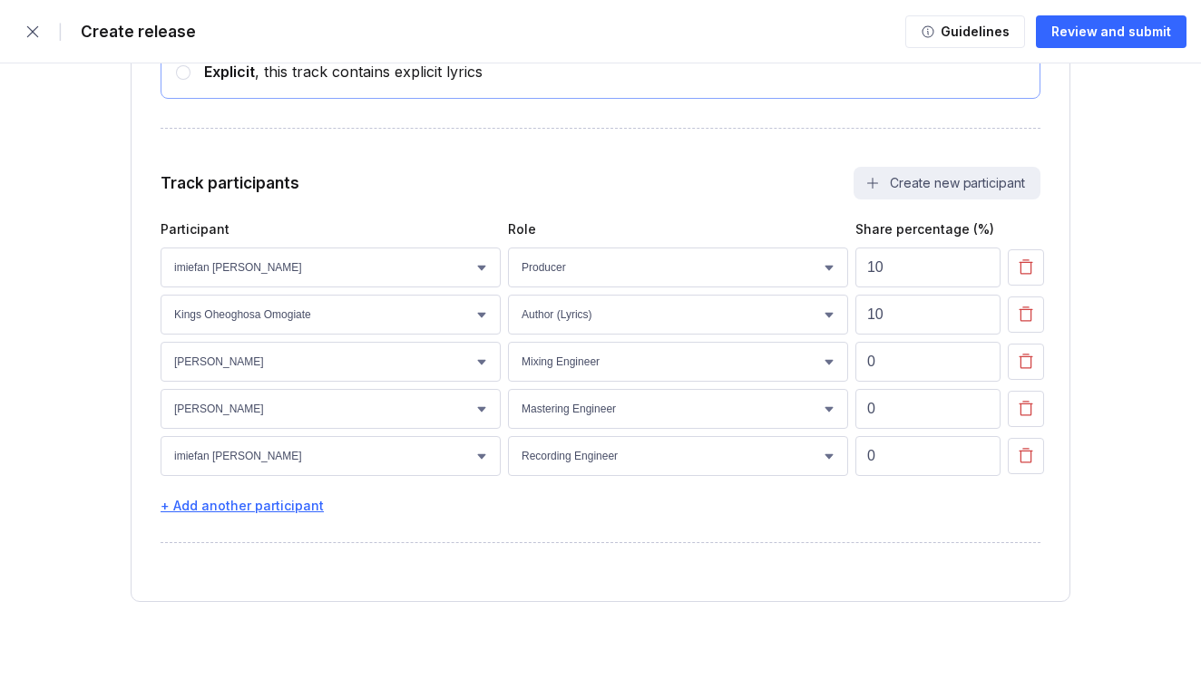
click at [306, 507] on div "+ Add another participant" at bounding box center [600, 505] width 880 height 15
click at [1025, 504] on icon "button" at bounding box center [1025, 503] width 18 height 18
click at [283, 510] on div "+ Add another participant" at bounding box center [600, 505] width 880 height 15
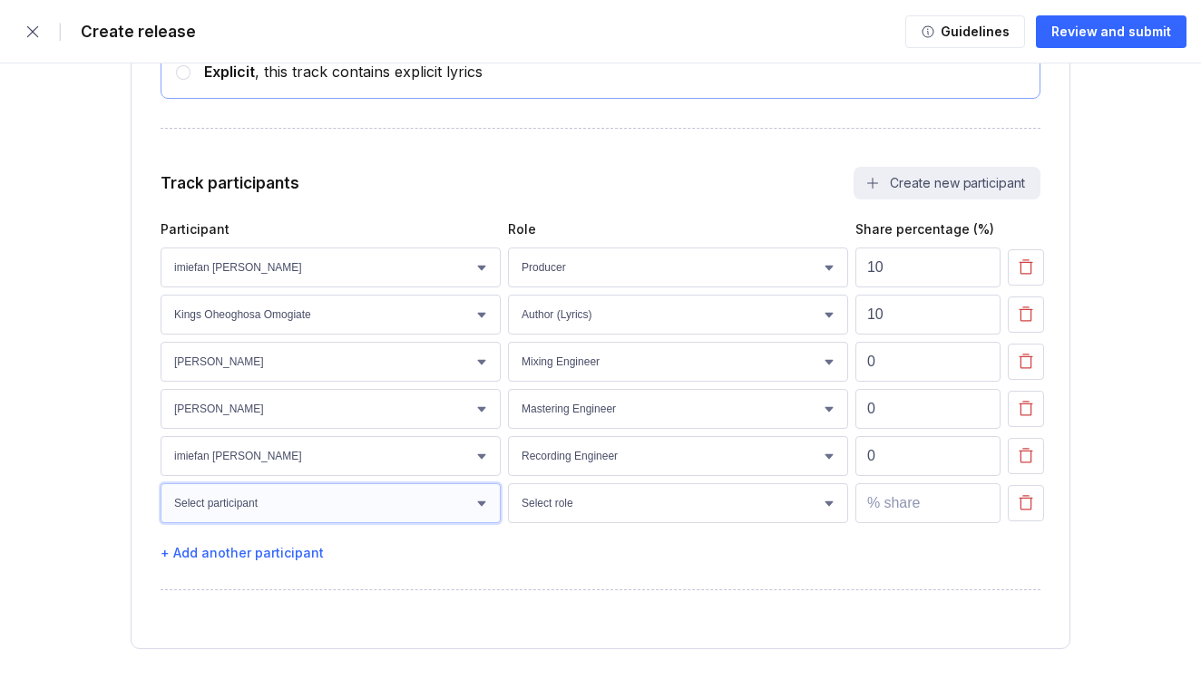
select select "b4589977-71a0-4c1e-98d5-ac339f44f8df"
select select "6e643d19-1965-4202-9c5a-f9b8d58eb78b"
click at [892, 183] on button "Create new participant" at bounding box center [946, 183] width 187 height 33
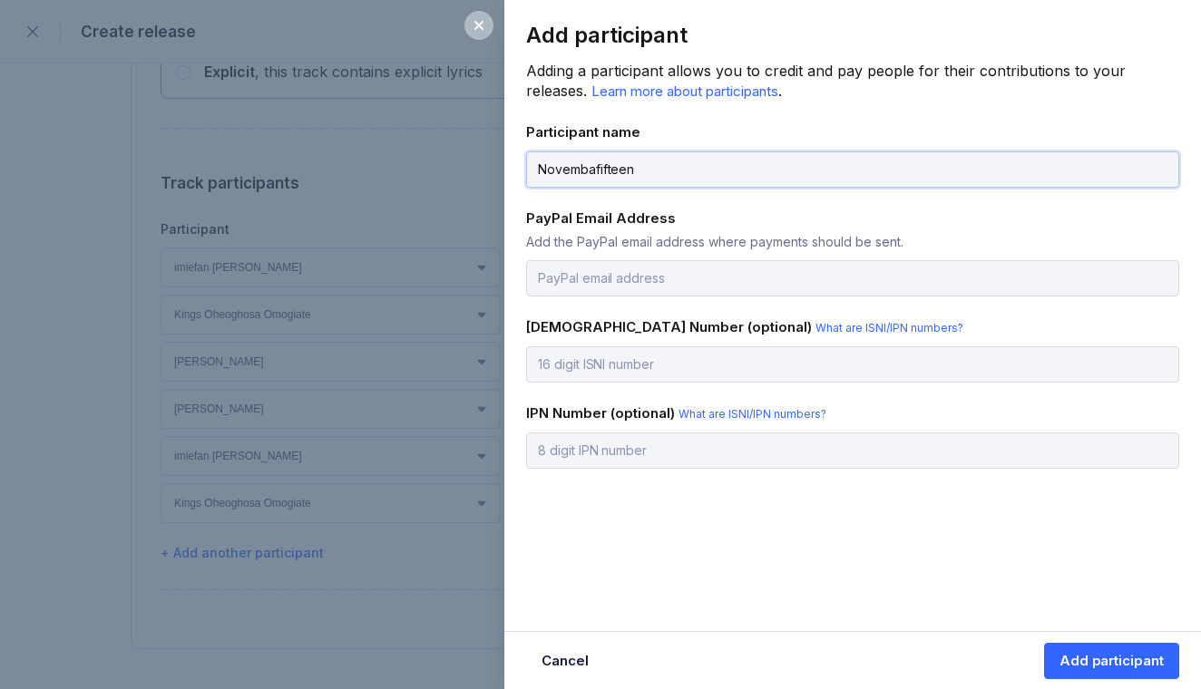
type input "Novembafifteen"
type input "N"
click at [633, 277] on input "Novembafifteen@gmail.com" at bounding box center [852, 278] width 653 height 36
click at [637, 277] on input "Novembafifteen1@gmail.com" at bounding box center [852, 278] width 653 height 36
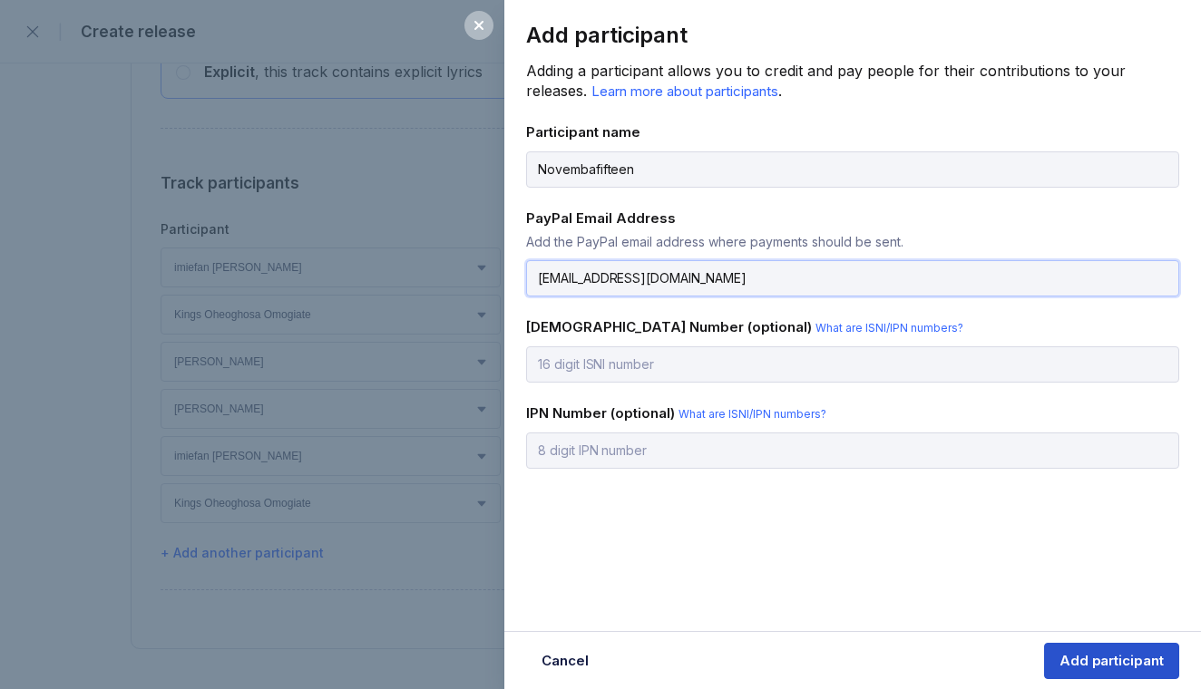
type input "Novembafifteen@gmail.com"
click at [1104, 660] on div "Add participant" at bounding box center [1111, 661] width 104 height 18
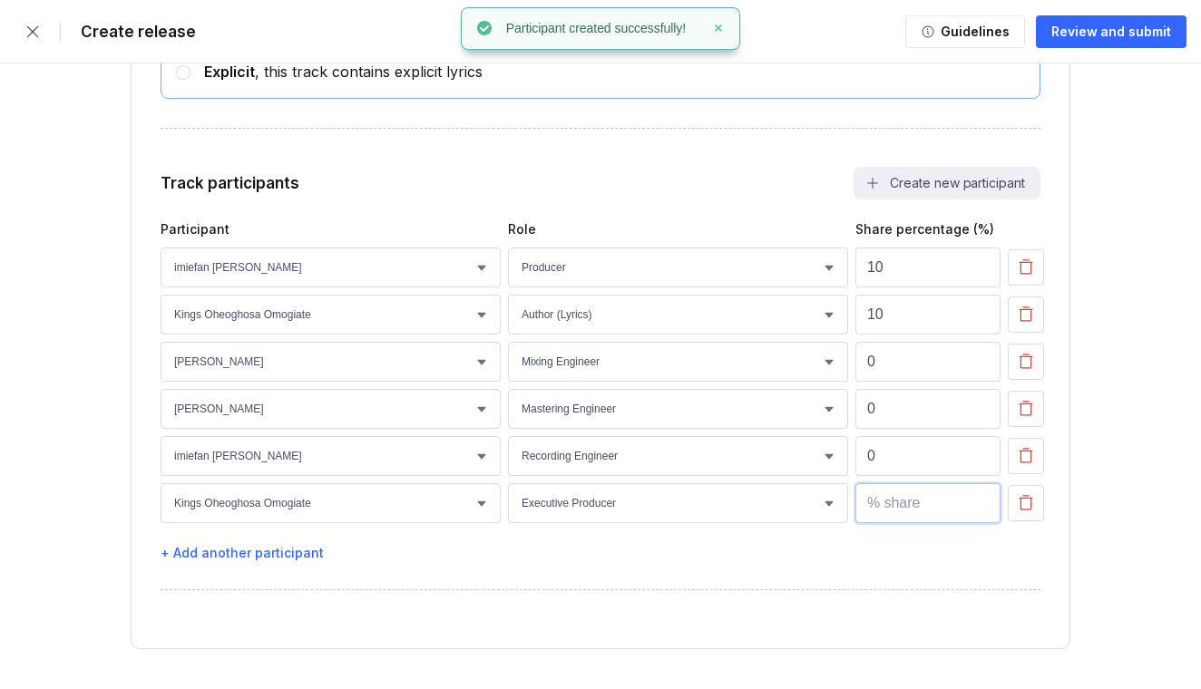
type input "1"
click at [983, 498] on input "1" at bounding box center [927, 503] width 145 height 40
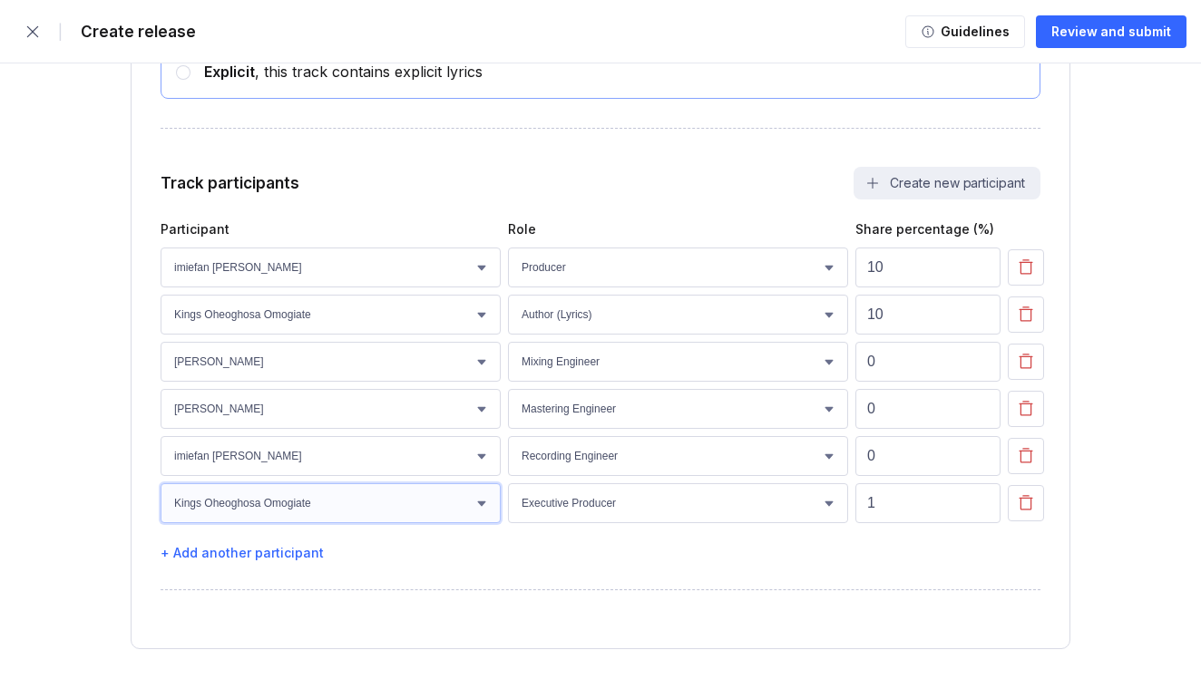
select select "fcaf625f-d09e-4abb-9794-38121fcc016d"
type input "0"
click at [982, 509] on input "0" at bounding box center [927, 503] width 145 height 40
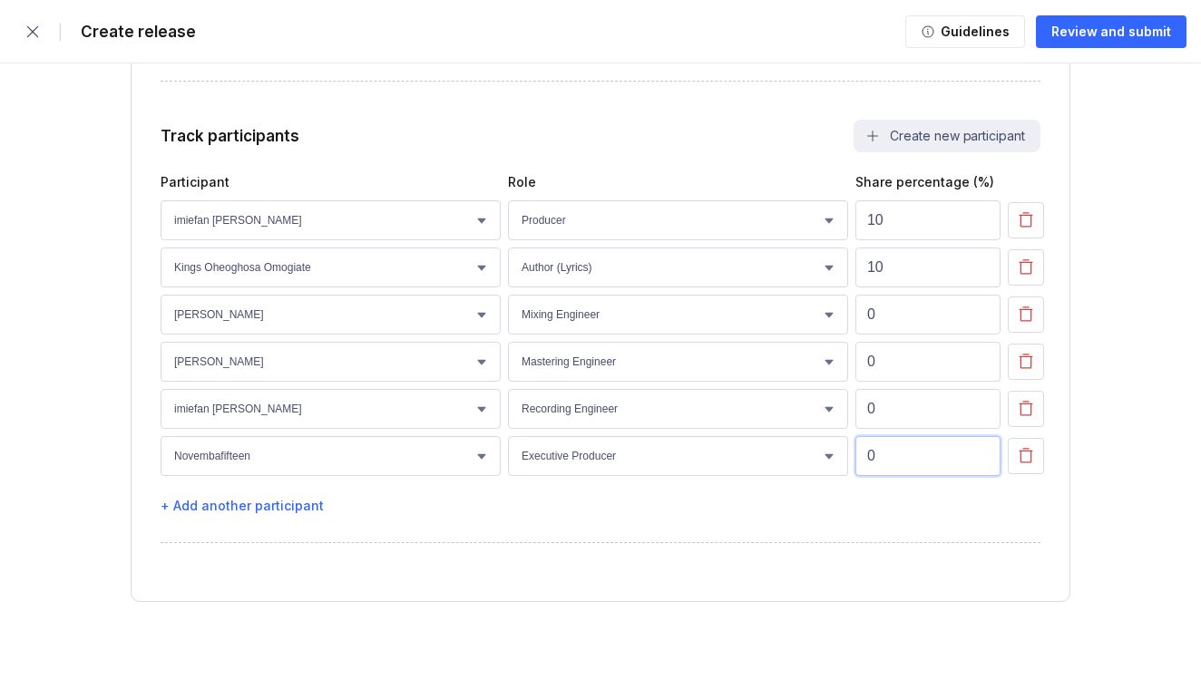
scroll to position [3456, 0]
click at [1136, 37] on div "Review and submit" at bounding box center [1111, 32] width 120 height 18
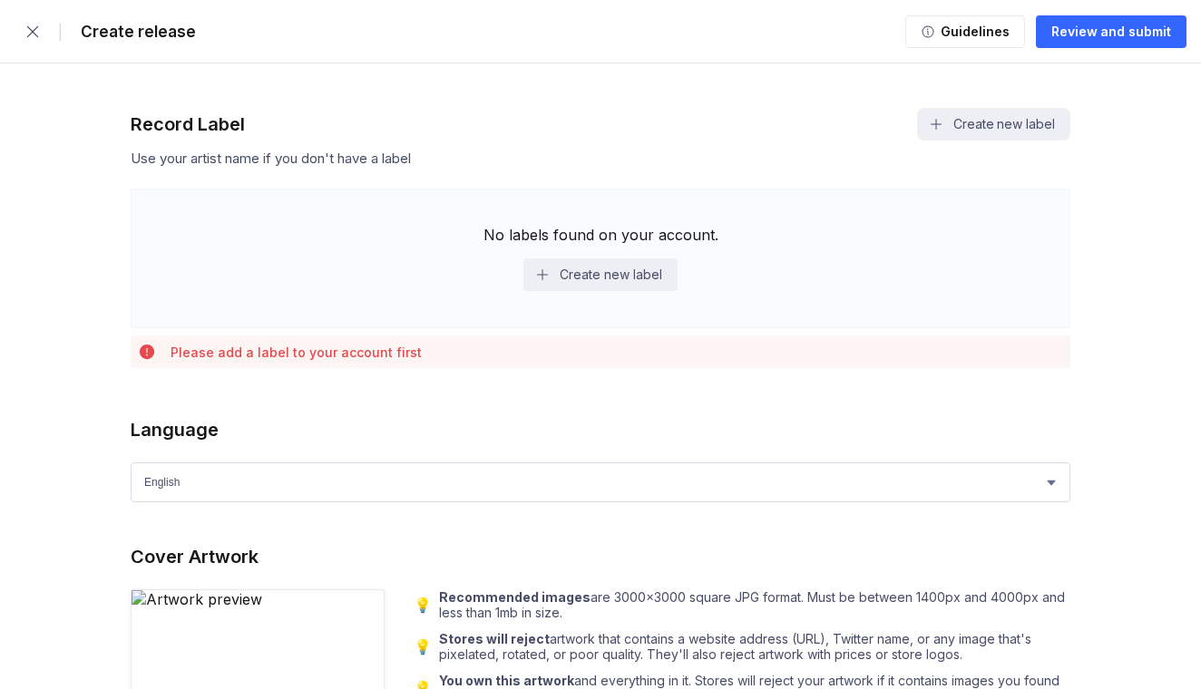
scroll to position [1308, 0]
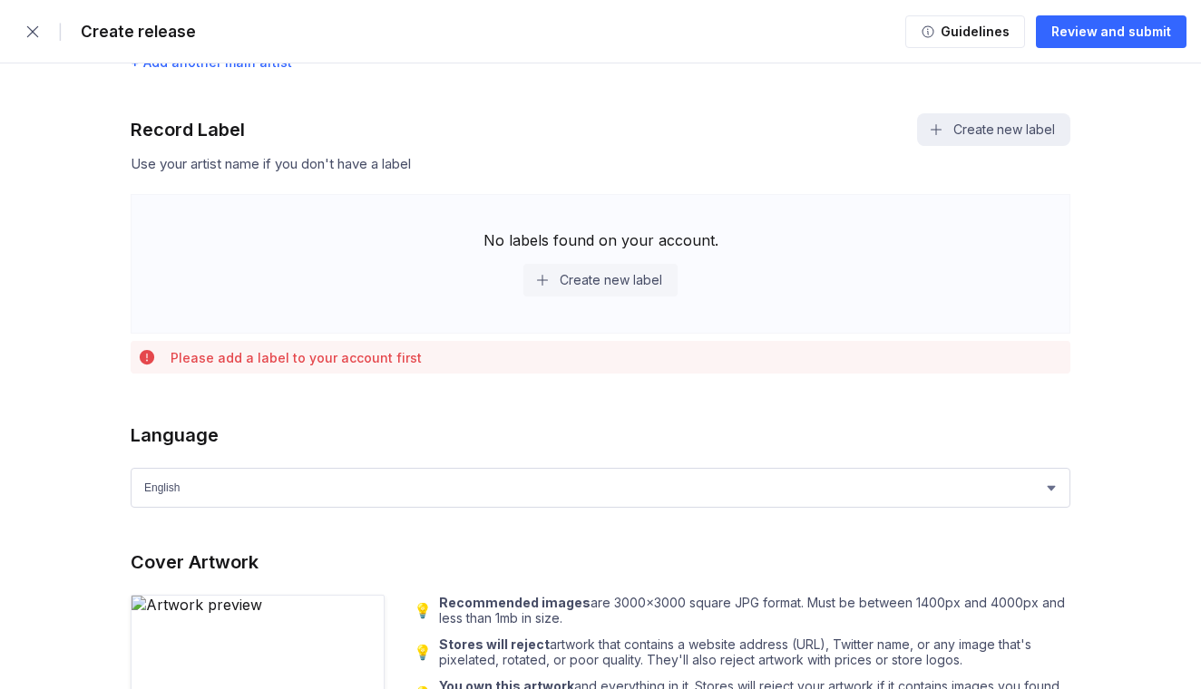
click at [576, 281] on button "Create new label" at bounding box center [599, 280] width 153 height 33
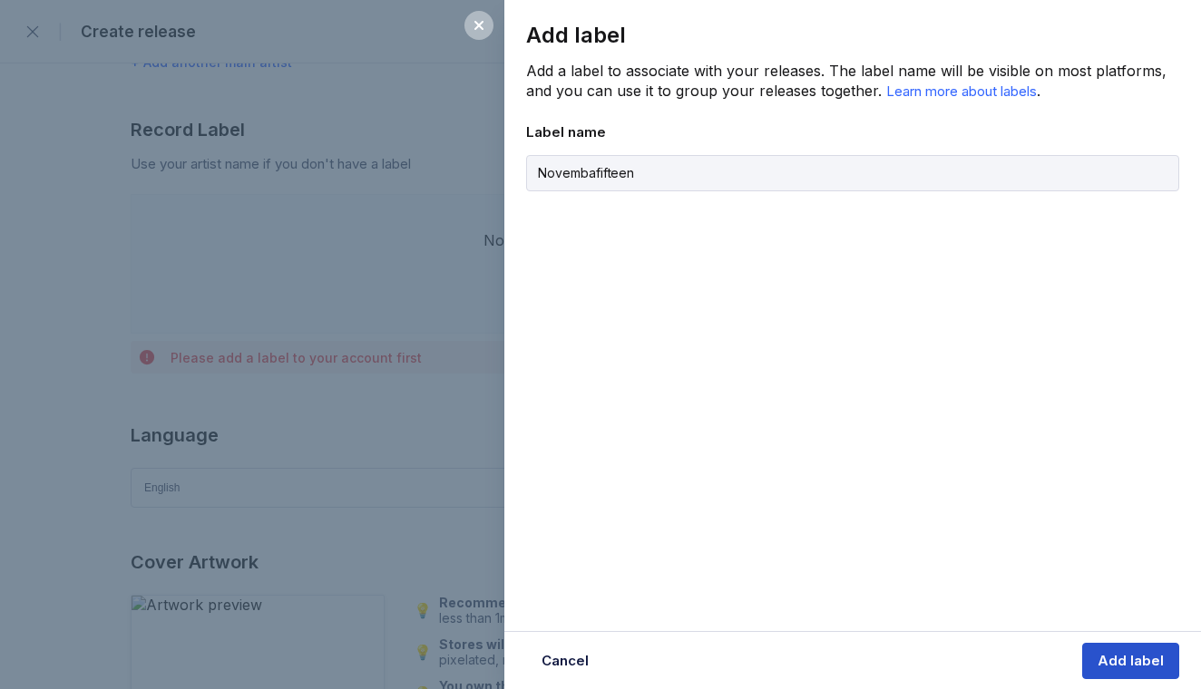
type input "Novembafifteen"
click at [1118, 659] on div "Add label" at bounding box center [1130, 661] width 66 height 18
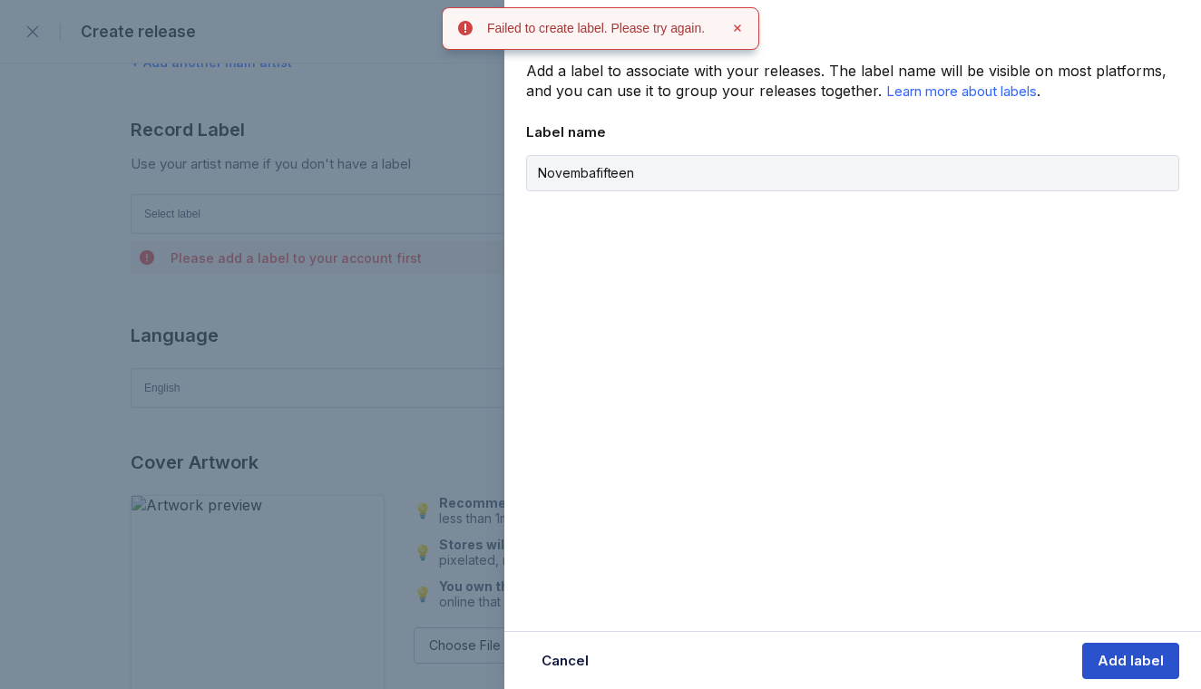
click at [1119, 656] on div "Add label" at bounding box center [1130, 661] width 66 height 18
click at [1119, 656] on div "Cancel Creating label..." at bounding box center [852, 660] width 696 height 58
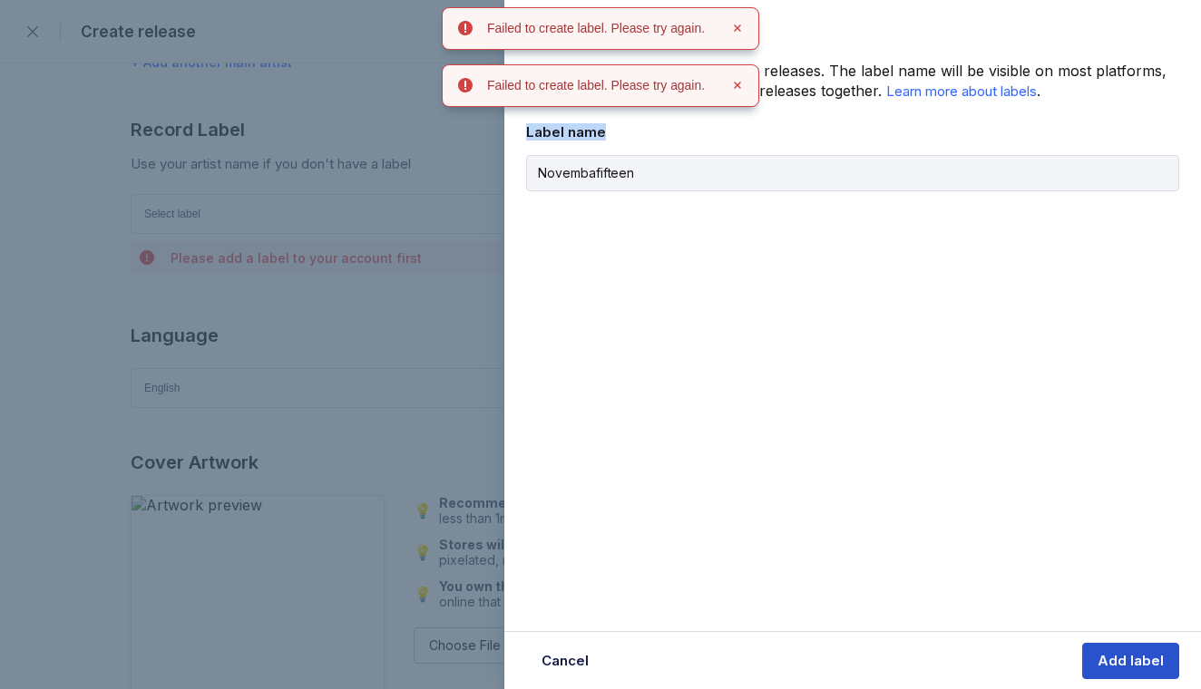
click at [1119, 656] on div "Add label" at bounding box center [1130, 661] width 66 height 18
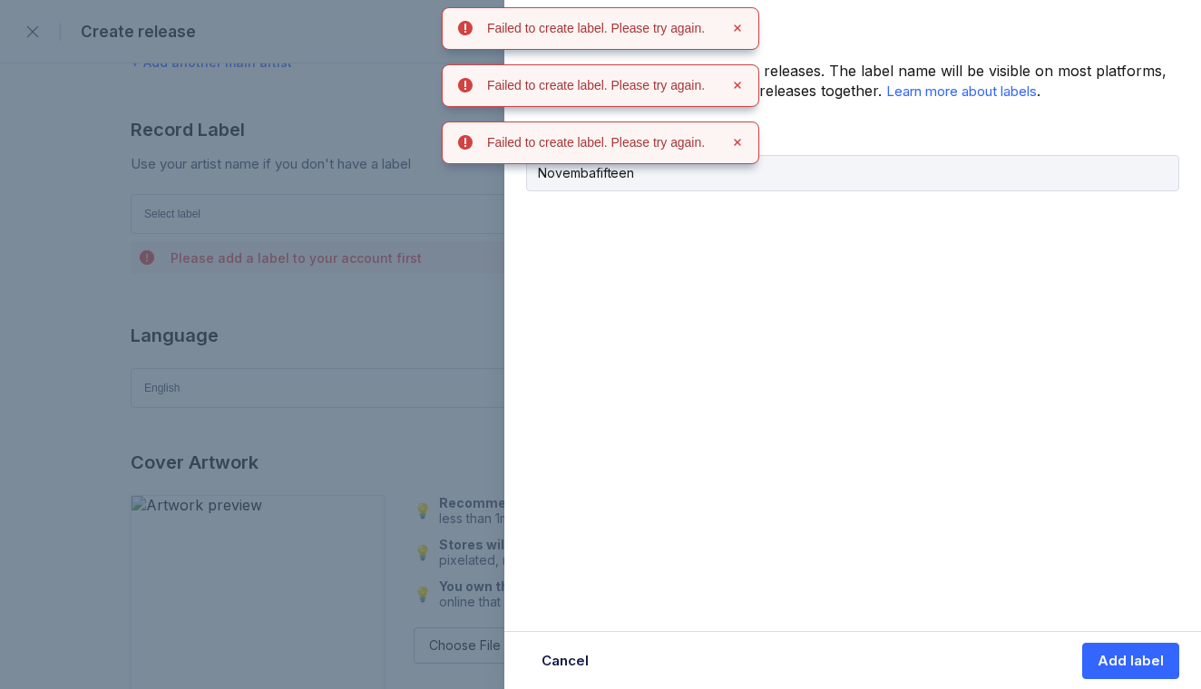
click at [454, 348] on div "Add label Add a label to associate with your releases. The label name will be v…" at bounding box center [600, 344] width 1201 height 689
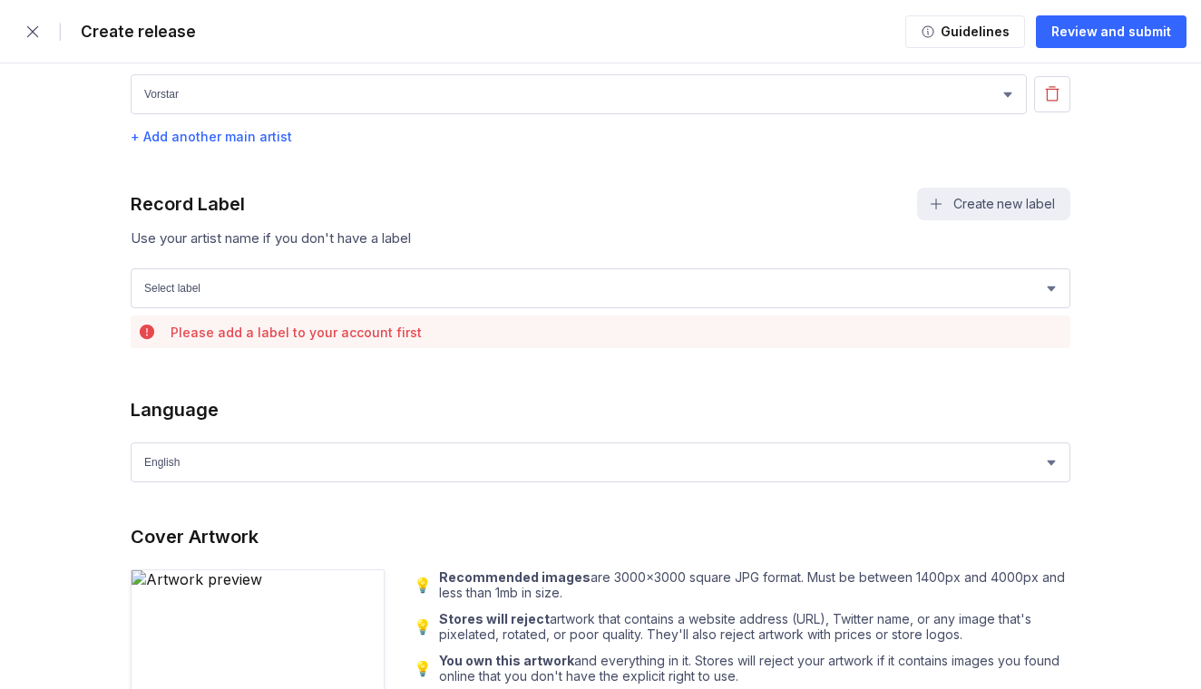
scroll to position [1237, 0]
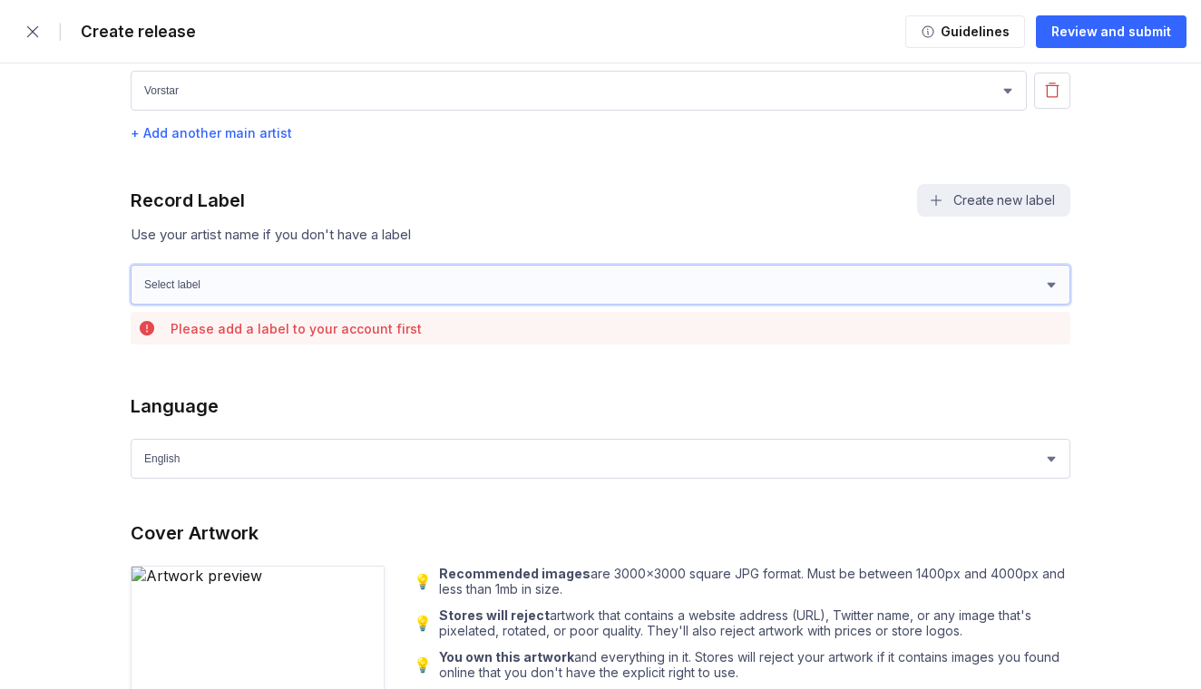
select select "98f7bb7f-f787-44ad-b34f-1df862d7ea2c"
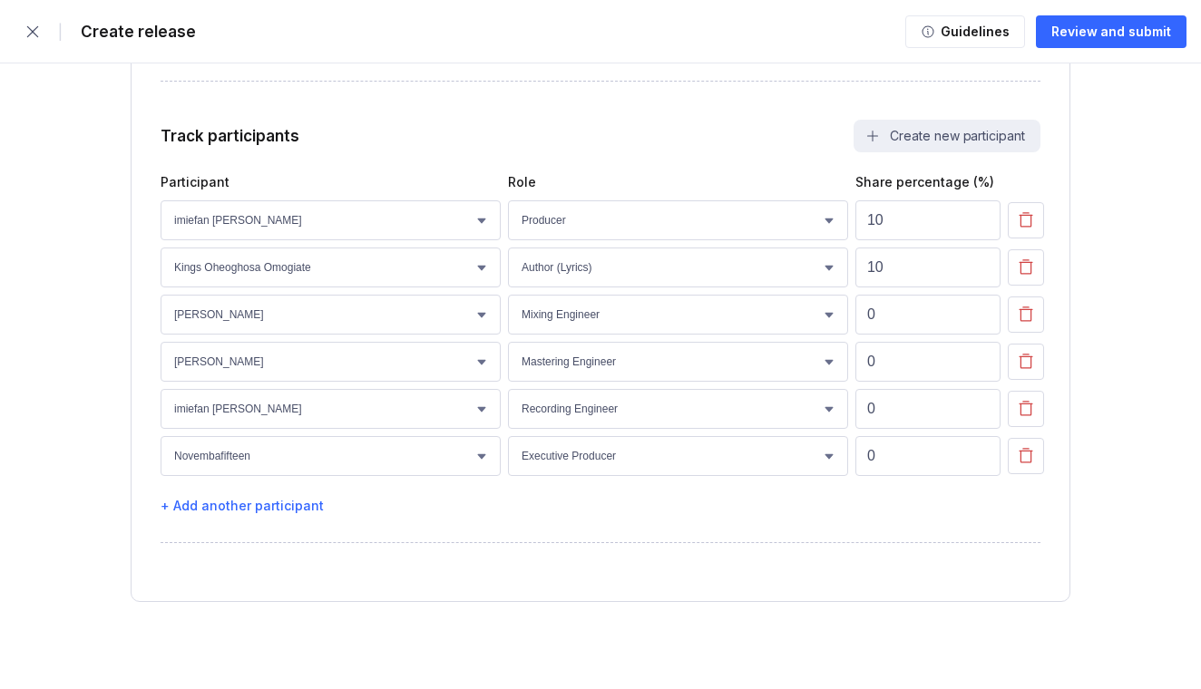
scroll to position [3404, 0]
click at [1103, 39] on div "Review and submit" at bounding box center [1111, 32] width 120 height 18
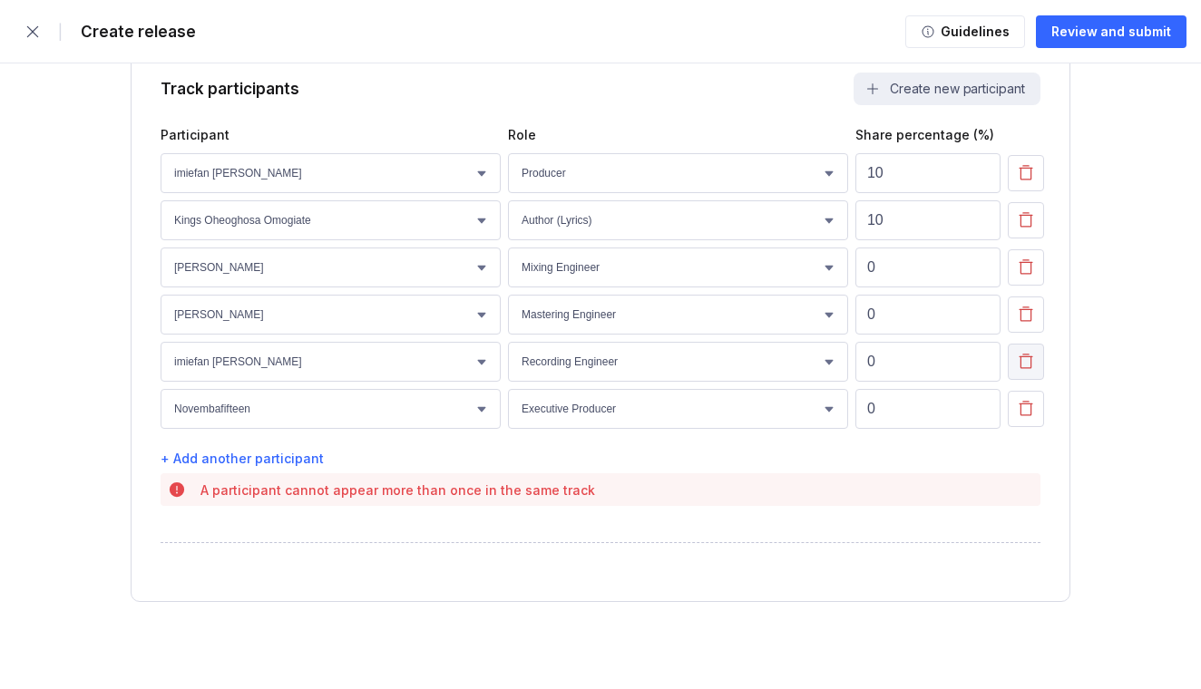
click at [1021, 360] on icon "button" at bounding box center [1026, 361] width 14 height 15
select select "fcaf625f-d09e-4abb-9794-38121fcc016d"
select select "6e643d19-1965-4202-9c5a-f9b8d58eb78b"
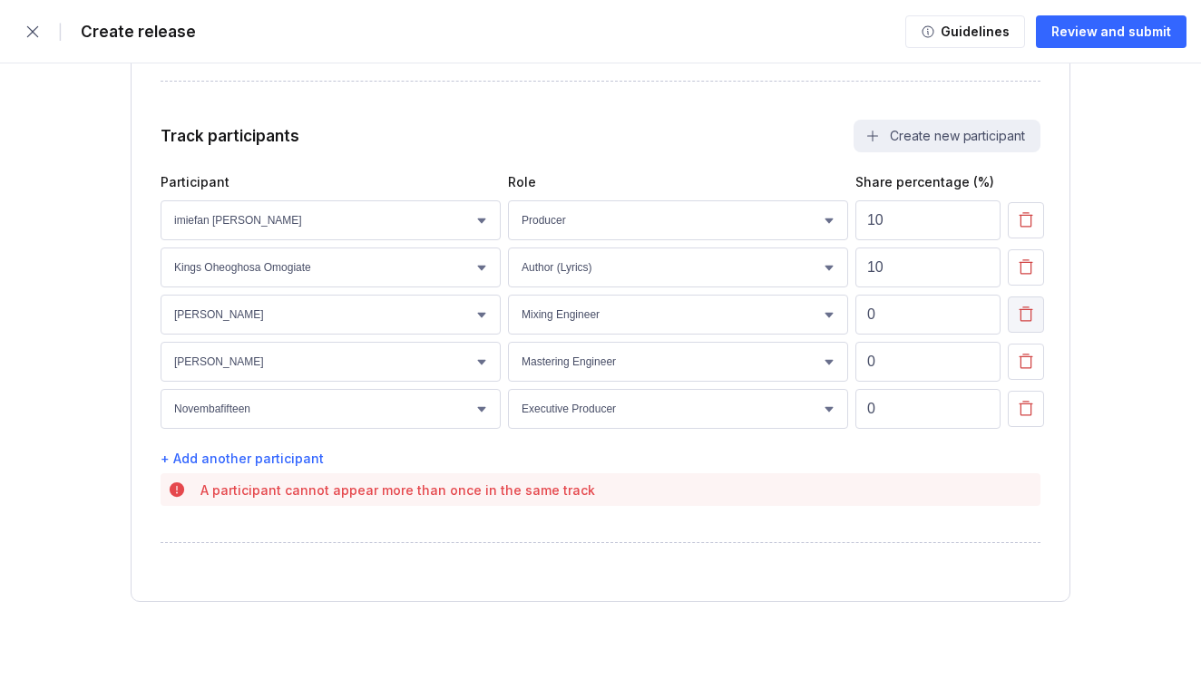
click at [1030, 318] on icon "button" at bounding box center [1026, 313] width 14 height 15
select select "f48e34f6-098a-4ef6-b5a5-cdfddbd8ffaf"
select select "fcaf625f-d09e-4abb-9794-38121fcc016d"
select select "6e643d19-1965-4202-9c5a-f9b8d58eb78b"
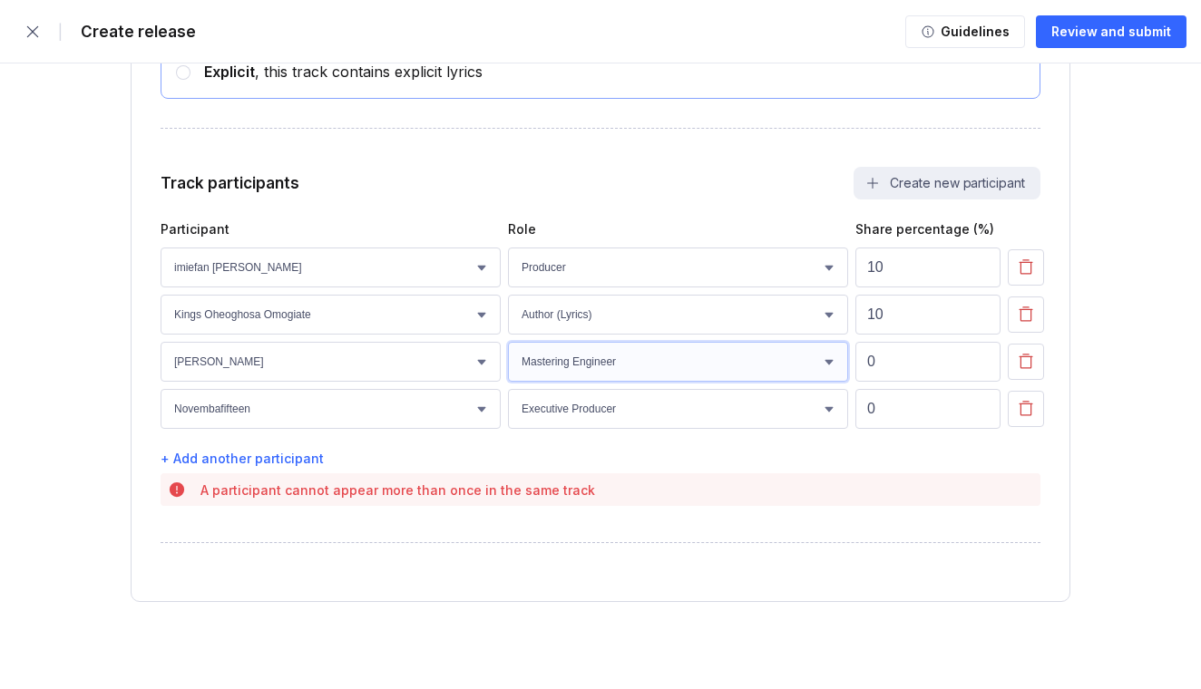
select select "29b81518-58ca-41d7-9b04-ea459e616b3c"
click at [1118, 34] on div "Review and submit" at bounding box center [1111, 32] width 120 height 18
click at [982, 311] on input "11" at bounding box center [927, 315] width 145 height 40
click at [982, 311] on input "12" at bounding box center [927, 315] width 145 height 40
click at [982, 311] on input "13" at bounding box center [927, 315] width 145 height 40
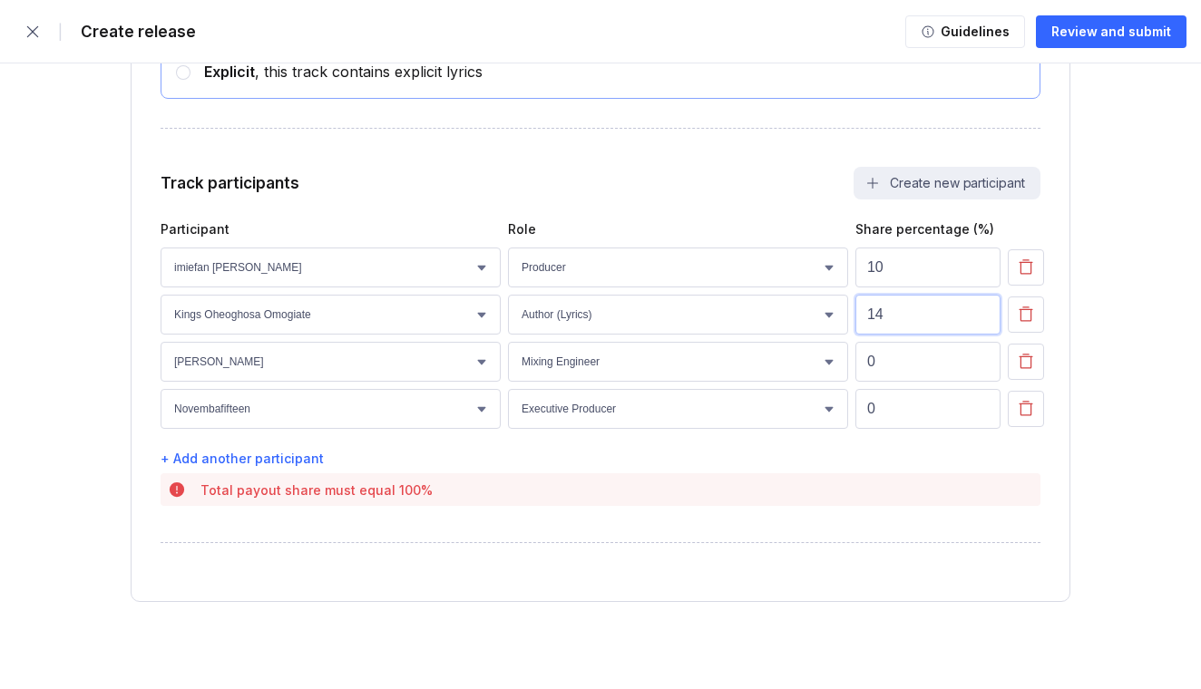
click at [982, 311] on input "14" at bounding box center [927, 315] width 145 height 40
click at [982, 311] on input "15" at bounding box center [927, 315] width 145 height 40
click at [982, 311] on input "16" at bounding box center [927, 315] width 145 height 40
click at [982, 311] on input "17" at bounding box center [927, 315] width 145 height 40
click at [982, 311] on input "18" at bounding box center [927, 315] width 145 height 40
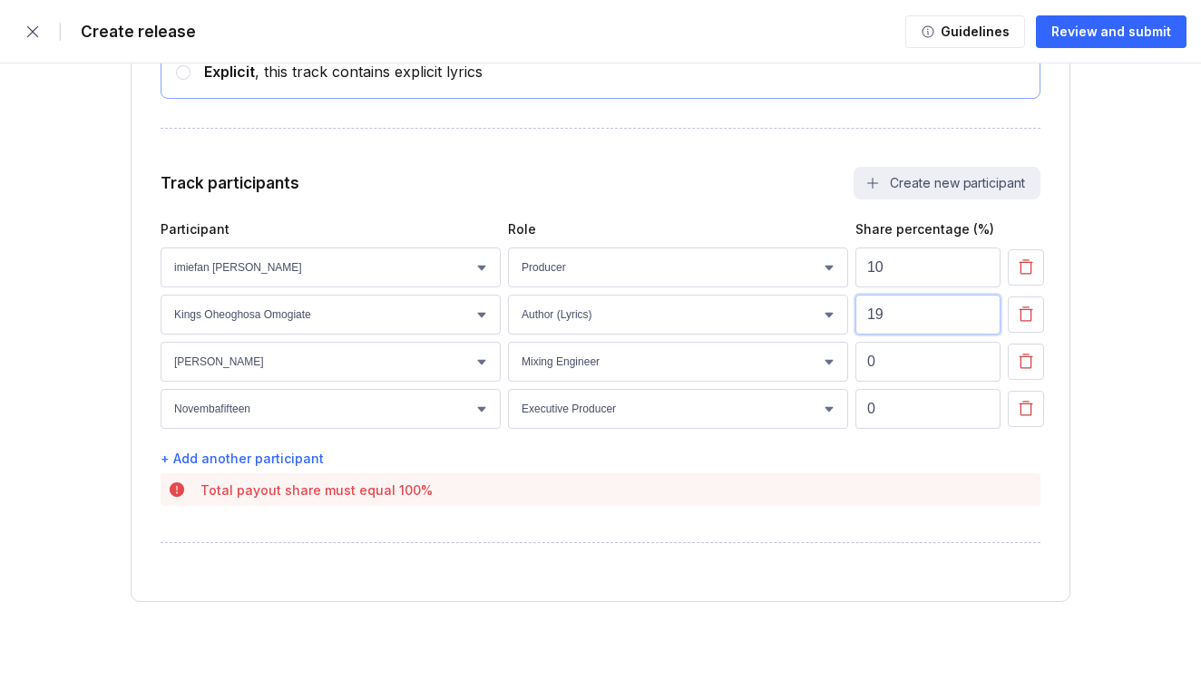
click at [982, 311] on input "19" at bounding box center [927, 315] width 145 height 40
click at [982, 311] on input "20" at bounding box center [927, 315] width 145 height 40
click at [982, 311] on input "21" at bounding box center [927, 315] width 145 height 40
click at [982, 311] on input "22" at bounding box center [927, 315] width 145 height 40
click at [982, 311] on input "23" at bounding box center [927, 315] width 145 height 40
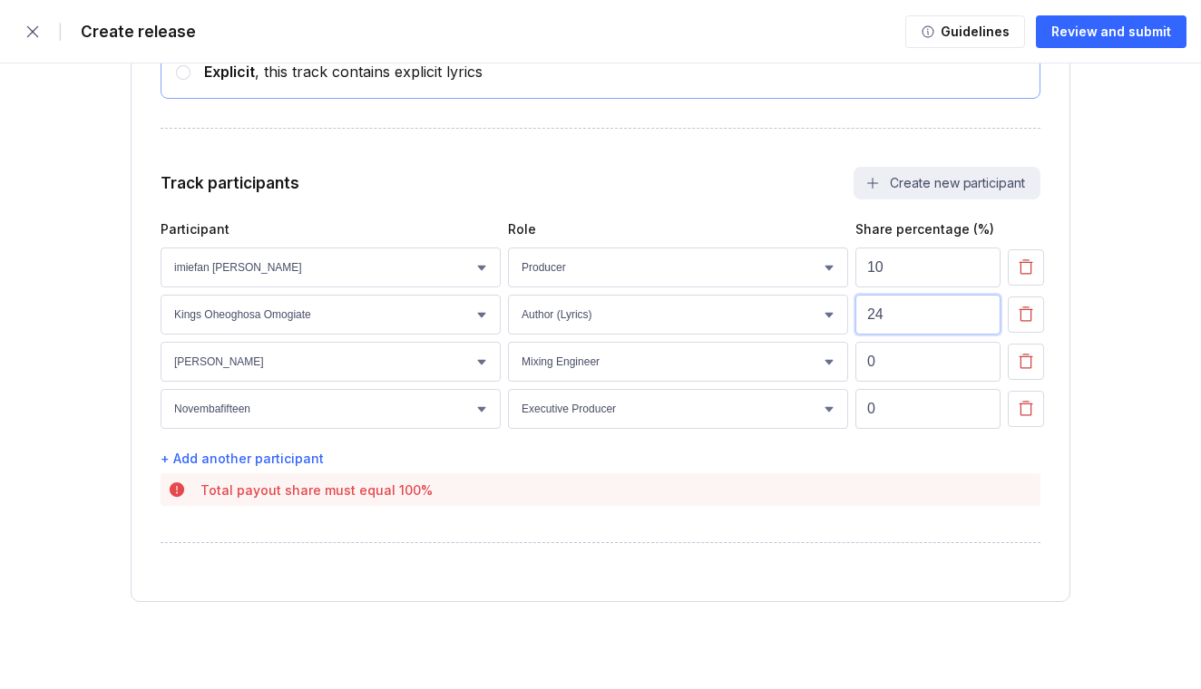
click at [982, 311] on input "24" at bounding box center [927, 315] width 145 height 40
click at [982, 311] on input "25" at bounding box center [927, 315] width 145 height 40
click at [982, 311] on input "26" at bounding box center [927, 315] width 145 height 40
click at [982, 311] on input "27" at bounding box center [927, 315] width 145 height 40
click at [982, 311] on input "28" at bounding box center [927, 315] width 145 height 40
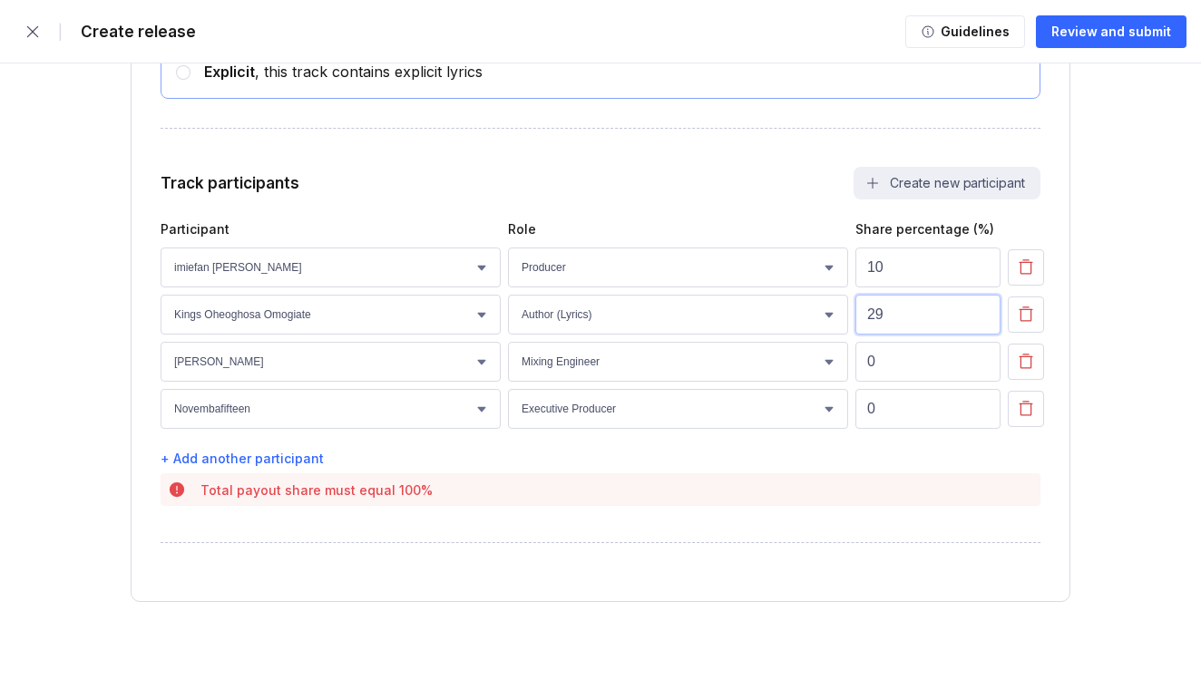
click at [982, 311] on input "29" at bounding box center [927, 315] width 145 height 40
click at [982, 311] on input "30" at bounding box center [927, 315] width 145 height 40
click at [982, 311] on input "31" at bounding box center [927, 315] width 145 height 40
click at [982, 311] on input "32" at bounding box center [927, 315] width 145 height 40
click at [982, 311] on input "33" at bounding box center [927, 315] width 145 height 40
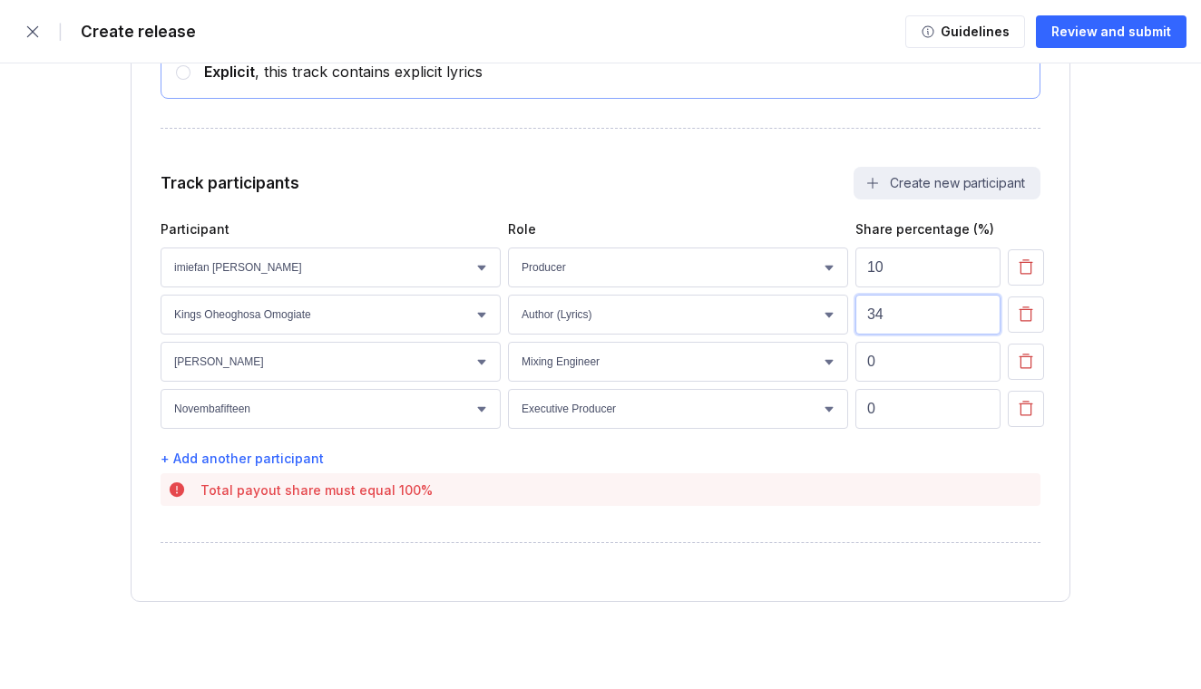
click at [982, 311] on input "34" at bounding box center [927, 315] width 145 height 40
click at [982, 311] on input "76" at bounding box center [927, 315] width 145 height 40
click at [982, 311] on input "82" at bounding box center [927, 315] width 145 height 40
click at [982, 311] on input "83" at bounding box center [927, 315] width 145 height 40
click at [982, 311] on input "84" at bounding box center [927, 315] width 145 height 40
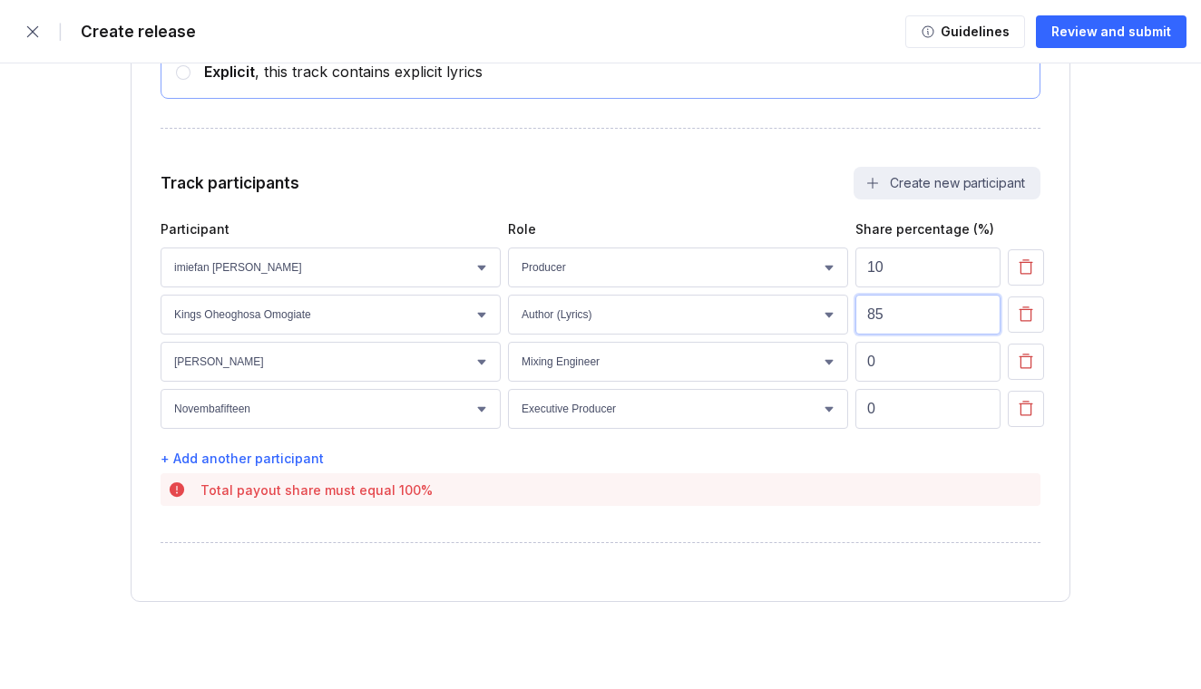
click at [982, 311] on input "85" at bounding box center [927, 315] width 145 height 40
click at [982, 311] on input "86" at bounding box center [927, 315] width 145 height 40
click at [982, 311] on input "87" at bounding box center [927, 315] width 145 height 40
click at [982, 311] on input "88" at bounding box center [927, 315] width 145 height 40
click at [982, 311] on input "89" at bounding box center [927, 315] width 145 height 40
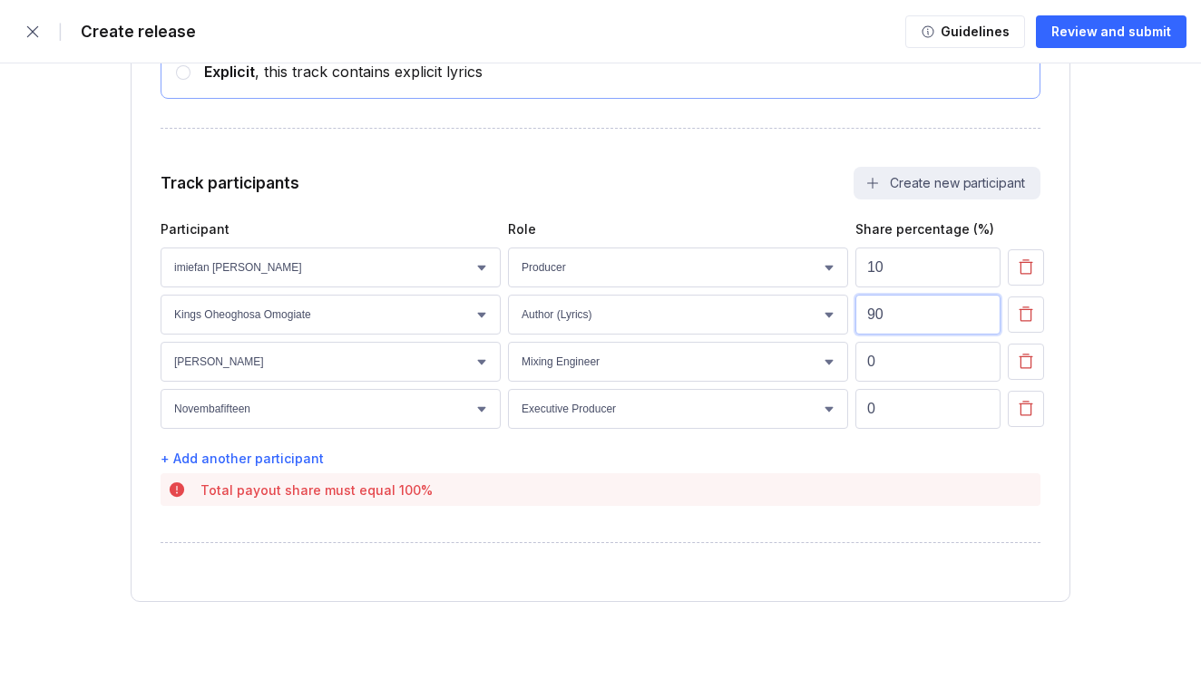
click at [982, 311] on input "90" at bounding box center [927, 315] width 145 height 40
click at [982, 312] on input "91" at bounding box center [927, 315] width 145 height 40
type input "90"
click at [982, 322] on input "90" at bounding box center [927, 315] width 145 height 40
click at [1139, 43] on button "Review and submit" at bounding box center [1110, 31] width 151 height 33
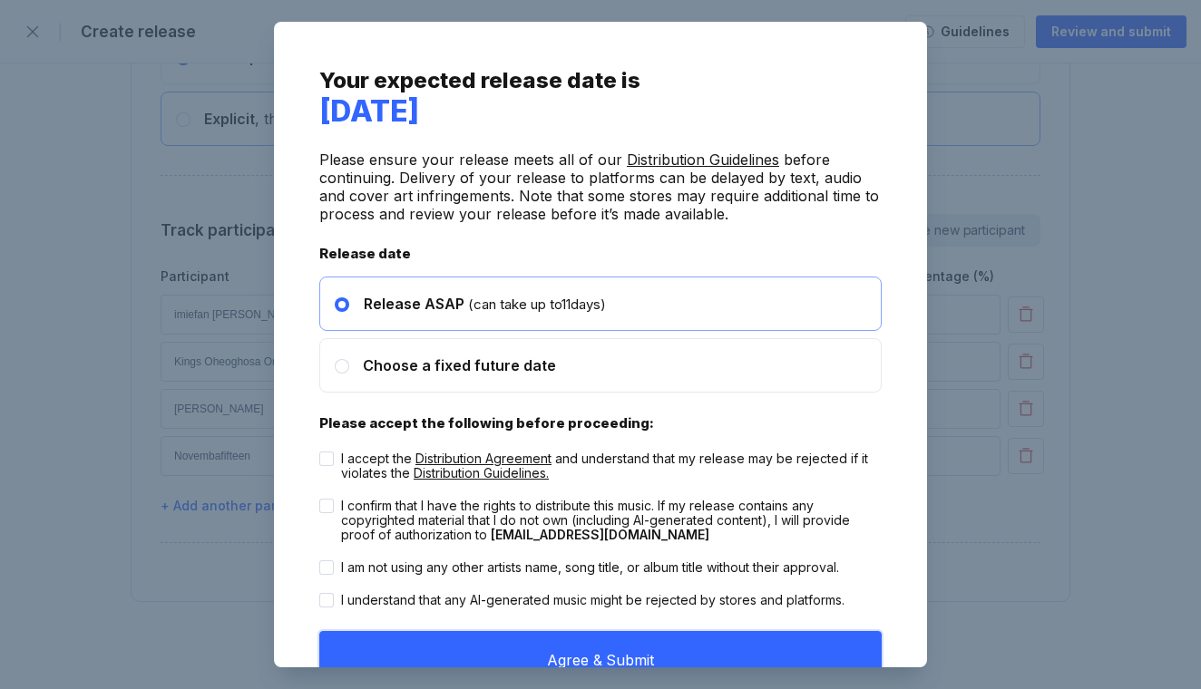
scroll to position [22, 0]
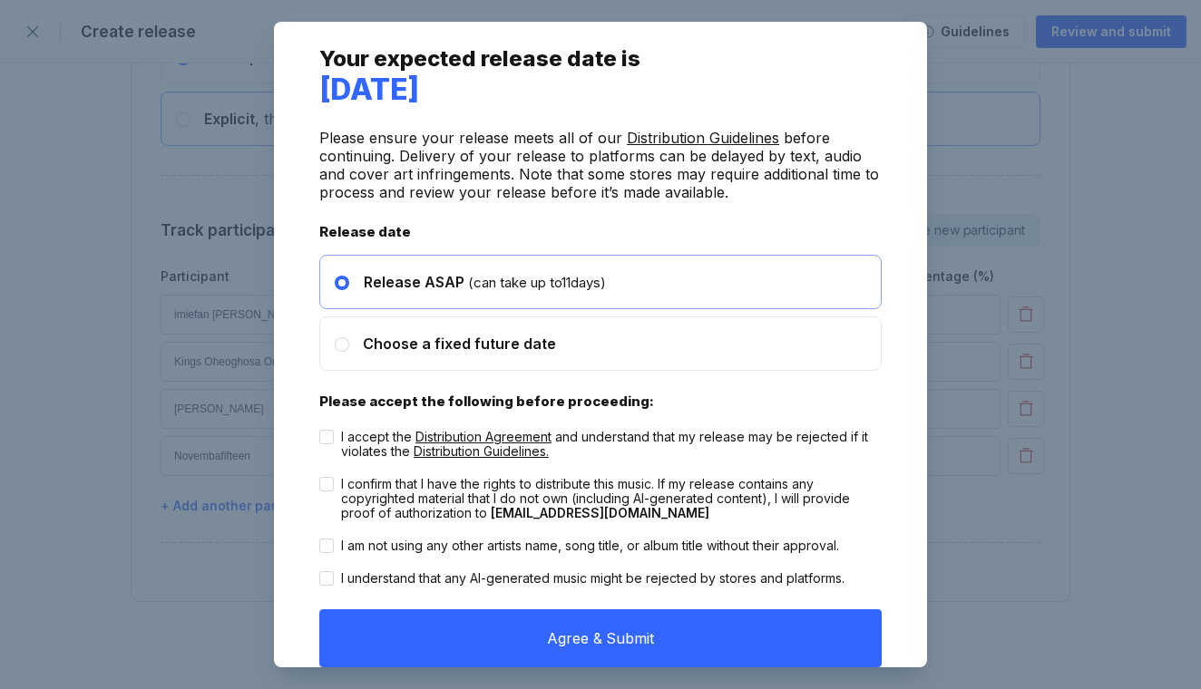
click at [1102, 128] on div "Your expected release date is 21 October, 2025 Please ensure your release meets…" at bounding box center [600, 344] width 1201 height 689
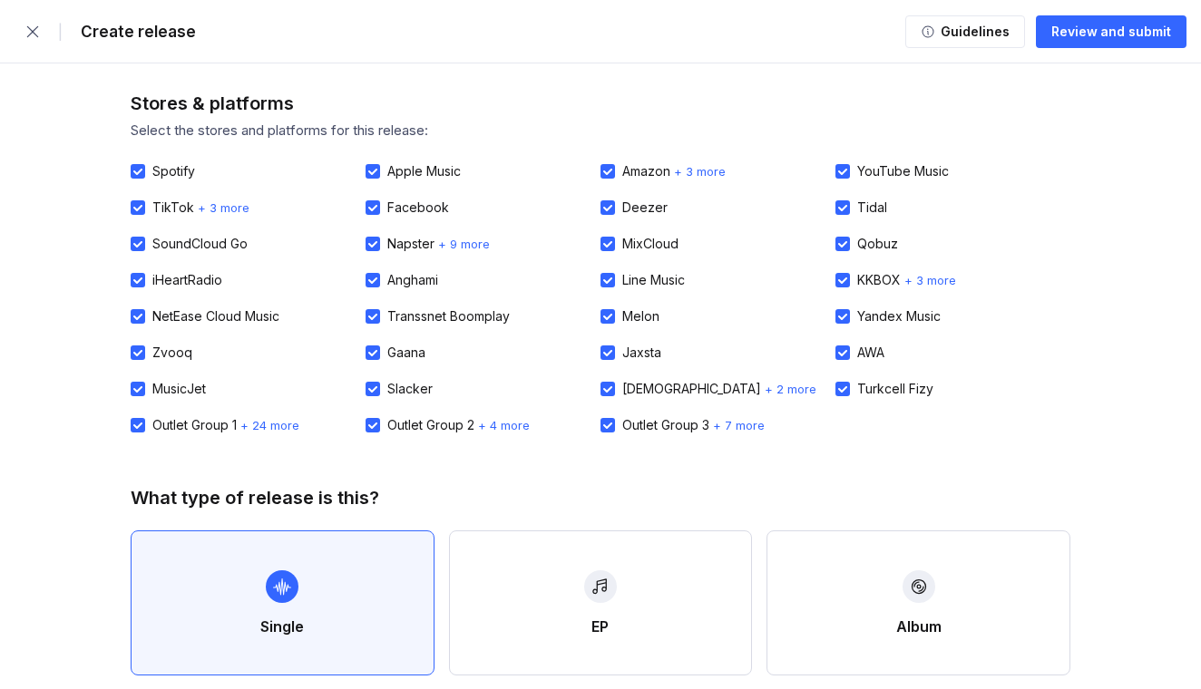
scroll to position [0, 0]
click at [976, 34] on div "Guidelines" at bounding box center [972, 32] width 74 height 18
click at [1102, 31] on div "Review and submit" at bounding box center [1111, 32] width 120 height 18
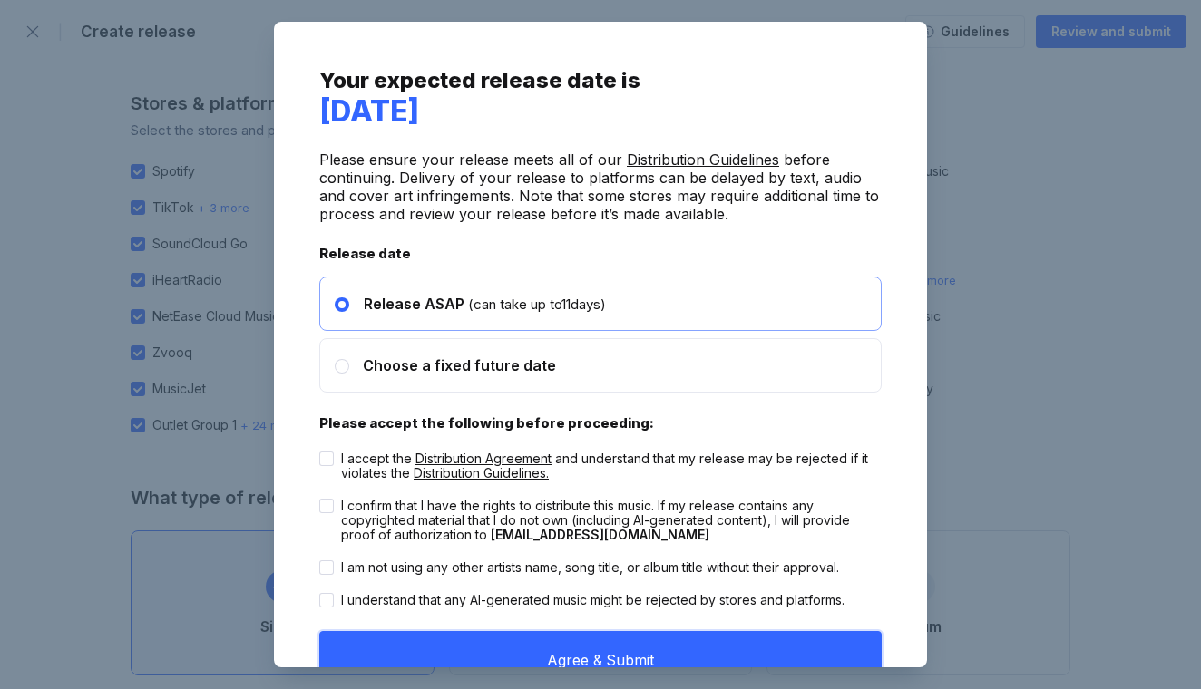
scroll to position [22, 0]
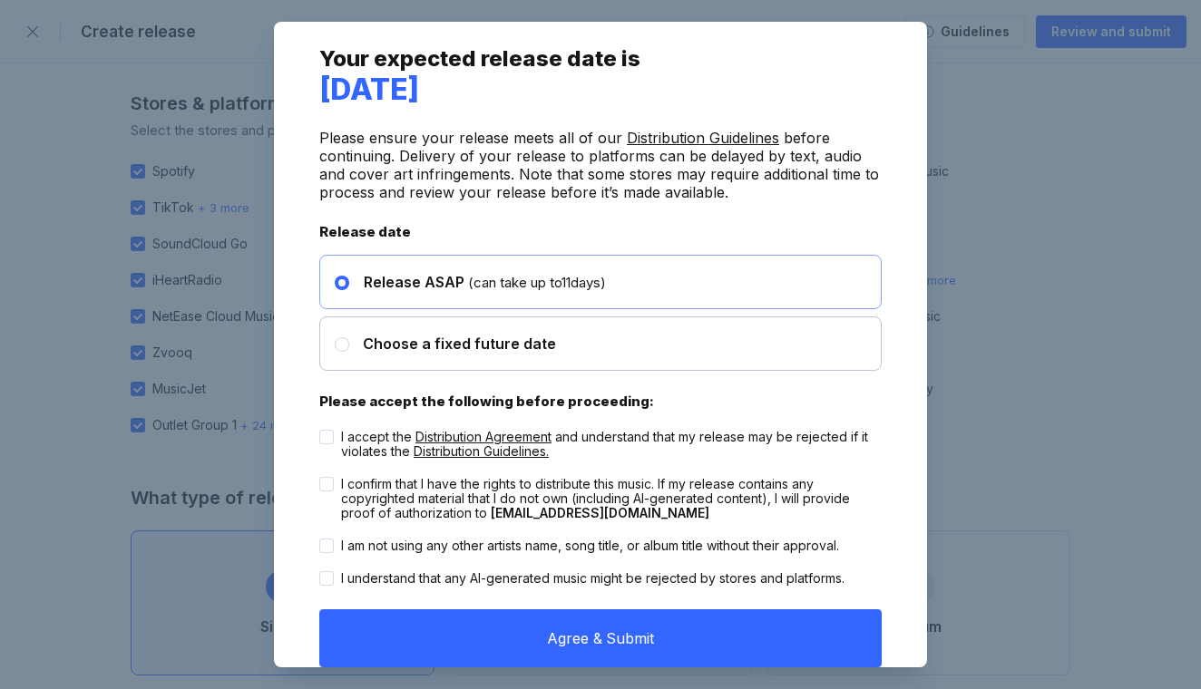
click at [555, 345] on div "Choose a fixed future date" at bounding box center [600, 343] width 562 height 54
radio input "false"
radio input "true"
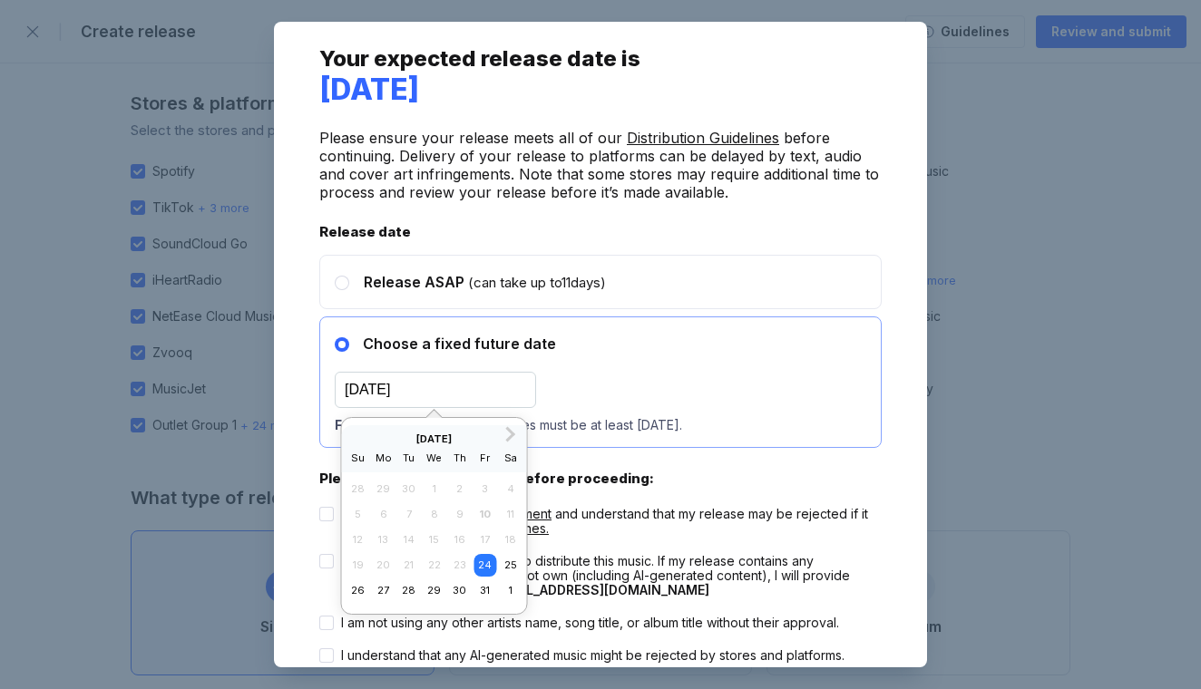
click at [381, 391] on input "24/10/2025" at bounding box center [435, 390] width 201 height 36
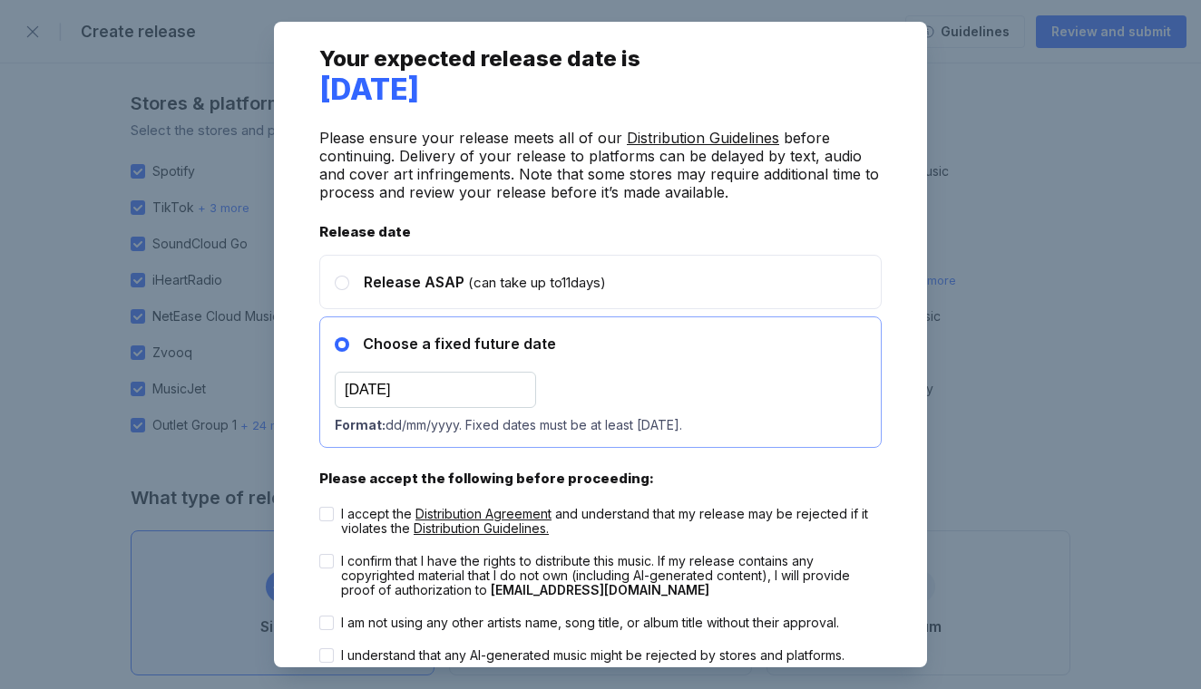
click at [855, 218] on div "Your expected release date is 24 October, 2025 Please ensure your release meets…" at bounding box center [600, 365] width 562 height 641
click at [362, 391] on input "24/10/2025" at bounding box center [435, 390] width 201 height 36
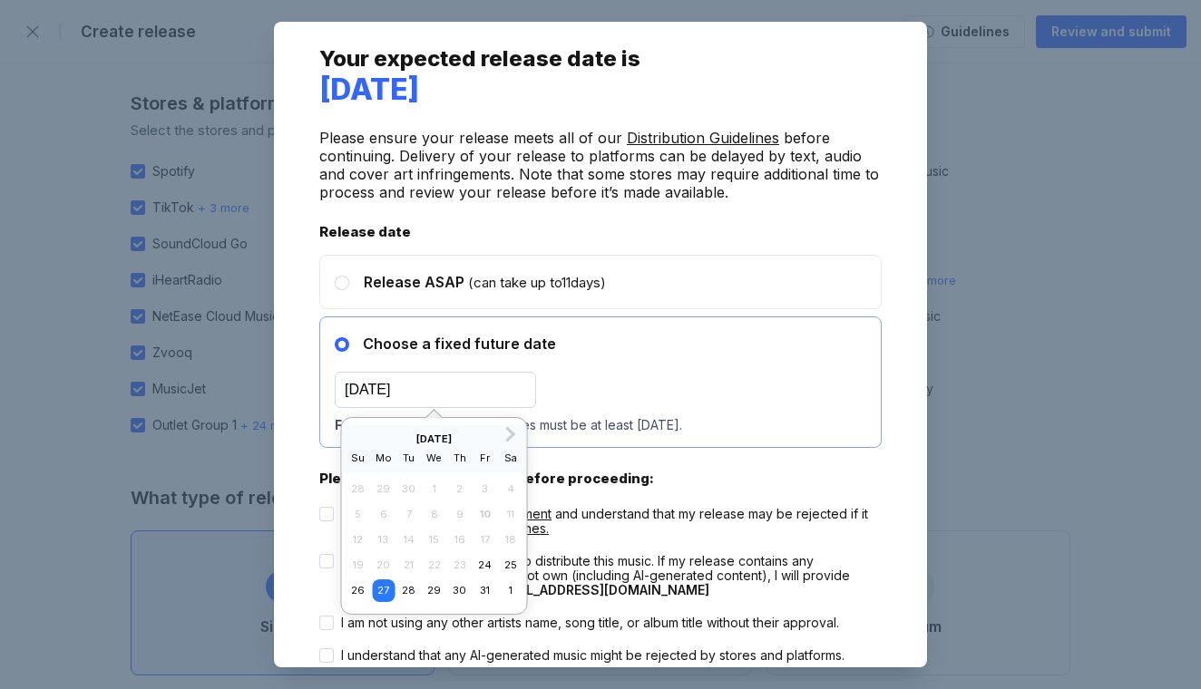
type input "27/10/2025"
click at [795, 220] on div "Your expected release date is 27 October, 2025 Please ensure your release meets…" at bounding box center [600, 365] width 562 height 641
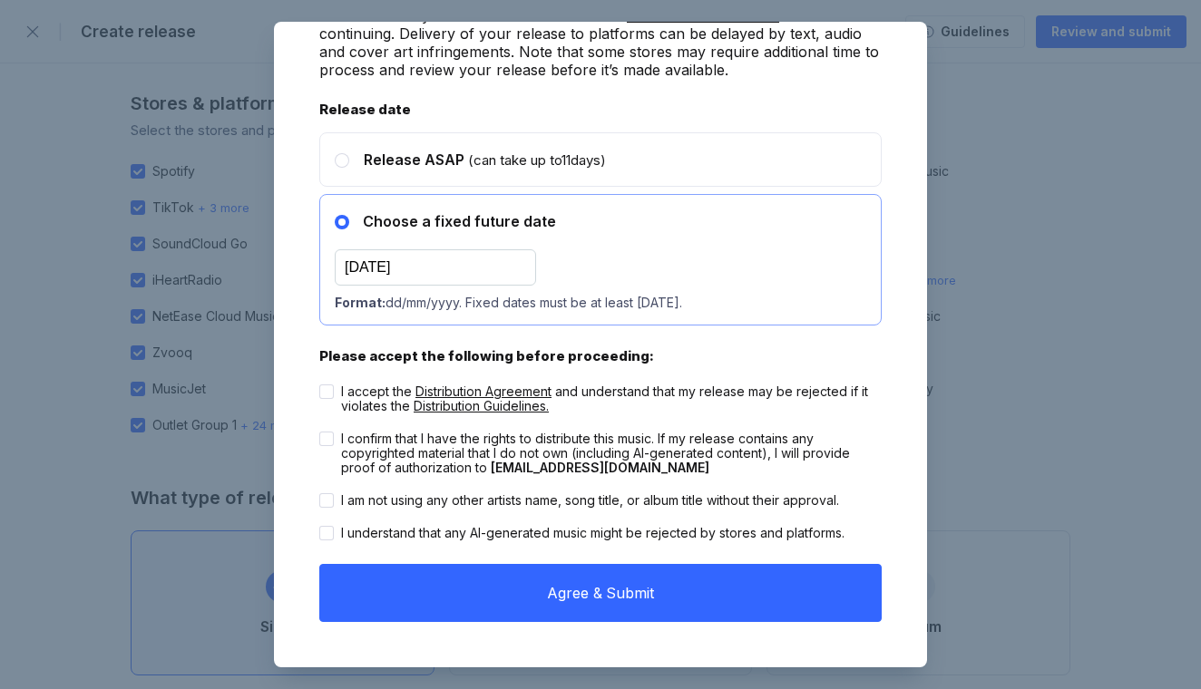
scroll to position [144, 0]
click at [326, 387] on div at bounding box center [326, 391] width 15 height 15
click at [320, 385] on input "I accept the Distribution Agreement and understand that my release may be rejec…" at bounding box center [319, 384] width 1 height 1
checkbox input "true"
click at [332, 440] on div at bounding box center [326, 439] width 15 height 15
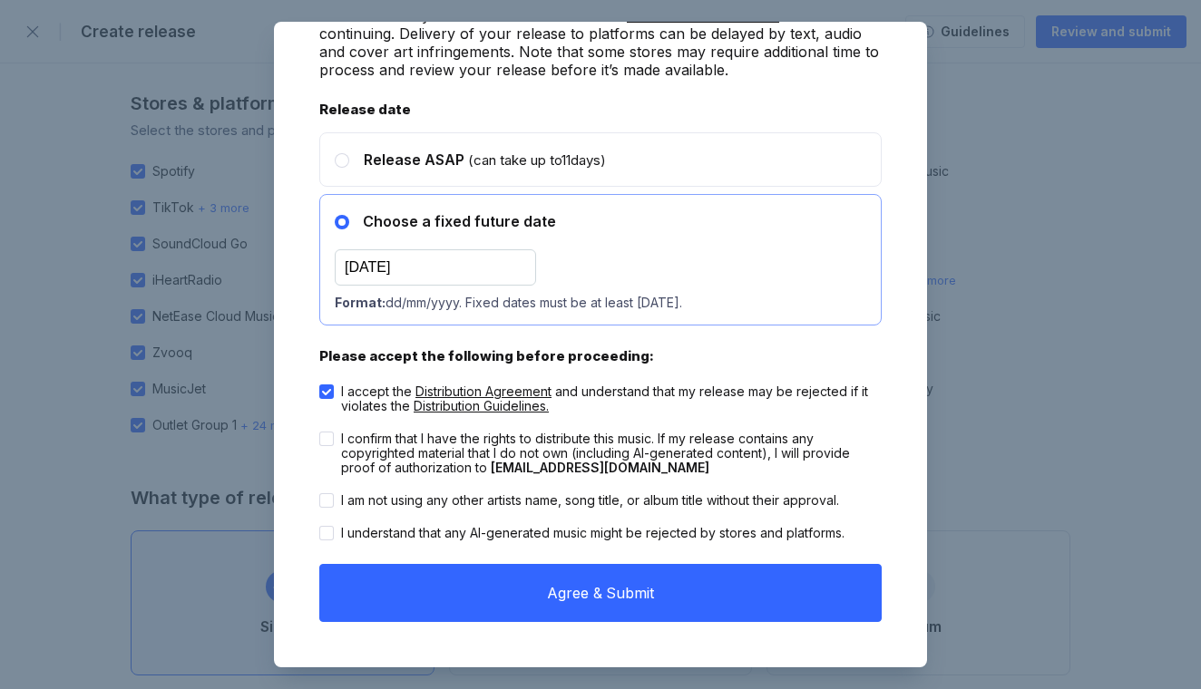
click at [320, 433] on input "I confirm that I have the rights to distribute this music. If my release contai…" at bounding box center [319, 432] width 1 height 1
checkbox input "true"
click at [370, 503] on div "I am not using any other artists name, song title, or album title without their…" at bounding box center [590, 500] width 498 height 15
click at [320, 494] on input "I am not using any other artists name, song title, or album title without their…" at bounding box center [319, 493] width 1 height 1
checkbox input "true"
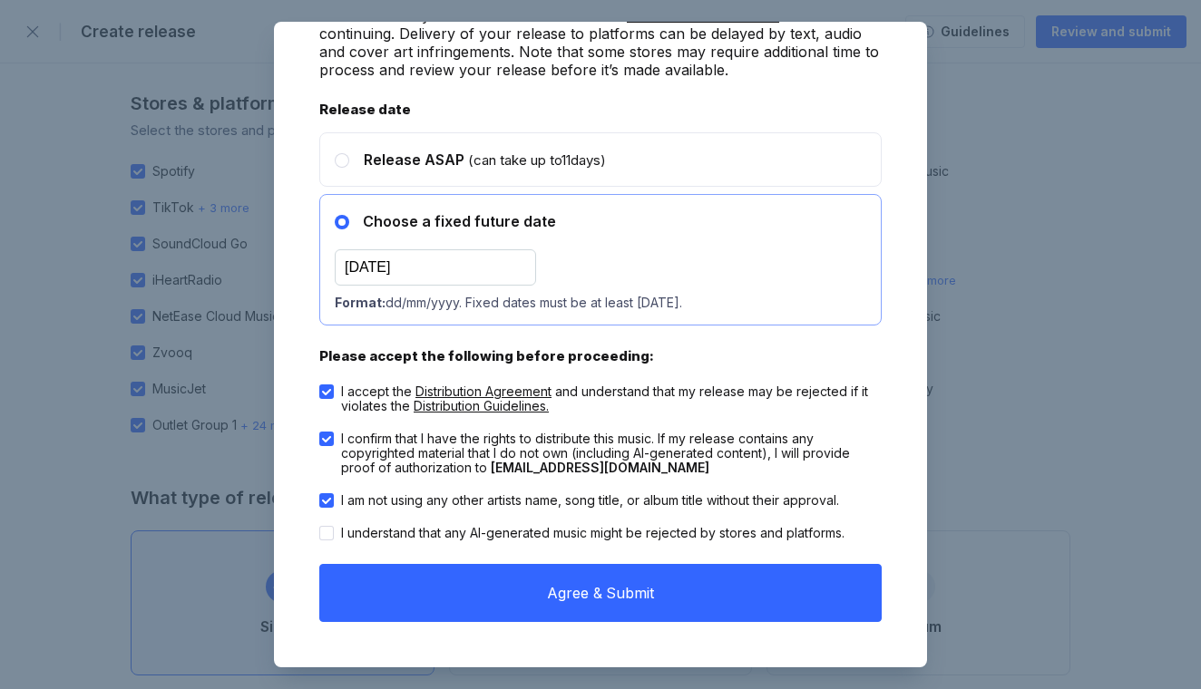
click at [567, 530] on div "I understand that any AI-generated music might be rejected by stores and platfo…" at bounding box center [592, 533] width 503 height 15
click at [320, 527] on input "I understand that any AI-generated music might be rejected by stores and platfo…" at bounding box center [319, 526] width 1 height 1
checkbox input "true"
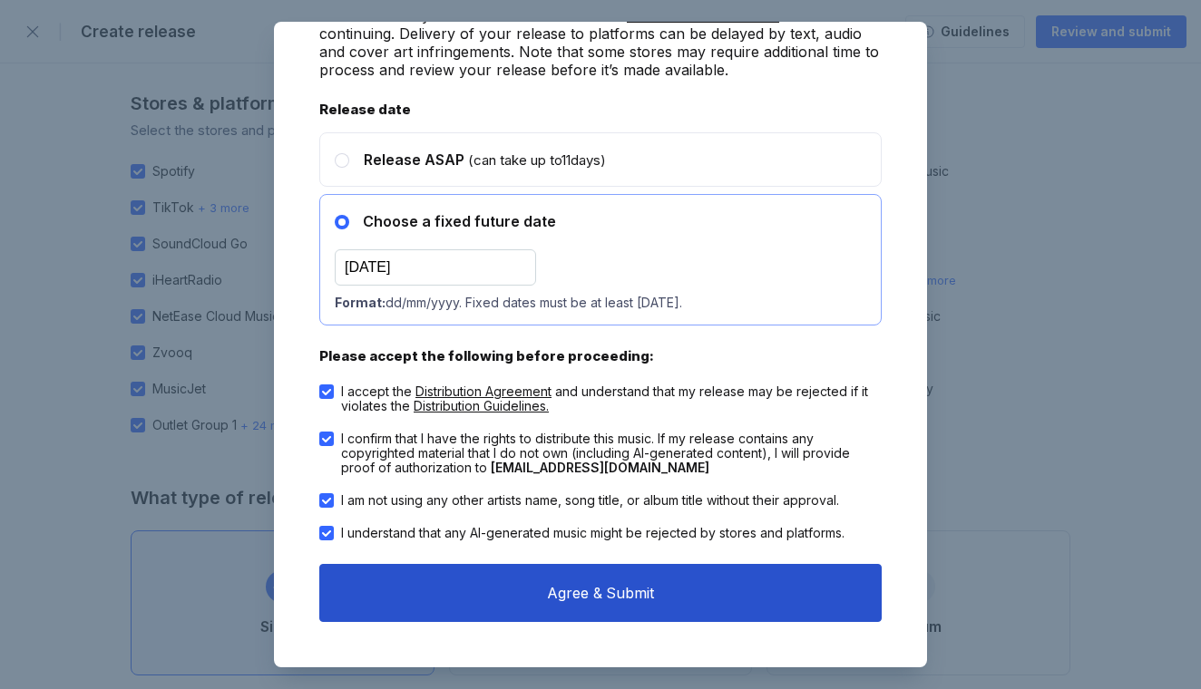
click at [721, 607] on button "Agree & Submit" at bounding box center [600, 593] width 562 height 58
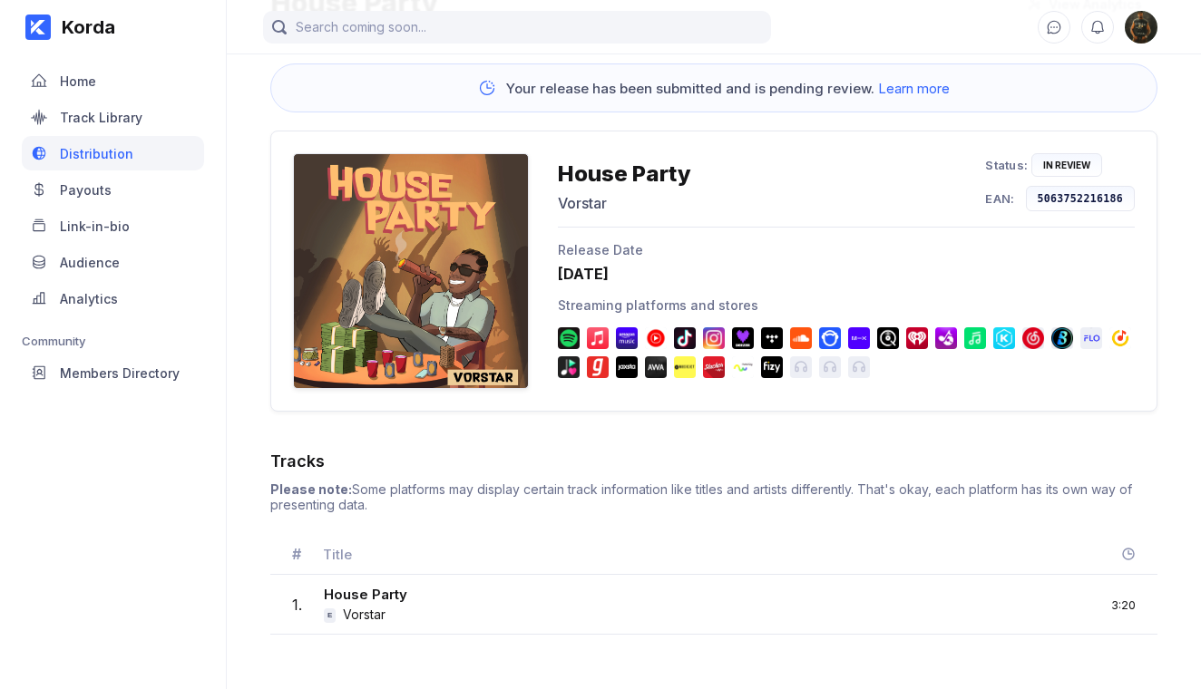
scroll to position [120, 0]
click at [941, 598] on div "1 . House Party E Vorstar 3:20" at bounding box center [713, 605] width 887 height 60
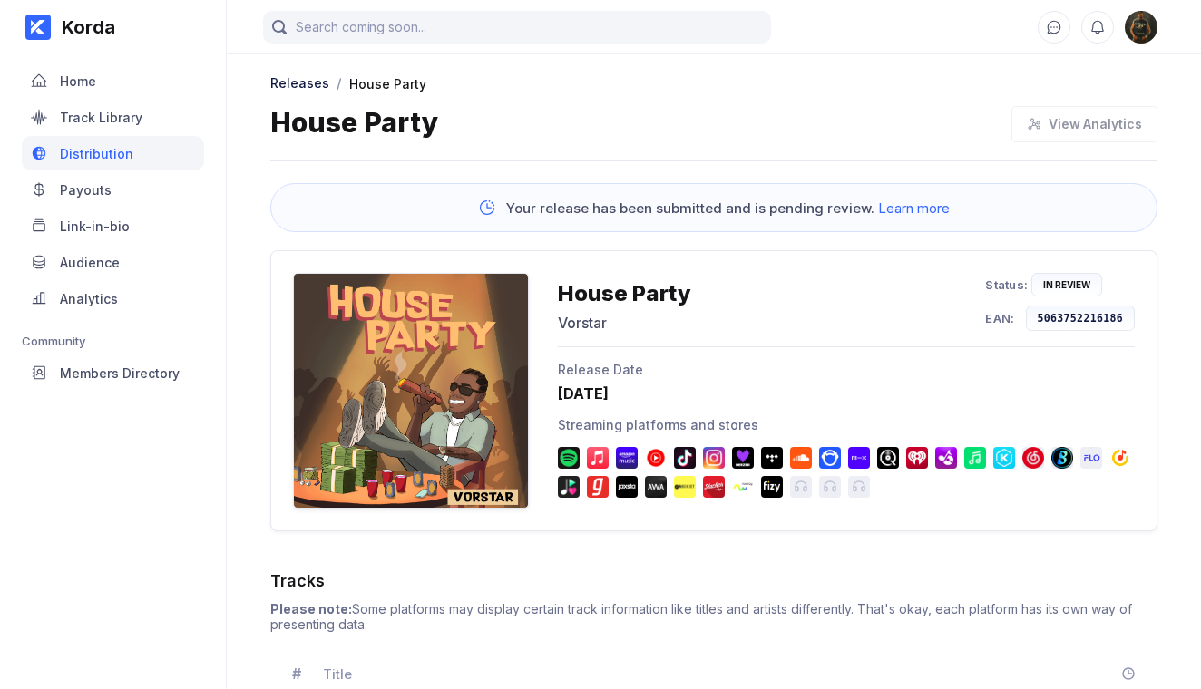
scroll to position [0, 0]
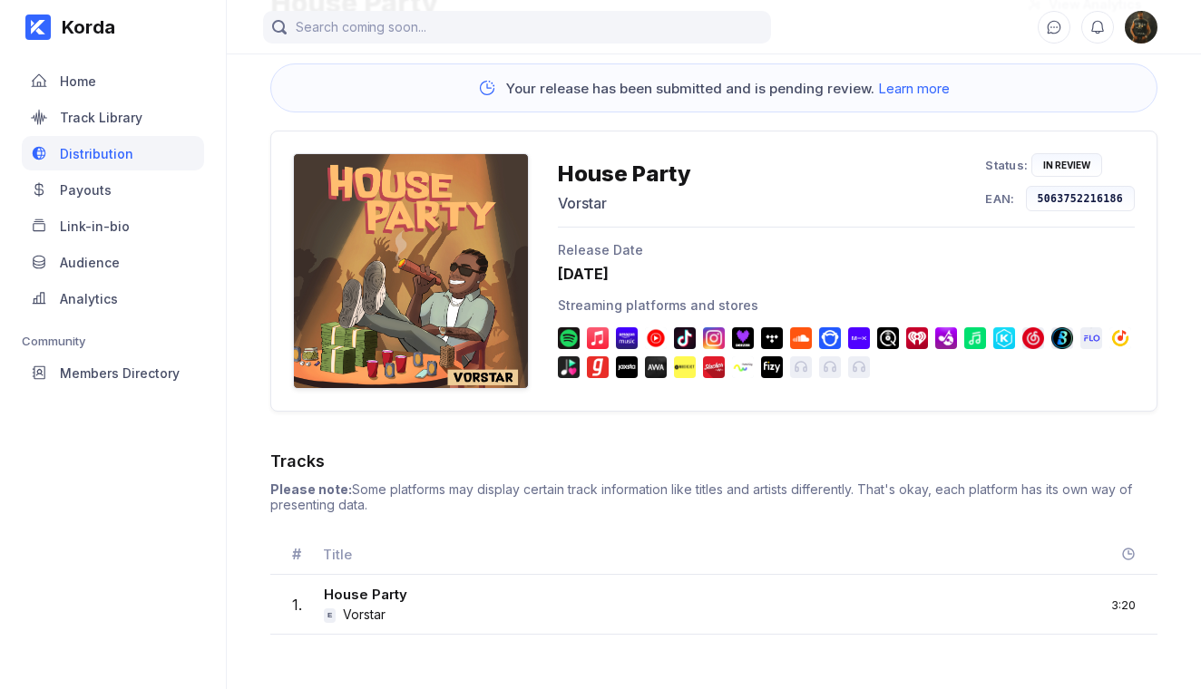
scroll to position [120, 0]
click at [536, 625] on div "1 . House Party E Vorstar 3:20" at bounding box center [713, 605] width 887 height 60
click at [360, 605] on div "House Party" at bounding box center [365, 596] width 83 height 21
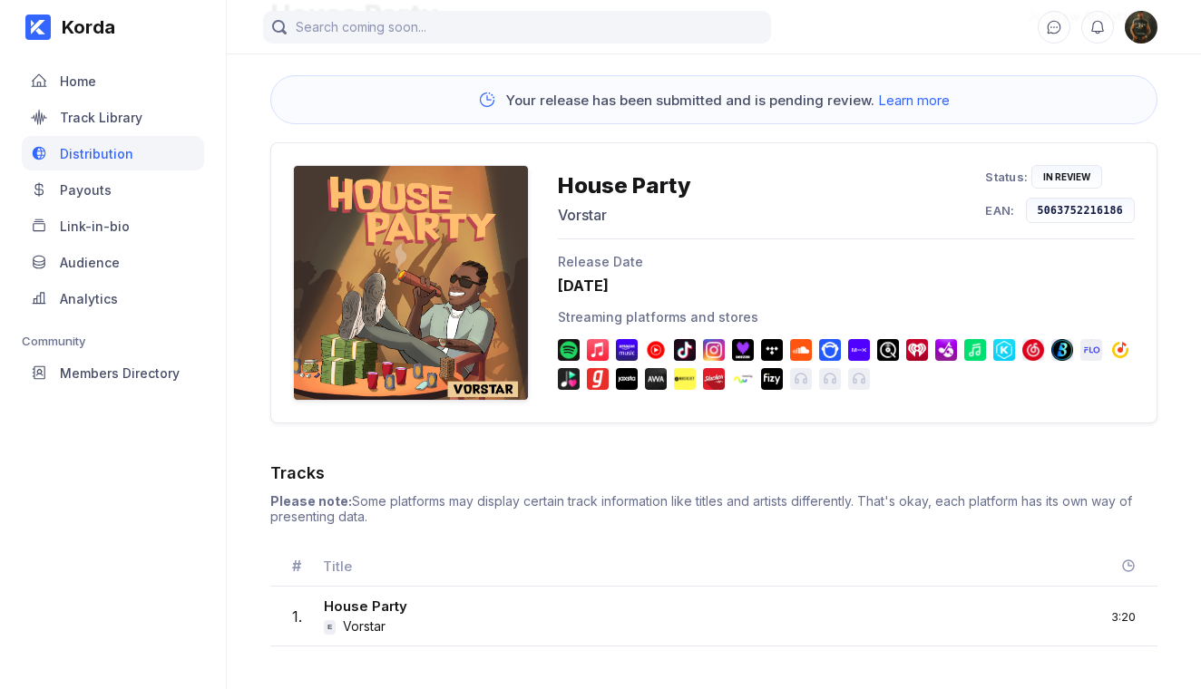
scroll to position [99, 0]
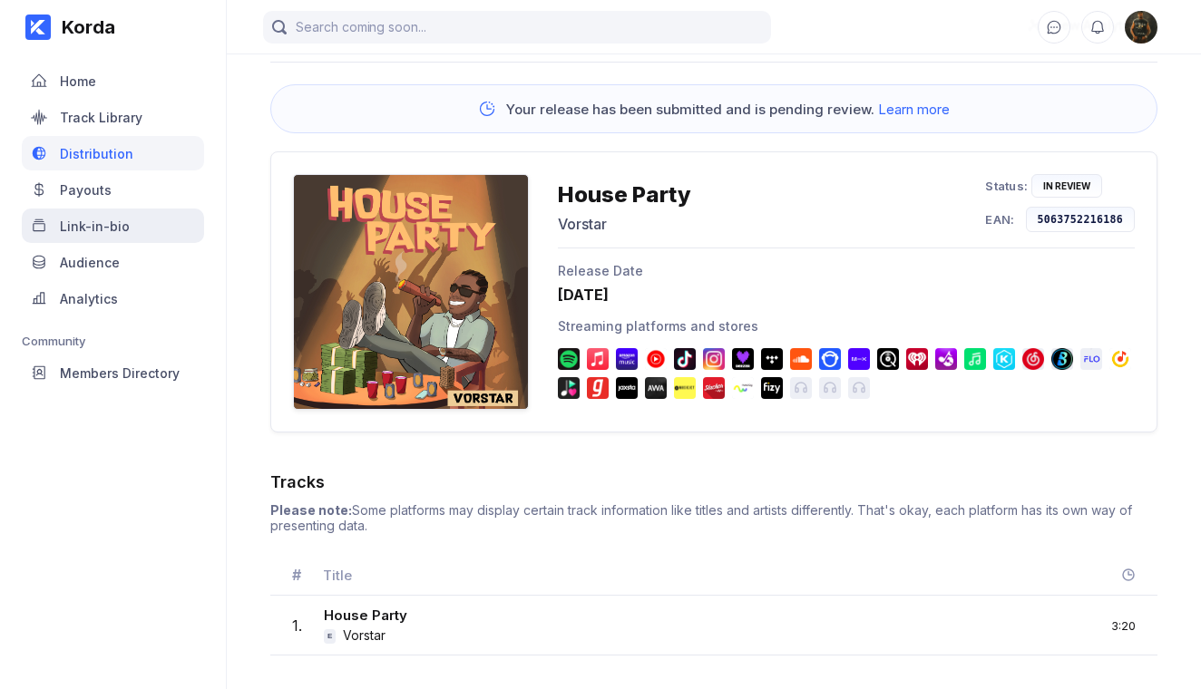
click at [126, 220] on div "Link-in-bio" at bounding box center [113, 226] width 182 height 34
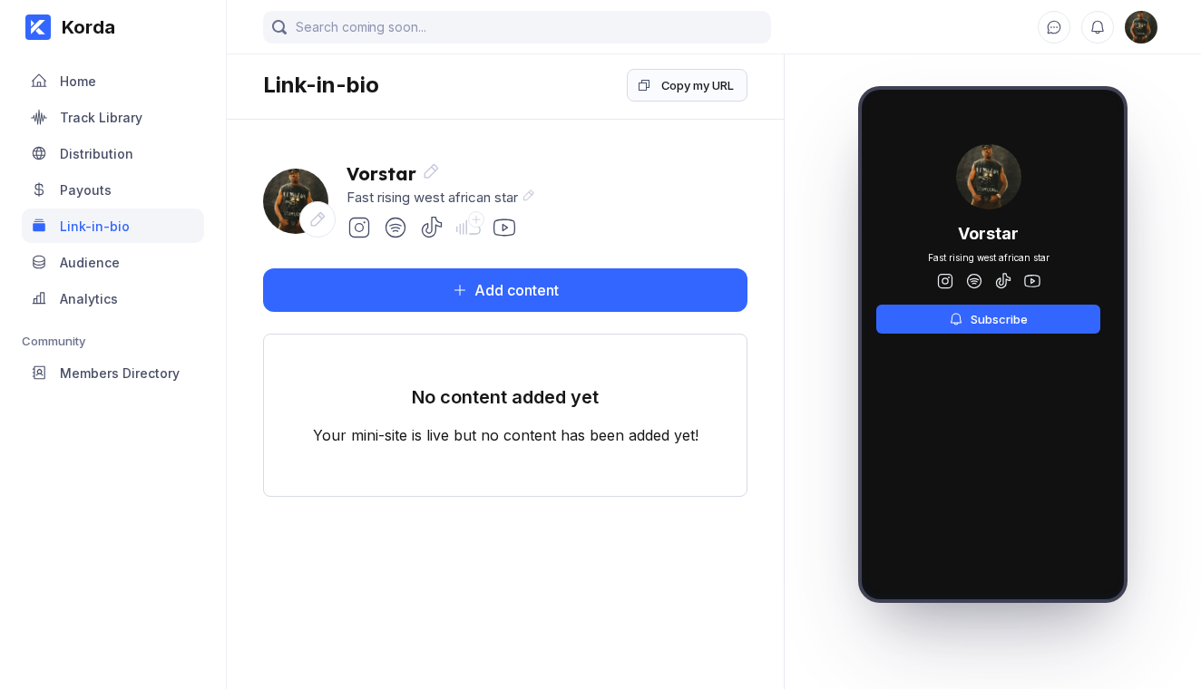
click at [433, 231] on icon at bounding box center [431, 227] width 25 height 25
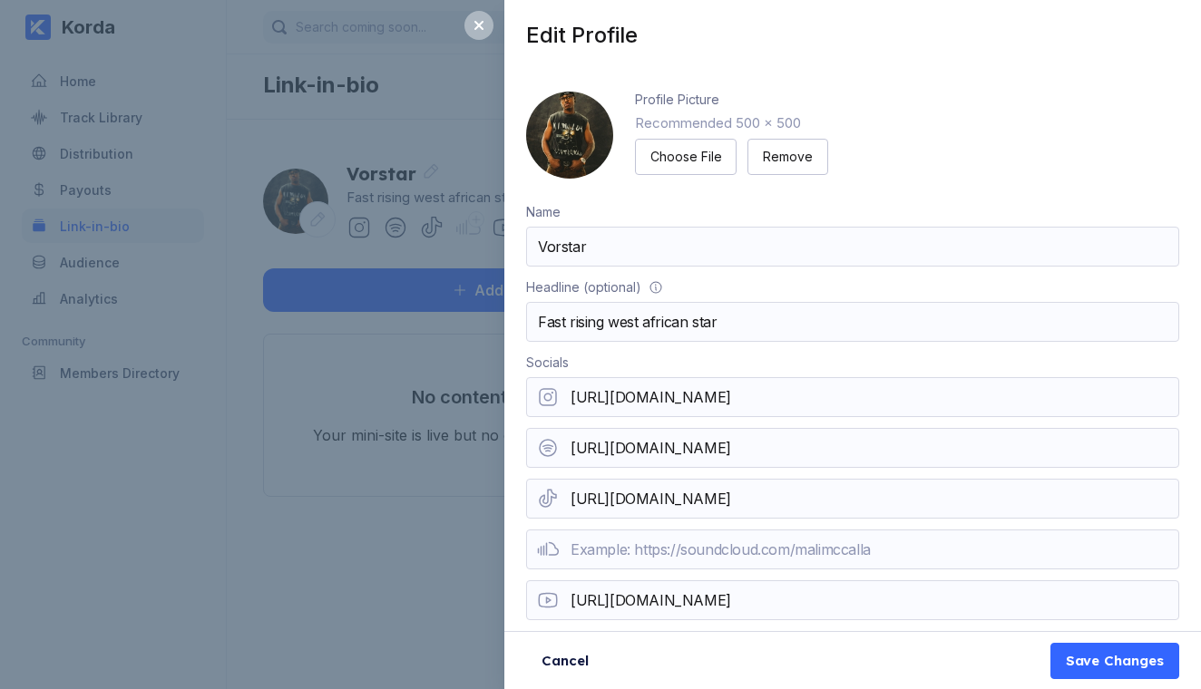
click at [228, 614] on div "Edit Profile Profile Picture Recommended 500 x 500 Choose File Remove Name Vors…" at bounding box center [600, 344] width 1201 height 689
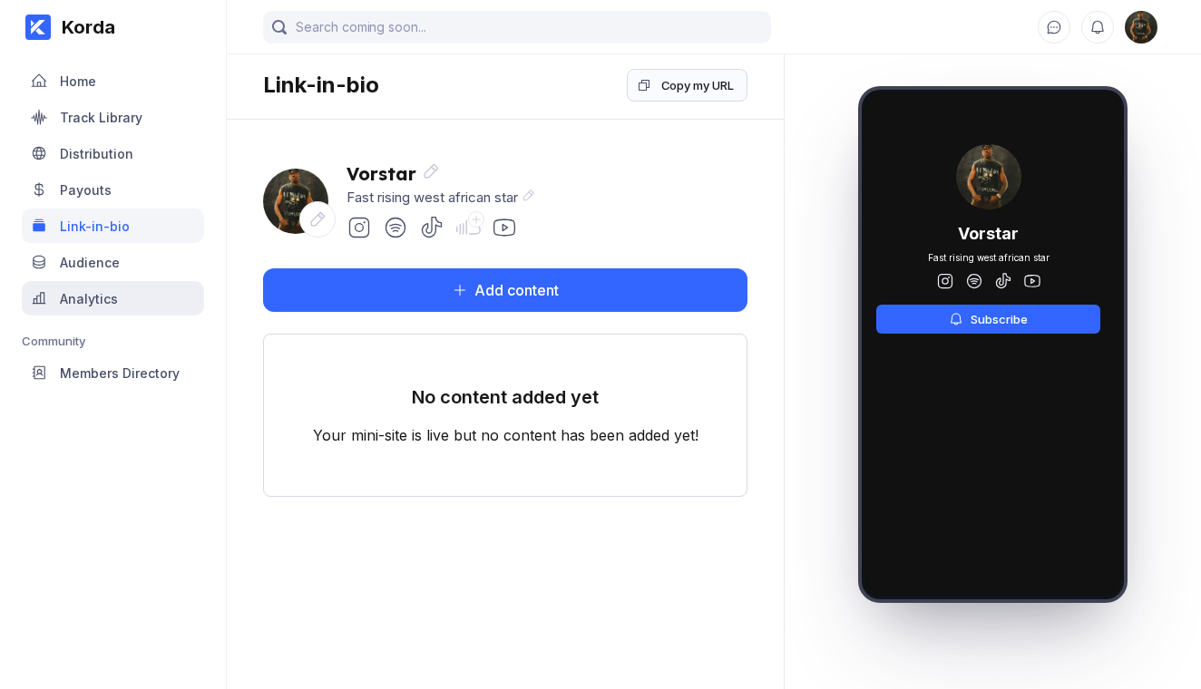
click at [91, 306] on div "Analytics" at bounding box center [113, 298] width 182 height 34
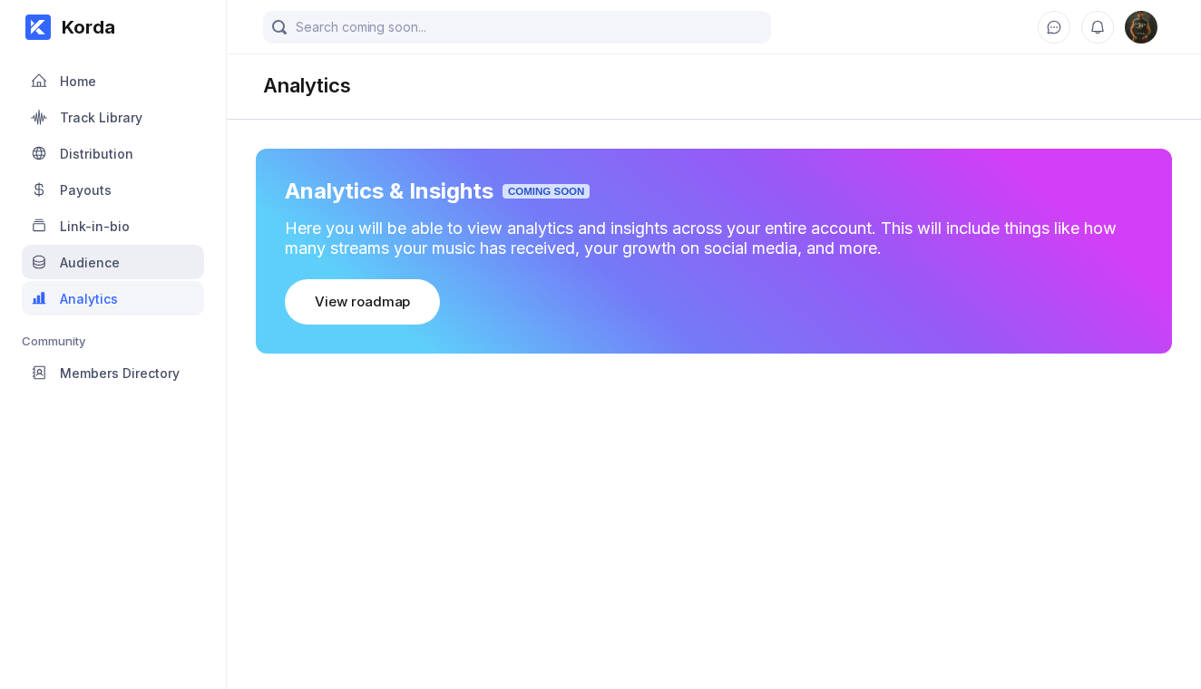
click at [105, 267] on div "Audience" at bounding box center [90, 262] width 60 height 15
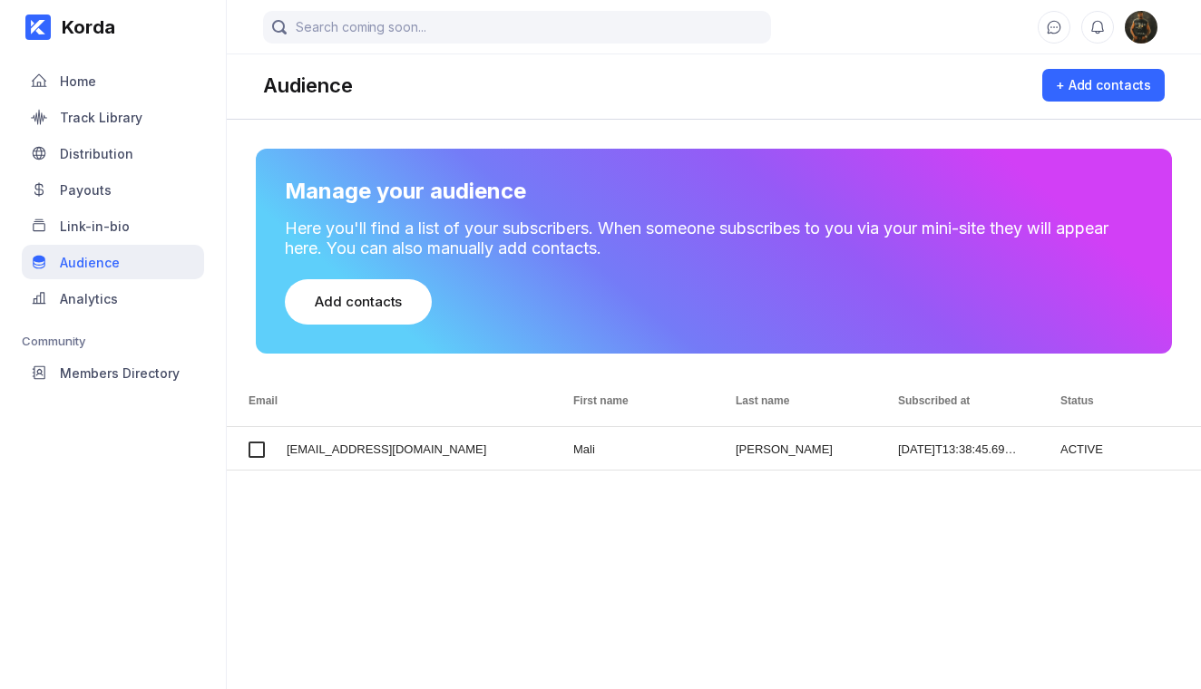
click at [87, 263] on div "Audience" at bounding box center [90, 262] width 60 height 15
click at [121, 230] on div "Link-in-bio" at bounding box center [95, 226] width 70 height 15
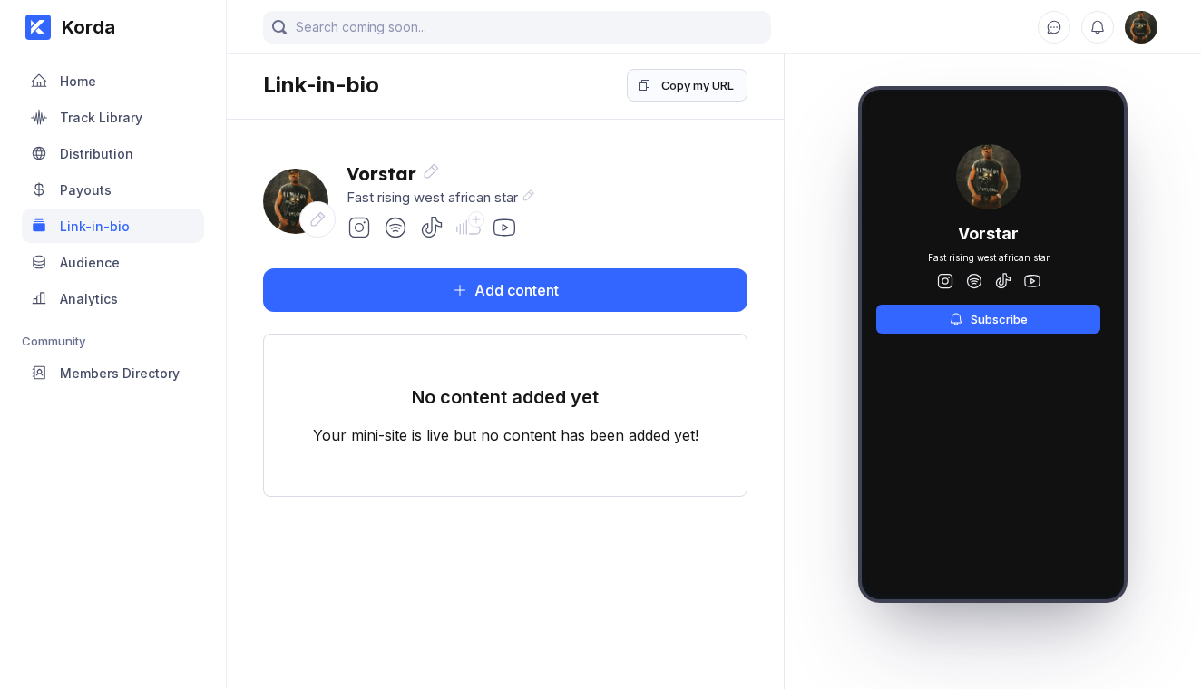
click at [86, 236] on div "Link-in-bio" at bounding box center [113, 226] width 182 height 34
click at [88, 207] on link "Payouts" at bounding box center [113, 190] width 182 height 36
click at [86, 195] on div "Payouts" at bounding box center [86, 189] width 52 height 15
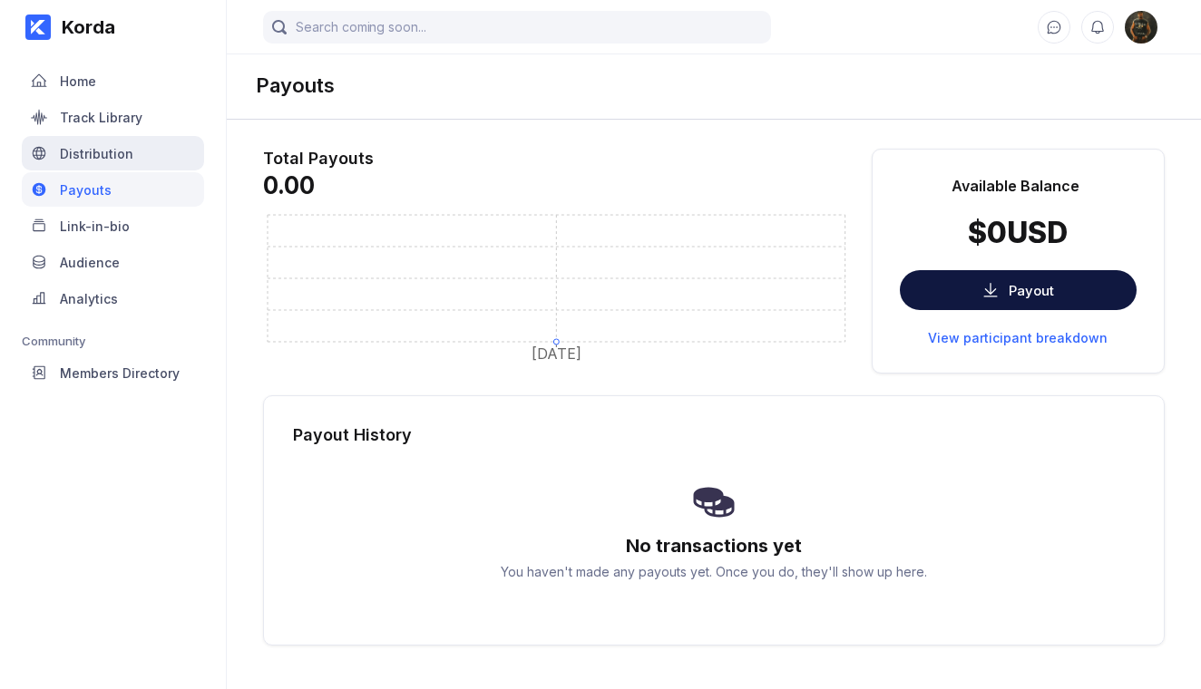
click at [104, 144] on div "Distribution" at bounding box center [113, 153] width 182 height 34
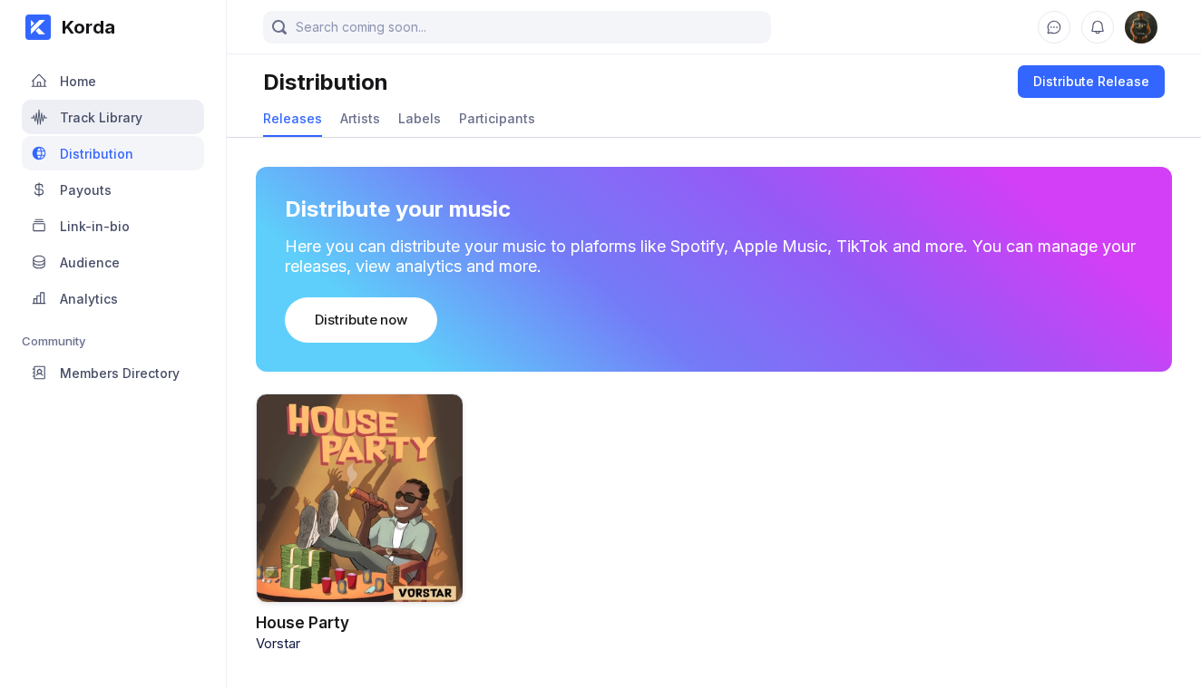
click at [111, 117] on div "Track Library" at bounding box center [101, 117] width 83 height 15
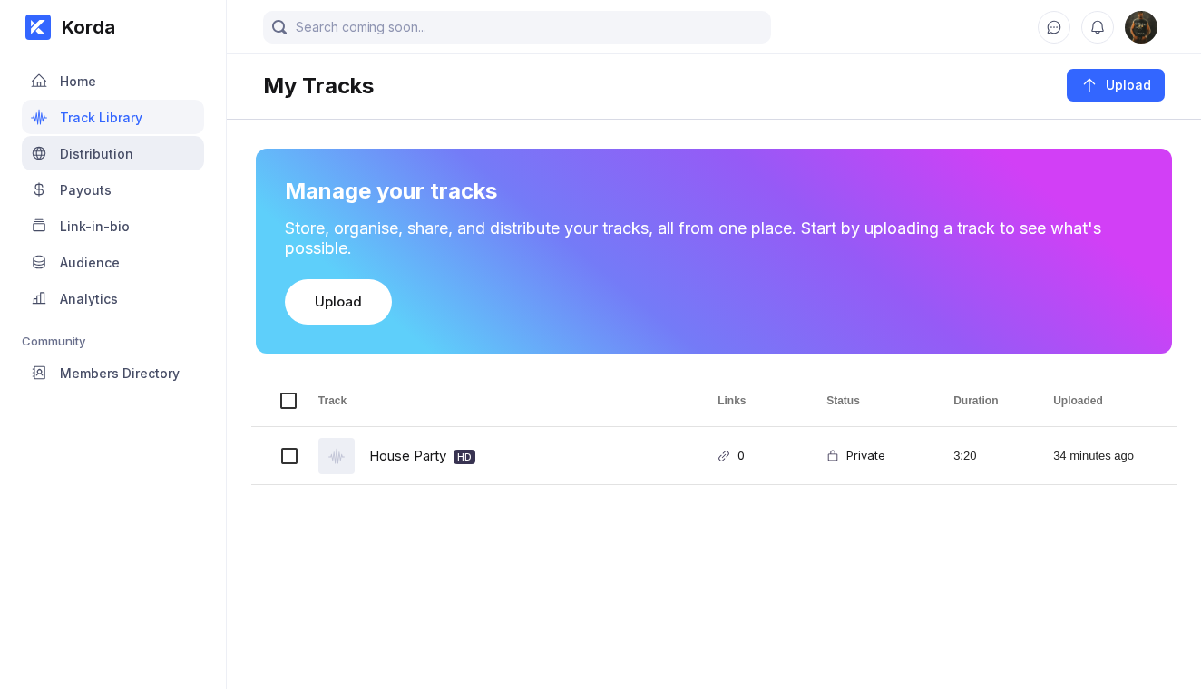
click at [105, 150] on div "Distribution" at bounding box center [96, 153] width 73 height 15
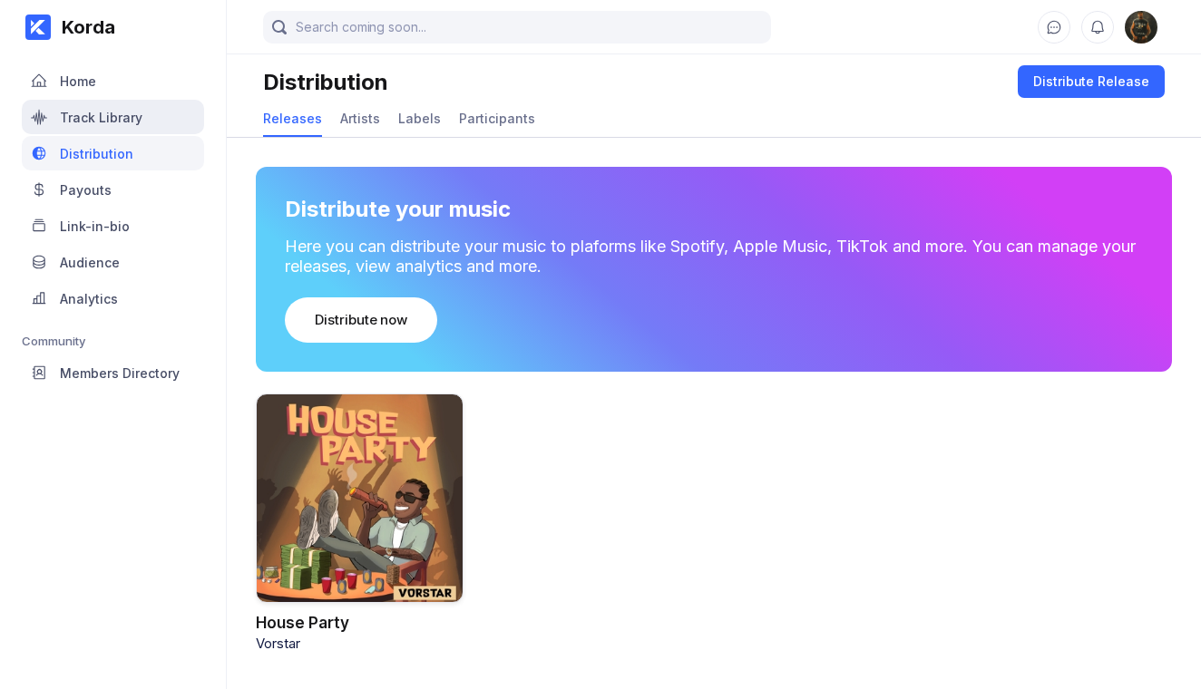
click at [101, 119] on div "Track Library" at bounding box center [101, 117] width 83 height 15
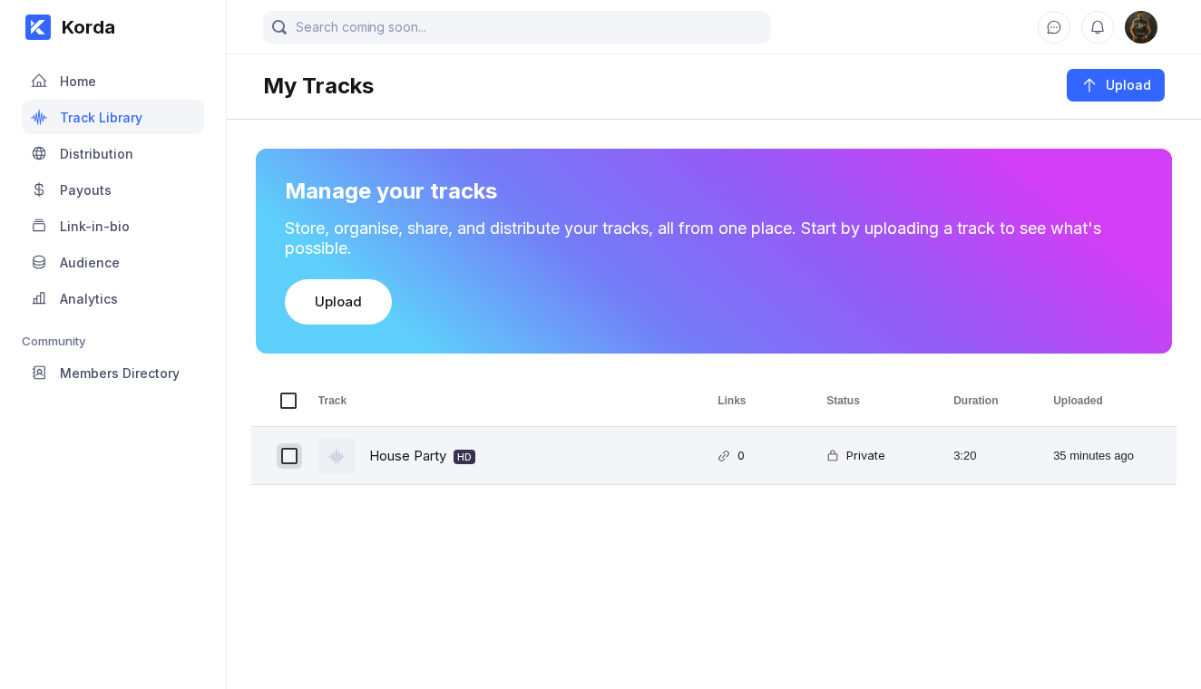
click at [296, 453] on input "Press Space to toggle row selection (unchecked)" at bounding box center [289, 456] width 16 height 16
checkbox input "true"
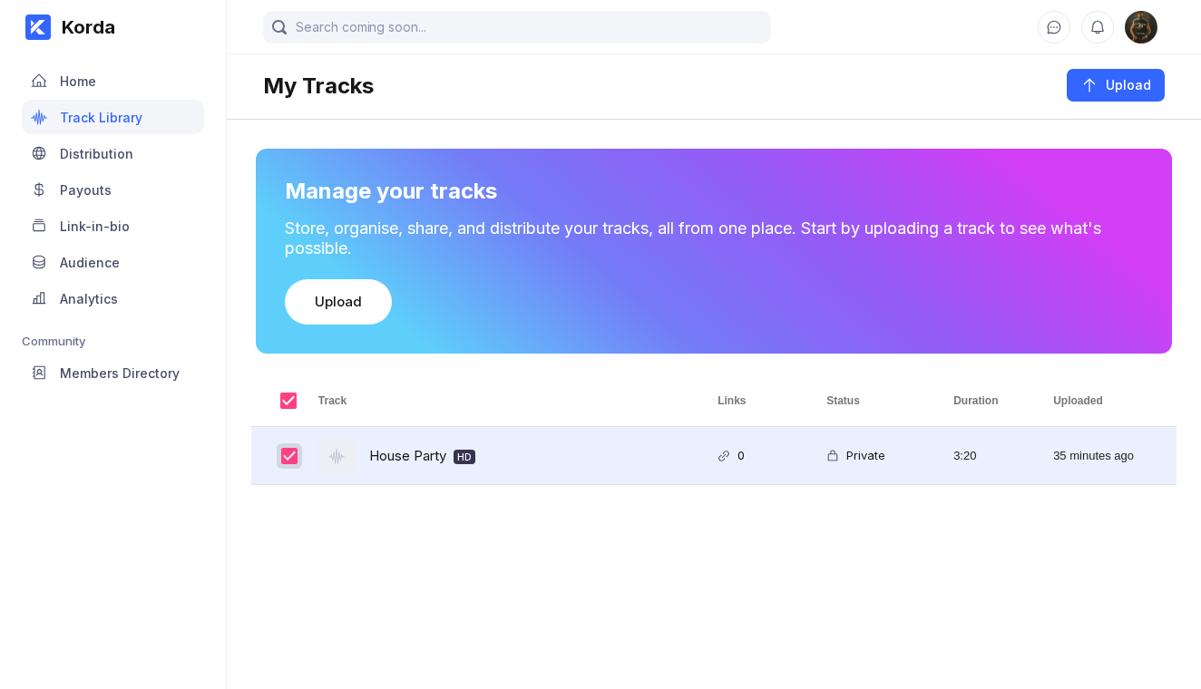
click at [295, 455] on input "Press Space to toggle row selection (checked)" at bounding box center [289, 456] width 16 height 16
checkbox input "false"
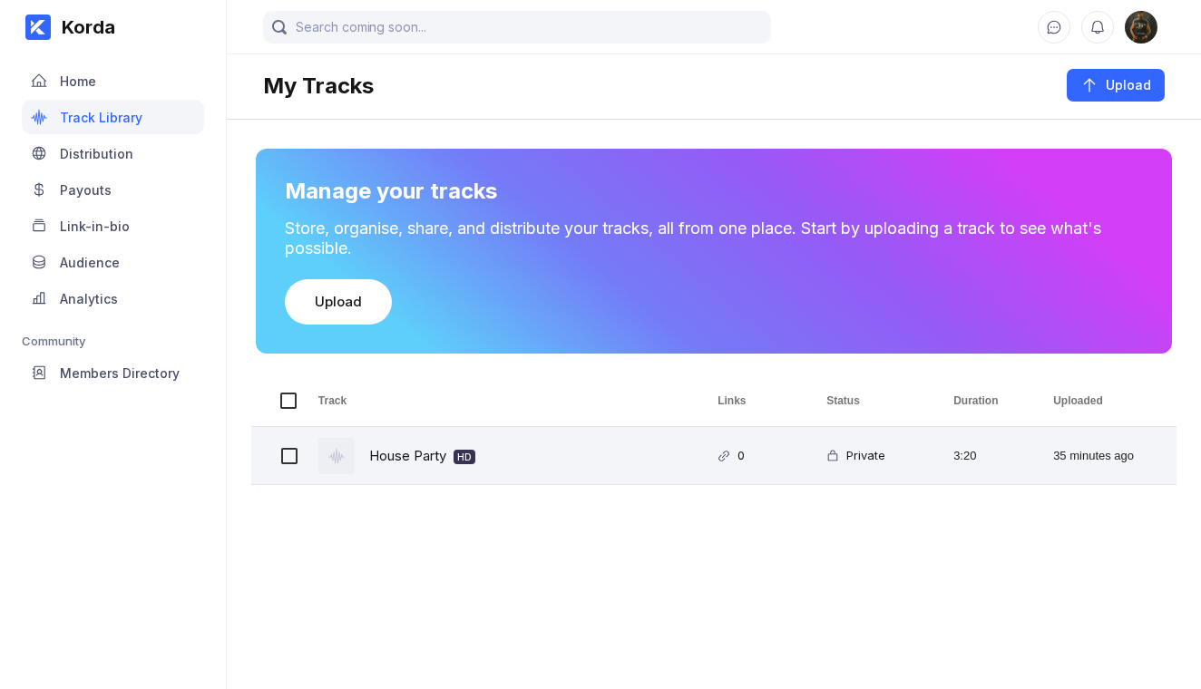
click at [410, 459] on div "House Party HD" at bounding box center [422, 455] width 106 height 43
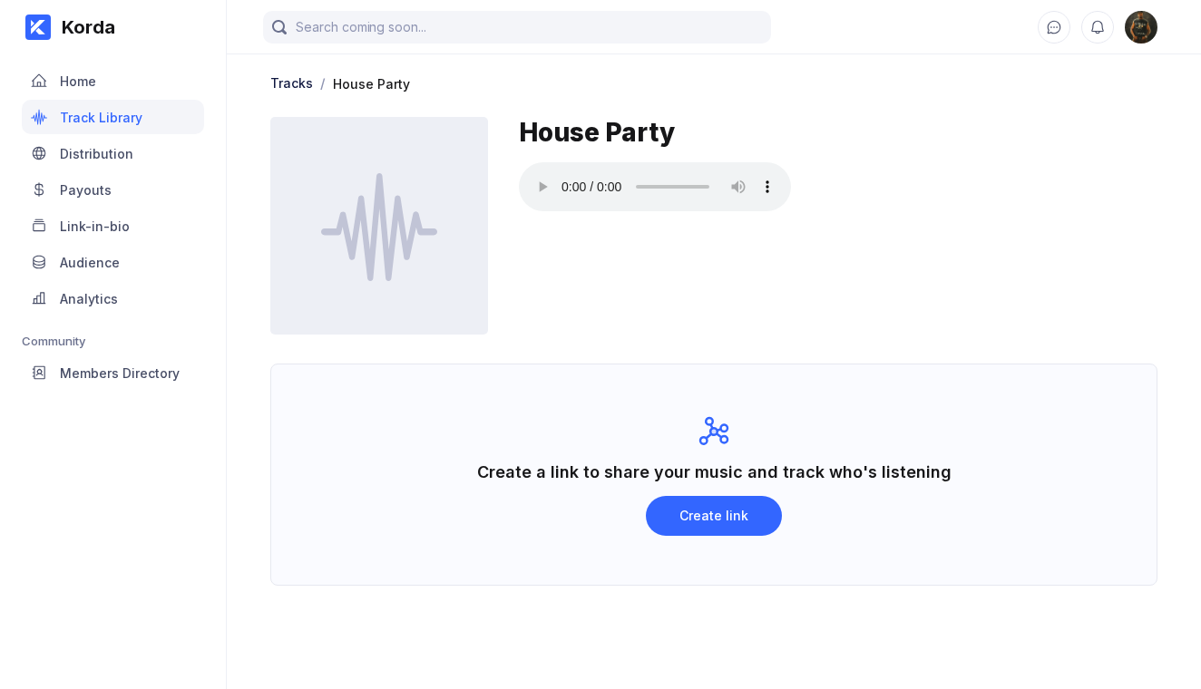
click at [566, 442] on div "Create a link to share your music and track who's listening Create link" at bounding box center [713, 475] width 887 height 222
click at [536, 174] on audio at bounding box center [655, 186] width 272 height 49
click at [539, 177] on audio at bounding box center [655, 186] width 272 height 49
click at [96, 379] on div "Members Directory" at bounding box center [120, 372] width 120 height 15
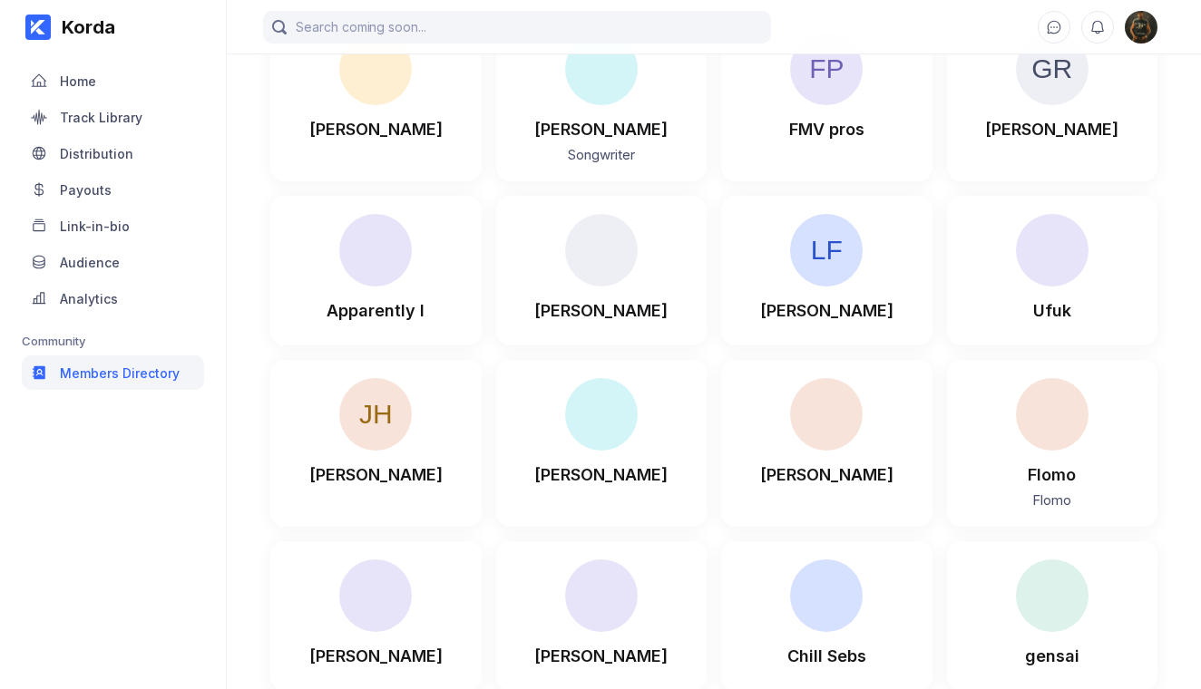
scroll to position [29132, 0]
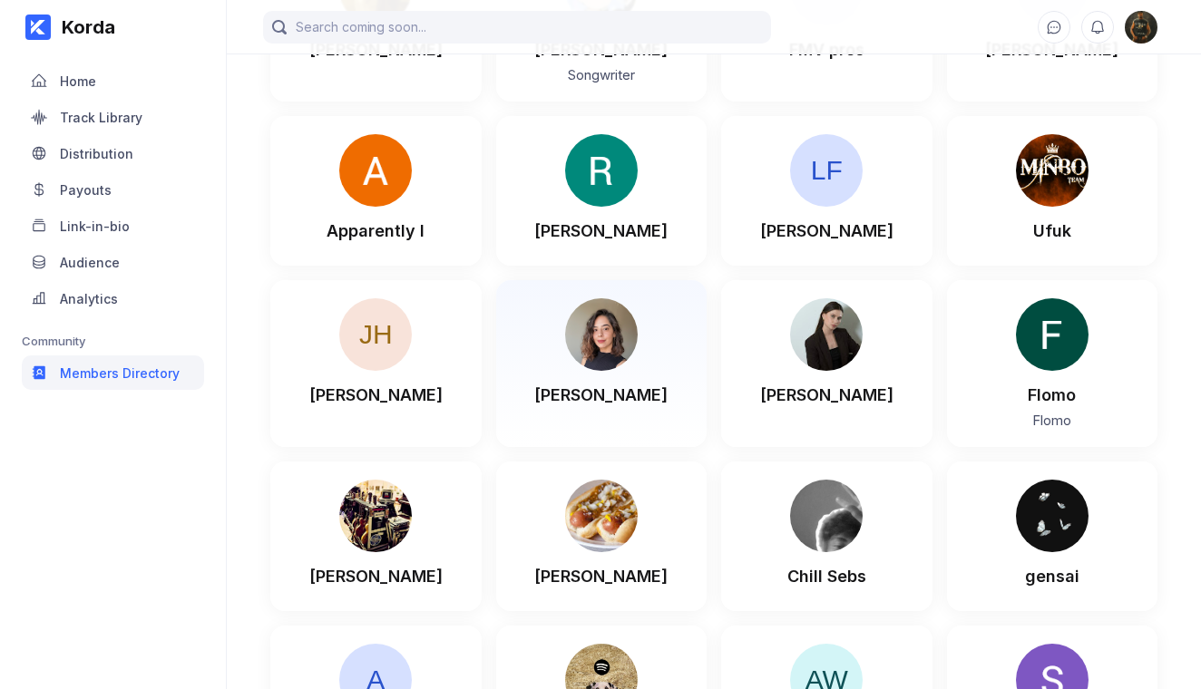
click at [618, 298] on img at bounding box center [601, 334] width 73 height 73
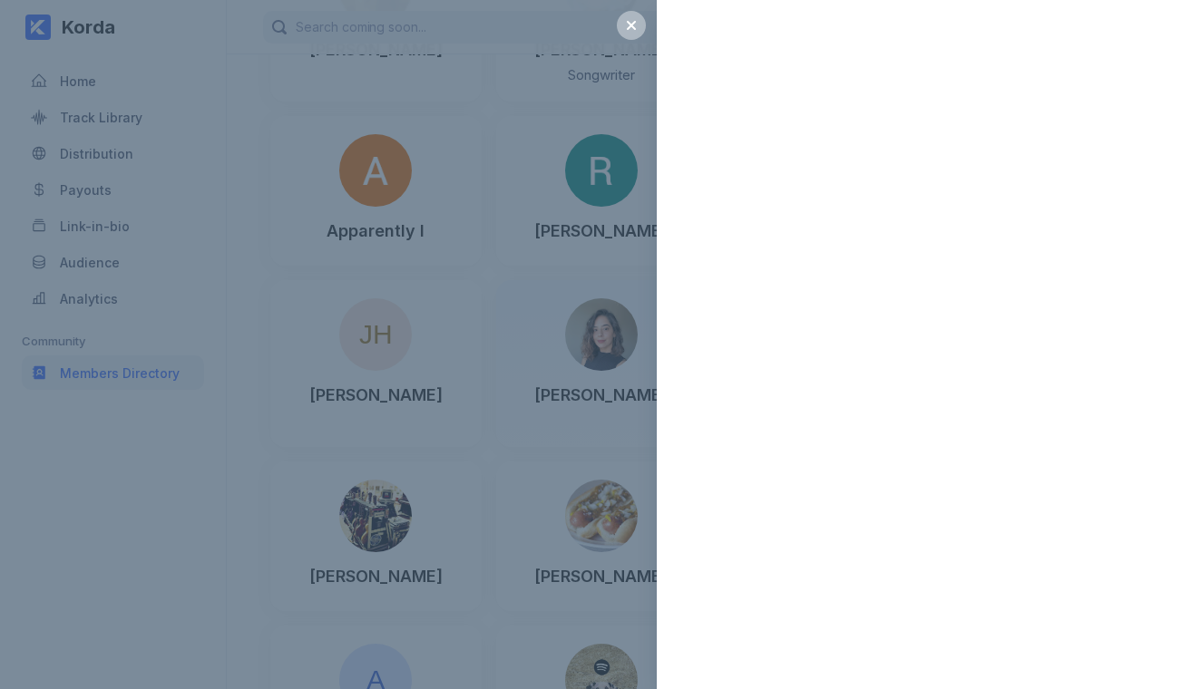
click at [618, 162] on div at bounding box center [600, 344] width 1201 height 689
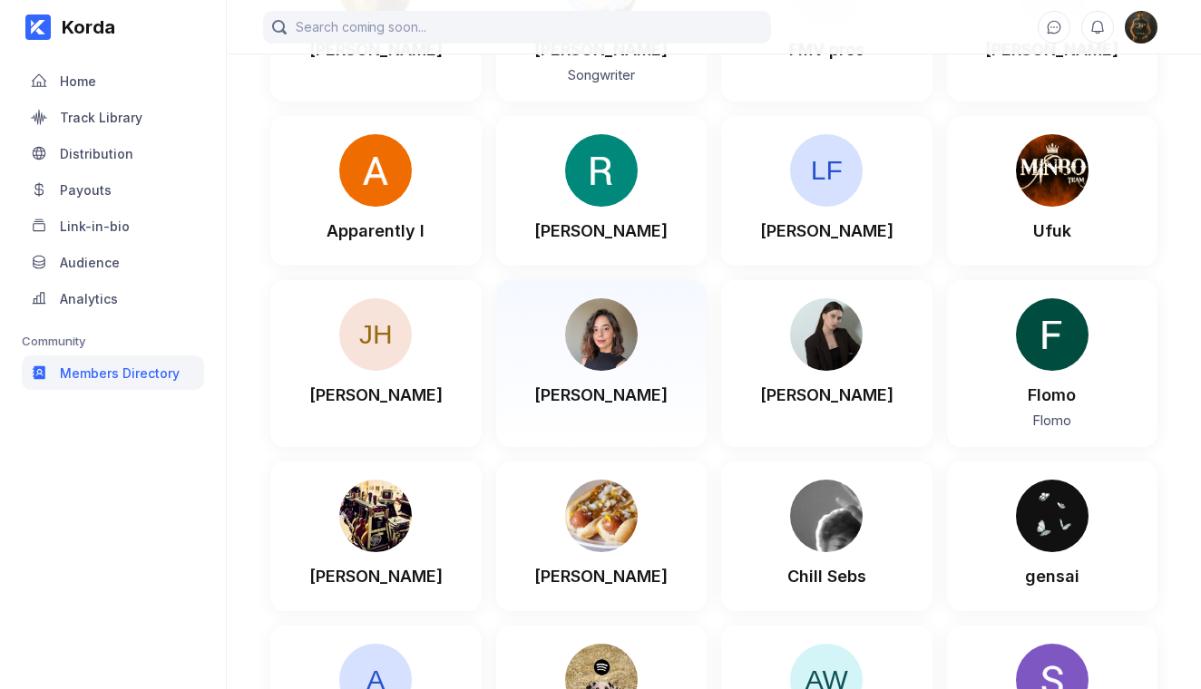
click at [618, 298] on img at bounding box center [601, 334] width 73 height 73
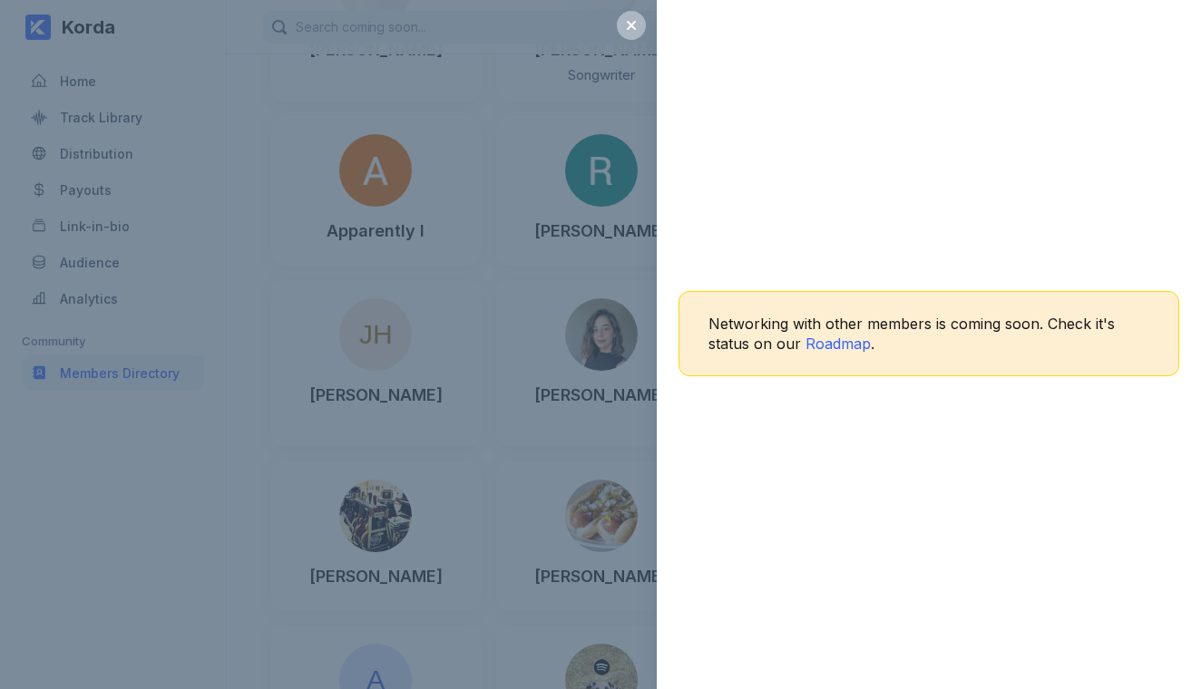
click at [593, 254] on div "Networking with other members is coming soon. Check it's status on our Roadmap ." at bounding box center [600, 344] width 1201 height 689
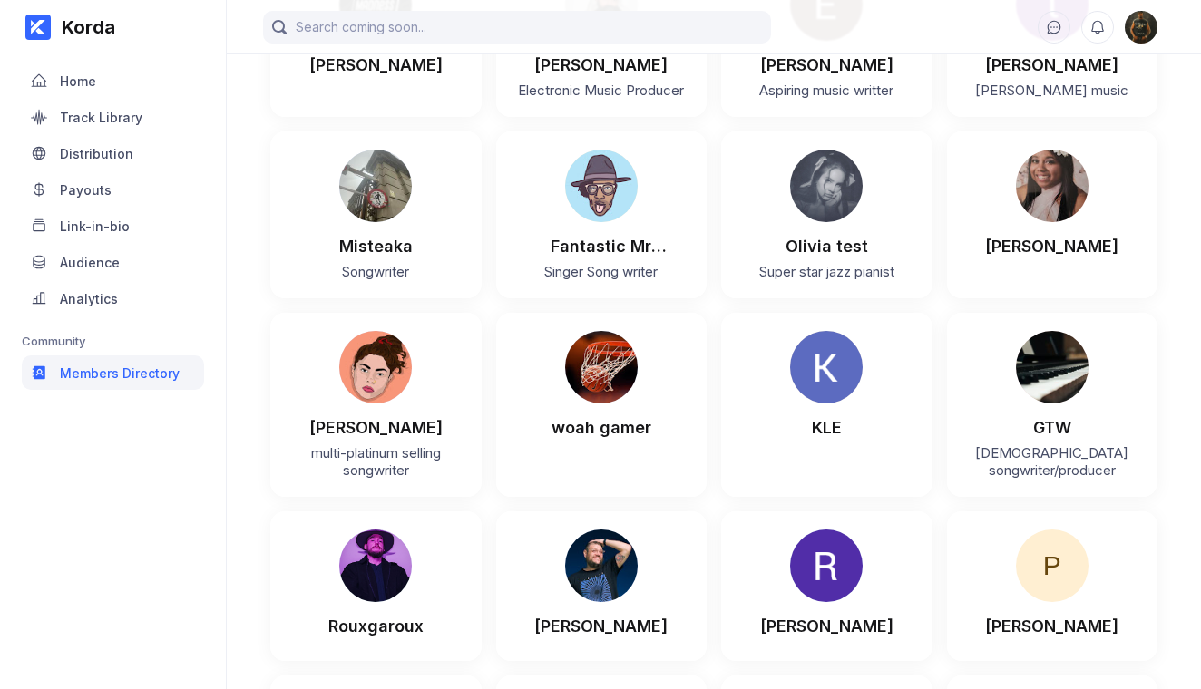
scroll to position [30352, 0]
click at [98, 307] on div "Analytics" at bounding box center [113, 298] width 182 height 34
